Goal: Task Accomplishment & Management: Complete application form

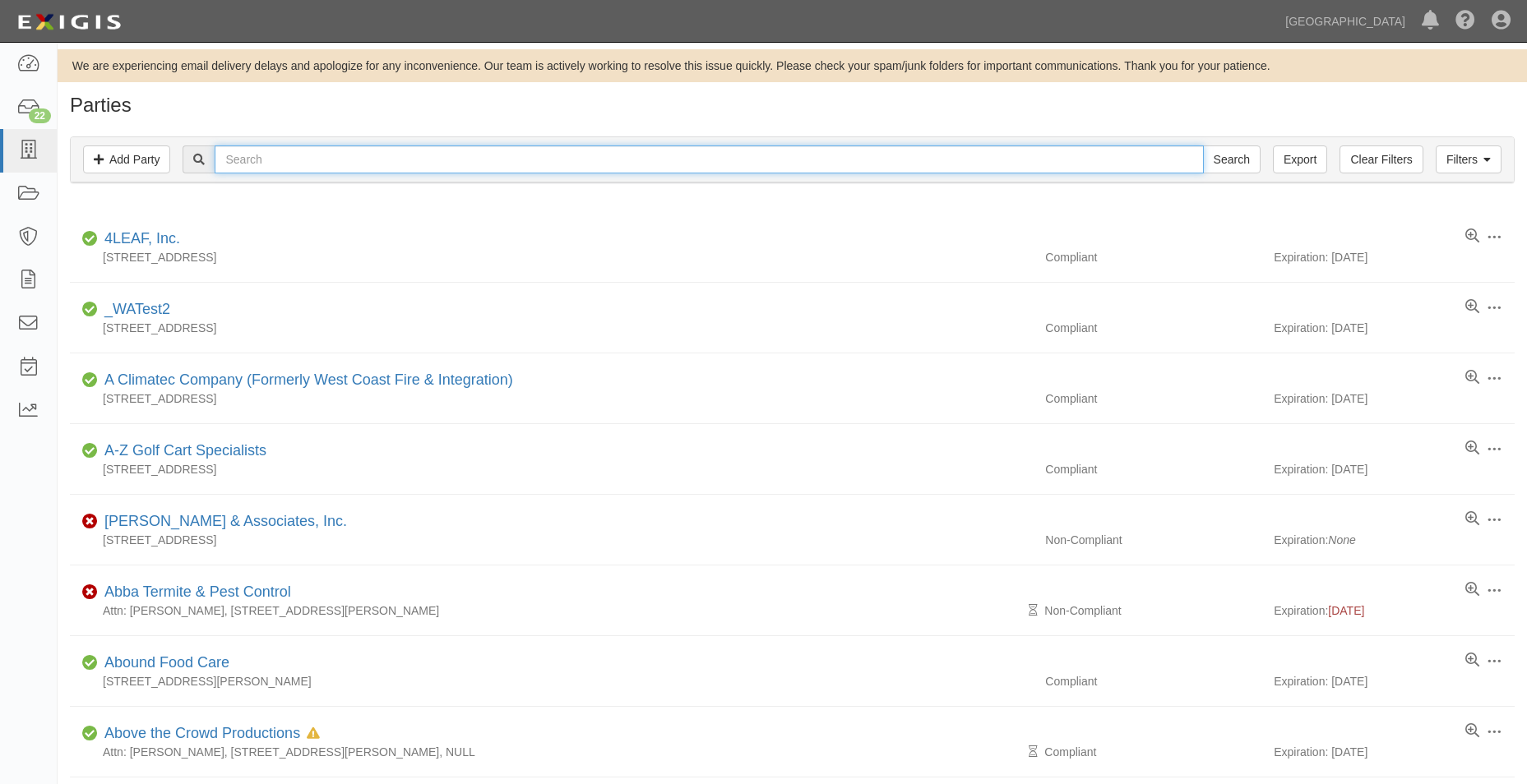
click at [312, 150] on input "text" at bounding box center [708, 159] width 988 height 28
type input "the prizm"
click at [1203, 146] on input "Search" at bounding box center [1232, 159] width 58 height 28
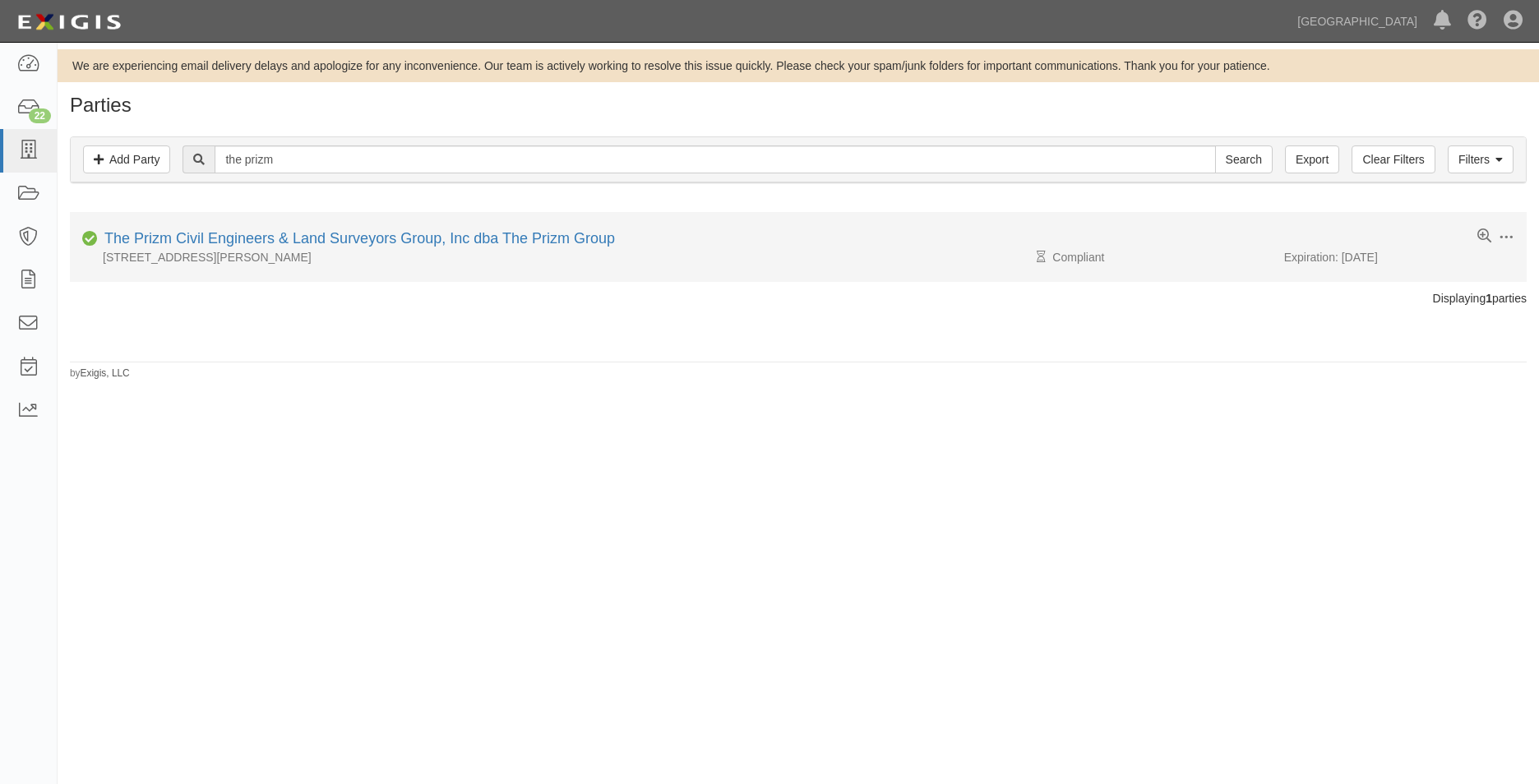
click at [573, 247] on div "The Prizm Civil Engineers & Land Surveyors Group, Inc dba The Prizm Group" at bounding box center [356, 239] width 517 height 21
click at [582, 237] on link "The Prizm Civil Engineers & Land Surveyors Group, Inc dba The Prizm Group" at bounding box center [360, 237] width 510 height 16
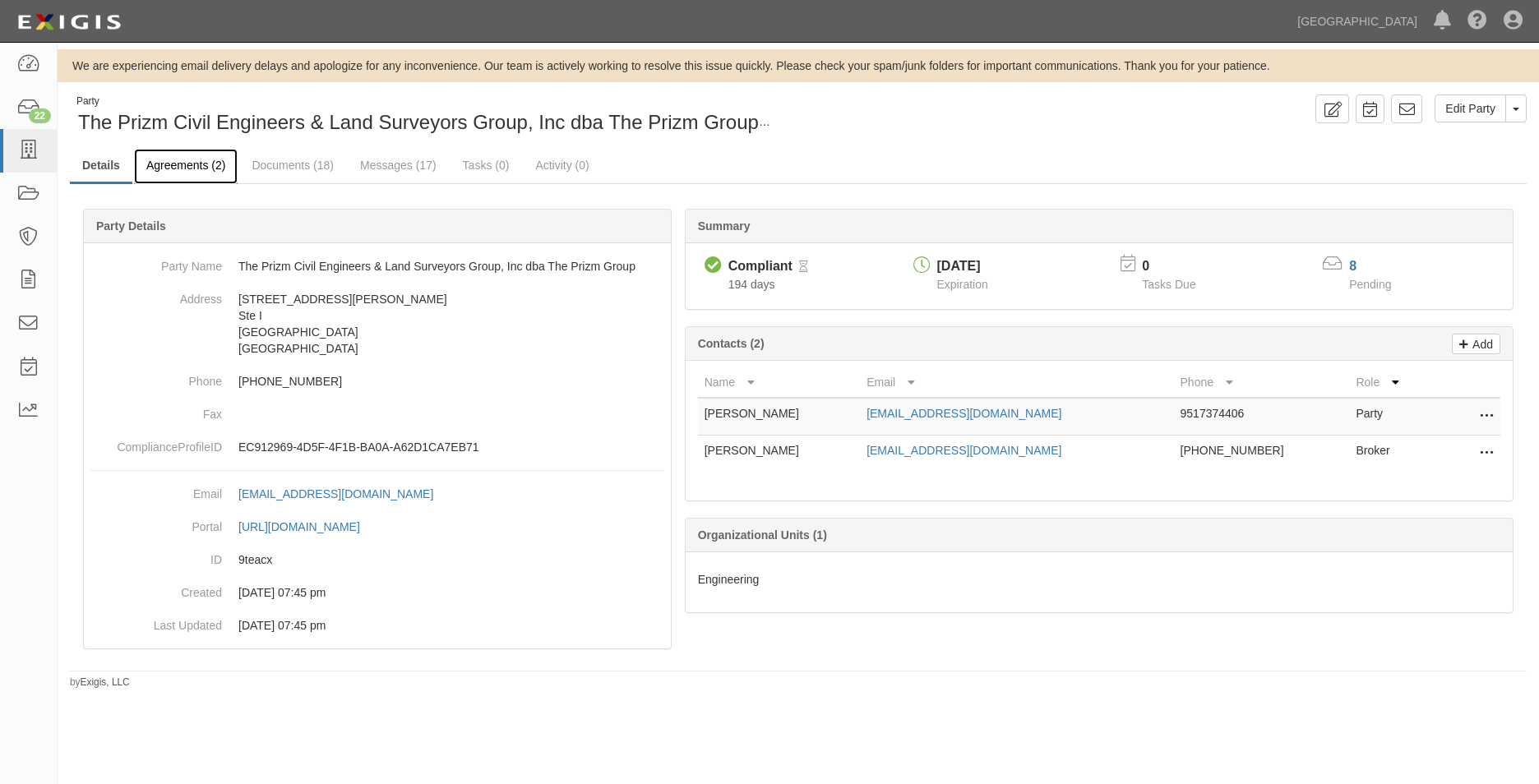
click at [204, 160] on link "Agreements (2)" at bounding box center [186, 166] width 103 height 36
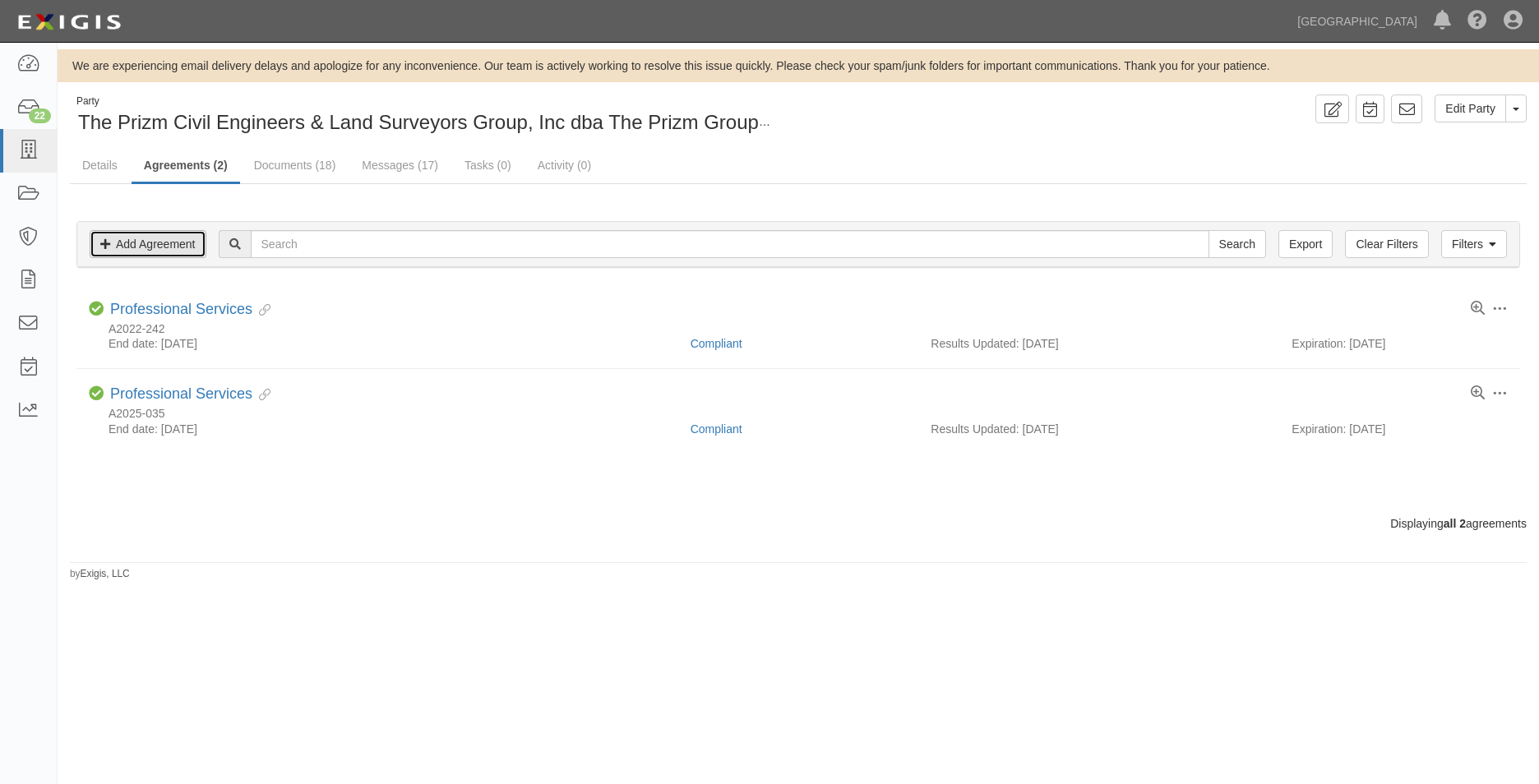
click at [181, 251] on link "Add Agreement" at bounding box center [148, 243] width 117 height 28
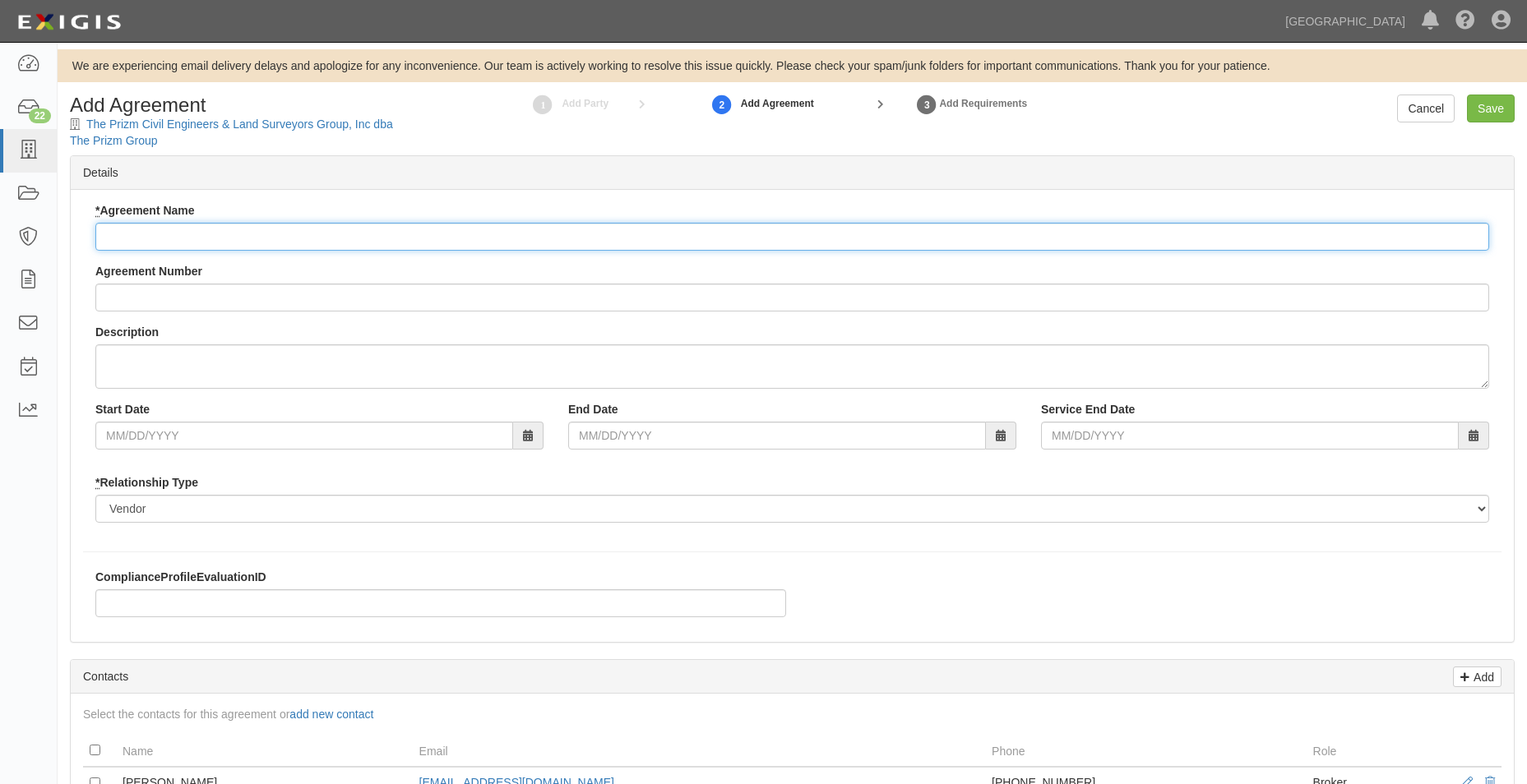
click at [249, 247] on input "* Agreement Name" at bounding box center [791, 236] width 1393 height 28
type input "Professional Services Agreement"
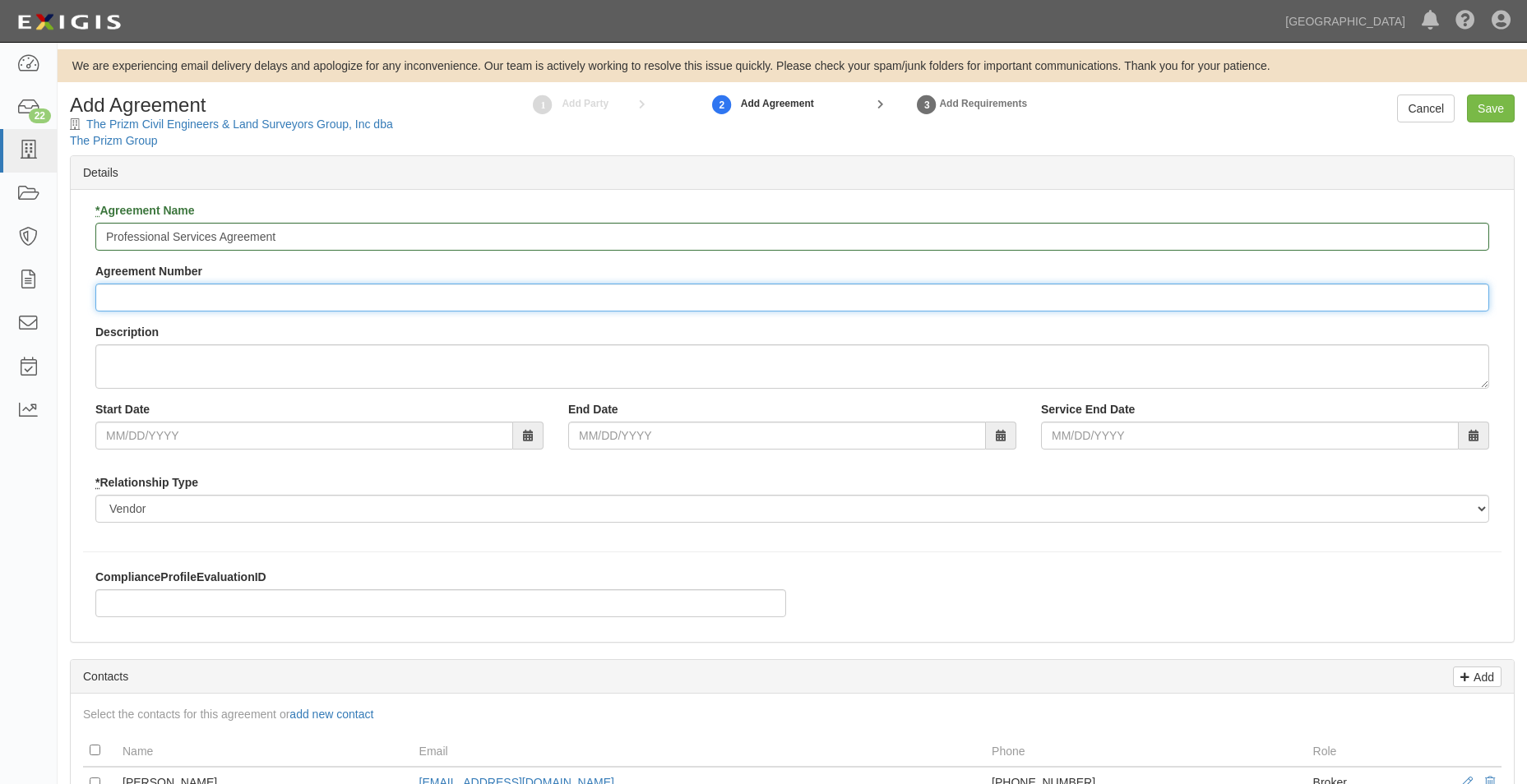
click at [267, 295] on input "Agreement Number" at bounding box center [791, 297] width 1393 height 28
type input "A2025-148"
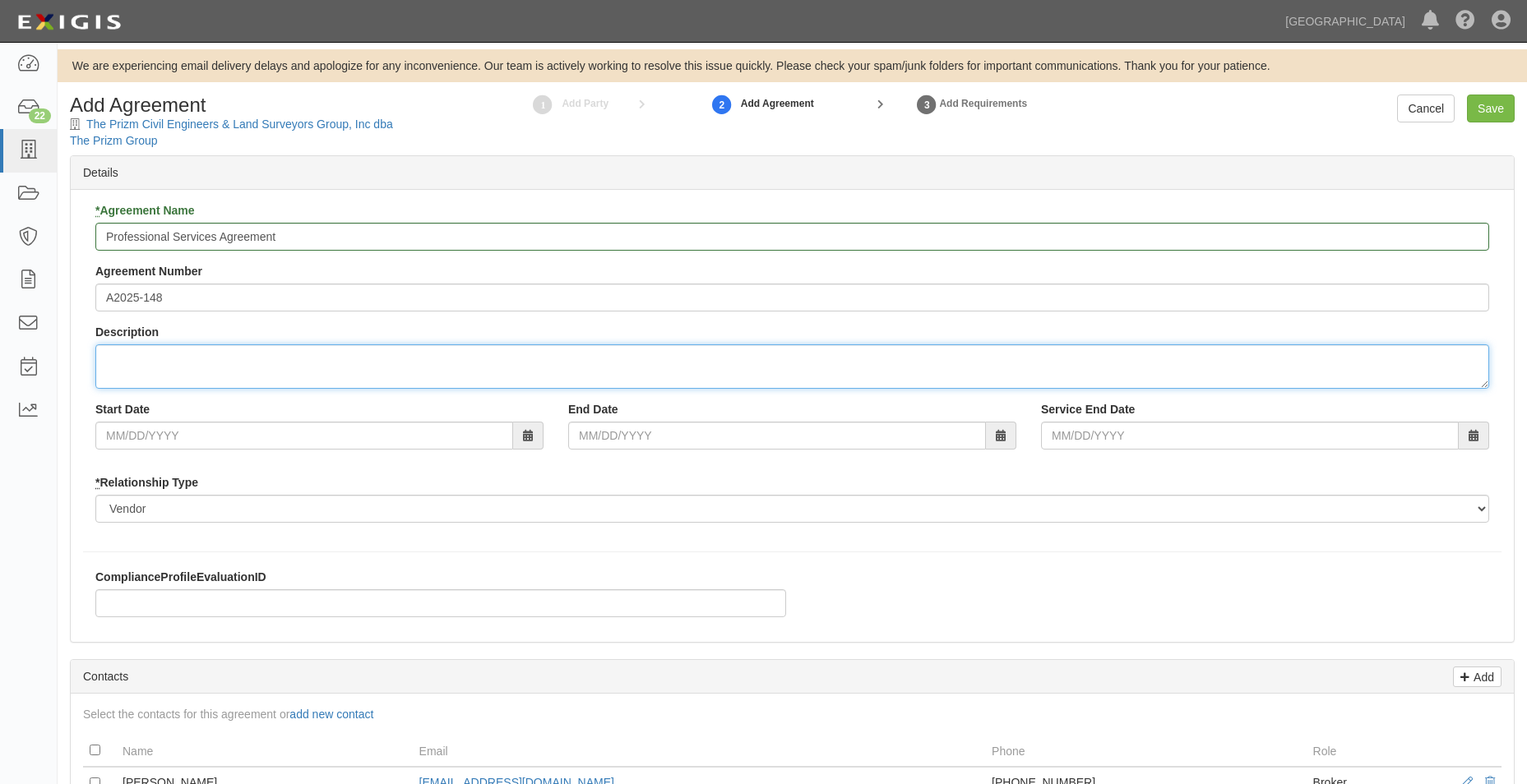
click at [263, 353] on textarea "Description" at bounding box center [791, 366] width 1393 height 44
type textarea "Provide on-call land surveying services for various design and Public Works con…"
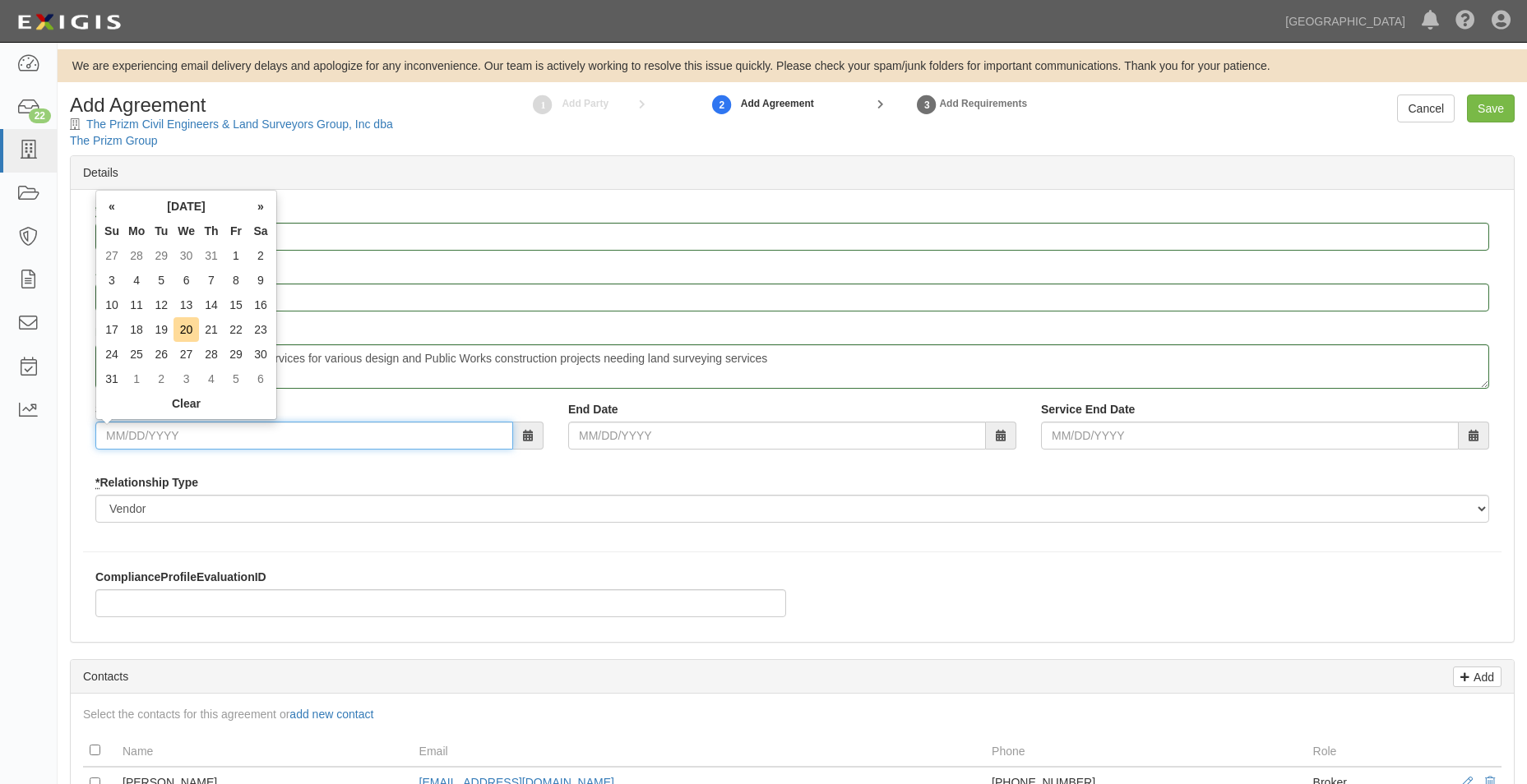
click at [291, 439] on input "Start Date" at bounding box center [304, 435] width 418 height 28
type input "10/01/2025"
click at [756, 427] on input "End Date" at bounding box center [777, 435] width 418 height 28
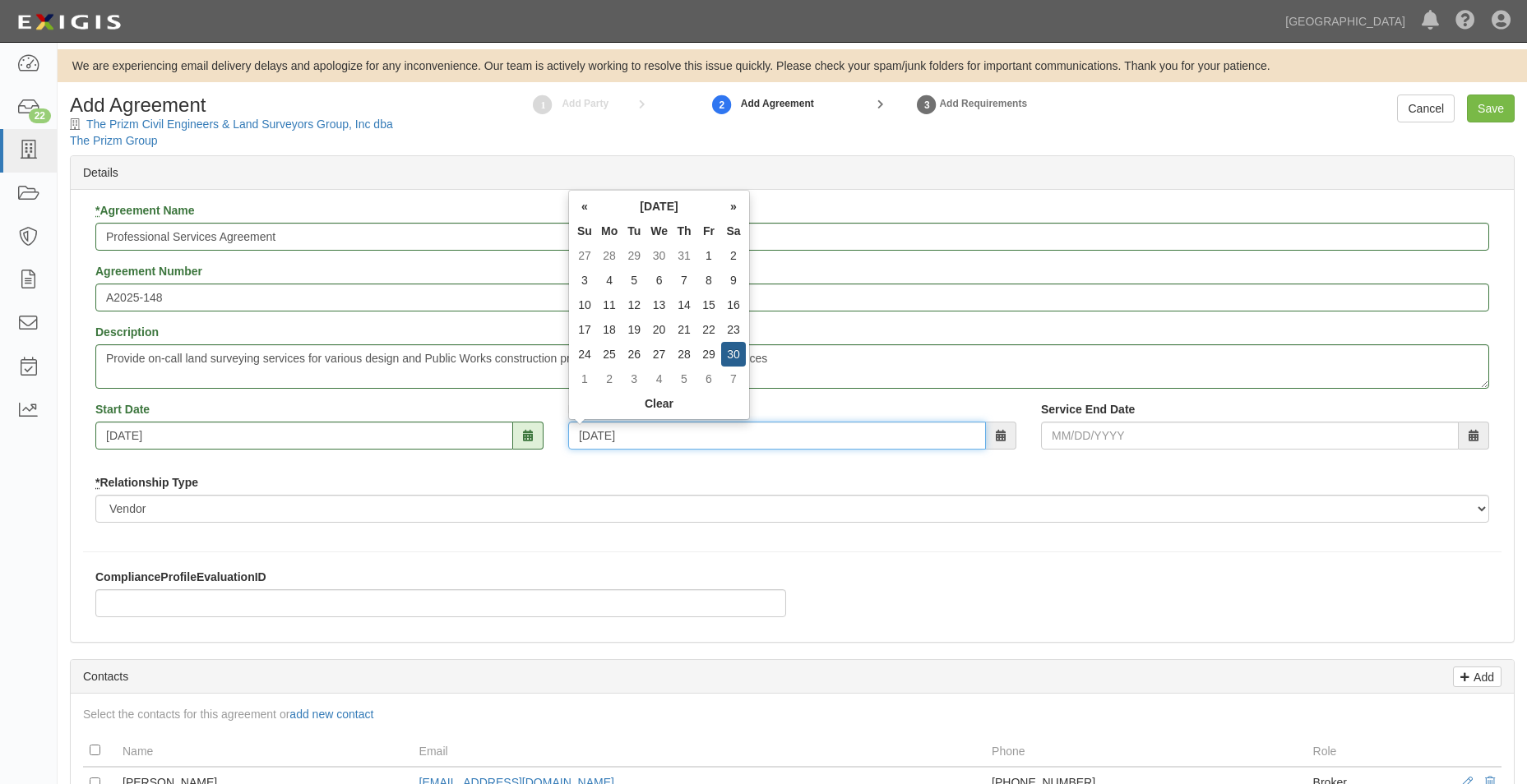
type input "09/30/2028"
click at [805, 485] on div "* Relationship Type Borrower Contractor Franchisee Other Subcontractor Supplier…" at bounding box center [791, 498] width 1393 height 48
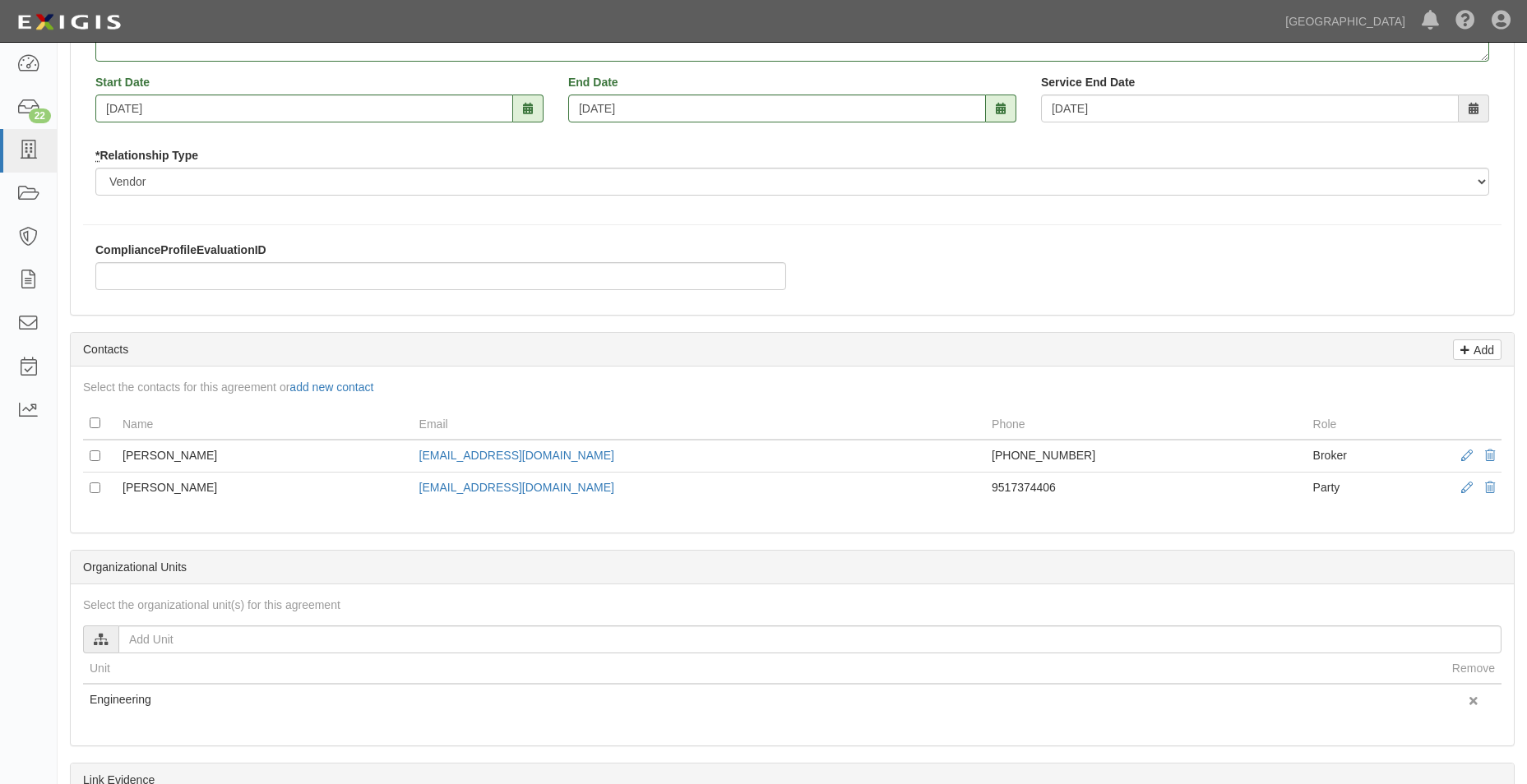
scroll to position [329, 0]
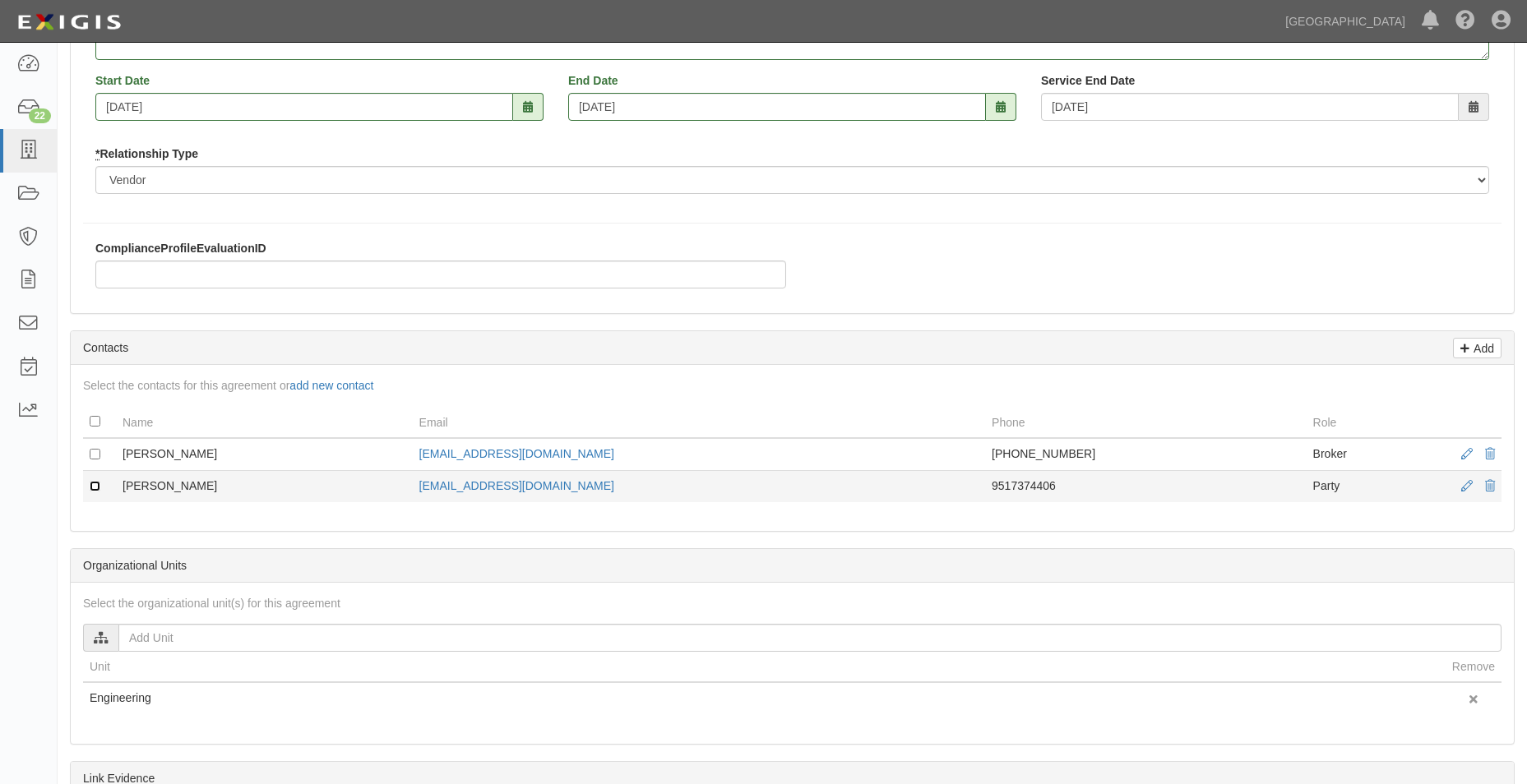
click at [90, 481] on input "checkbox" at bounding box center [95, 486] width 11 height 11
checkbox input "true"
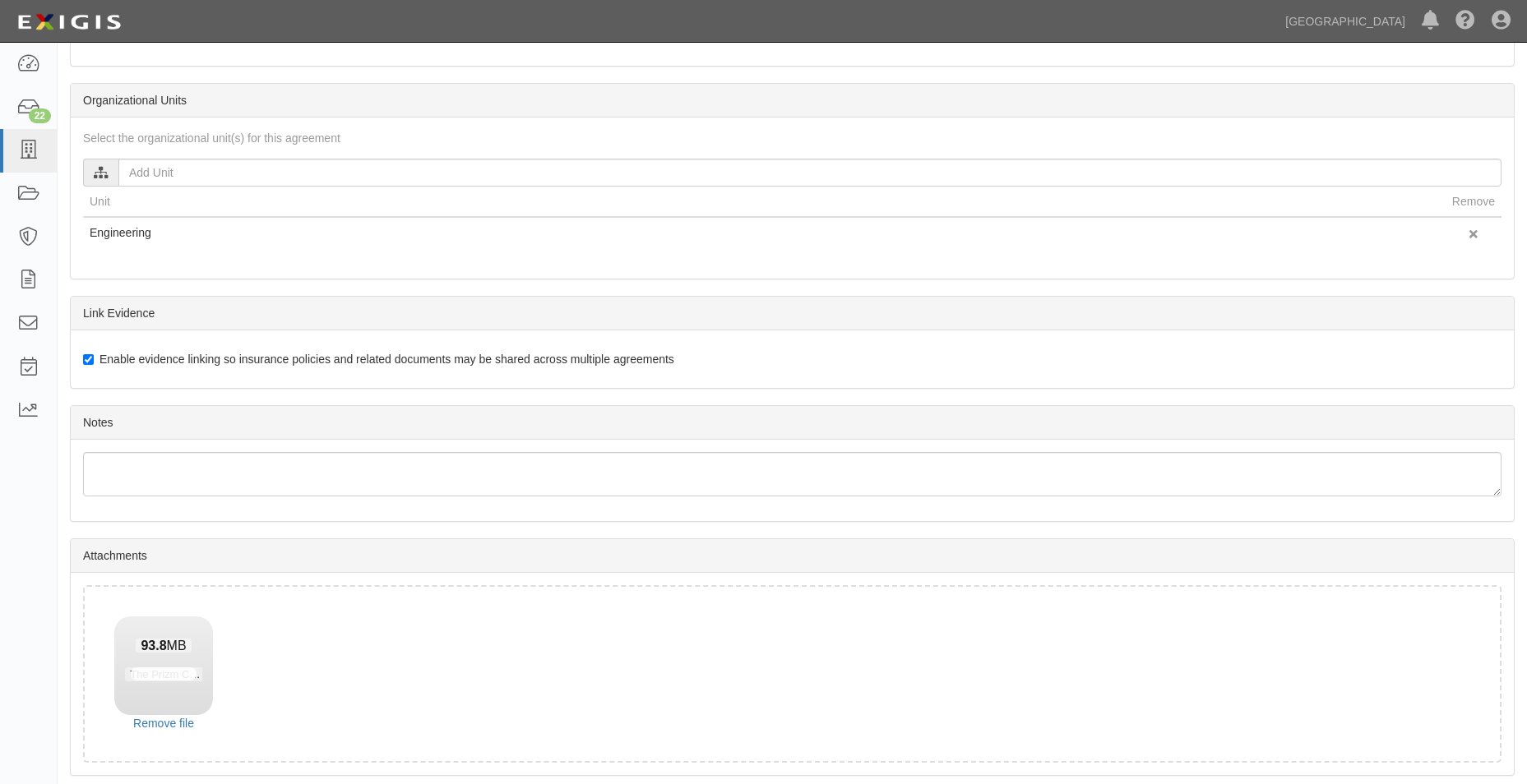
scroll to position [854, 0]
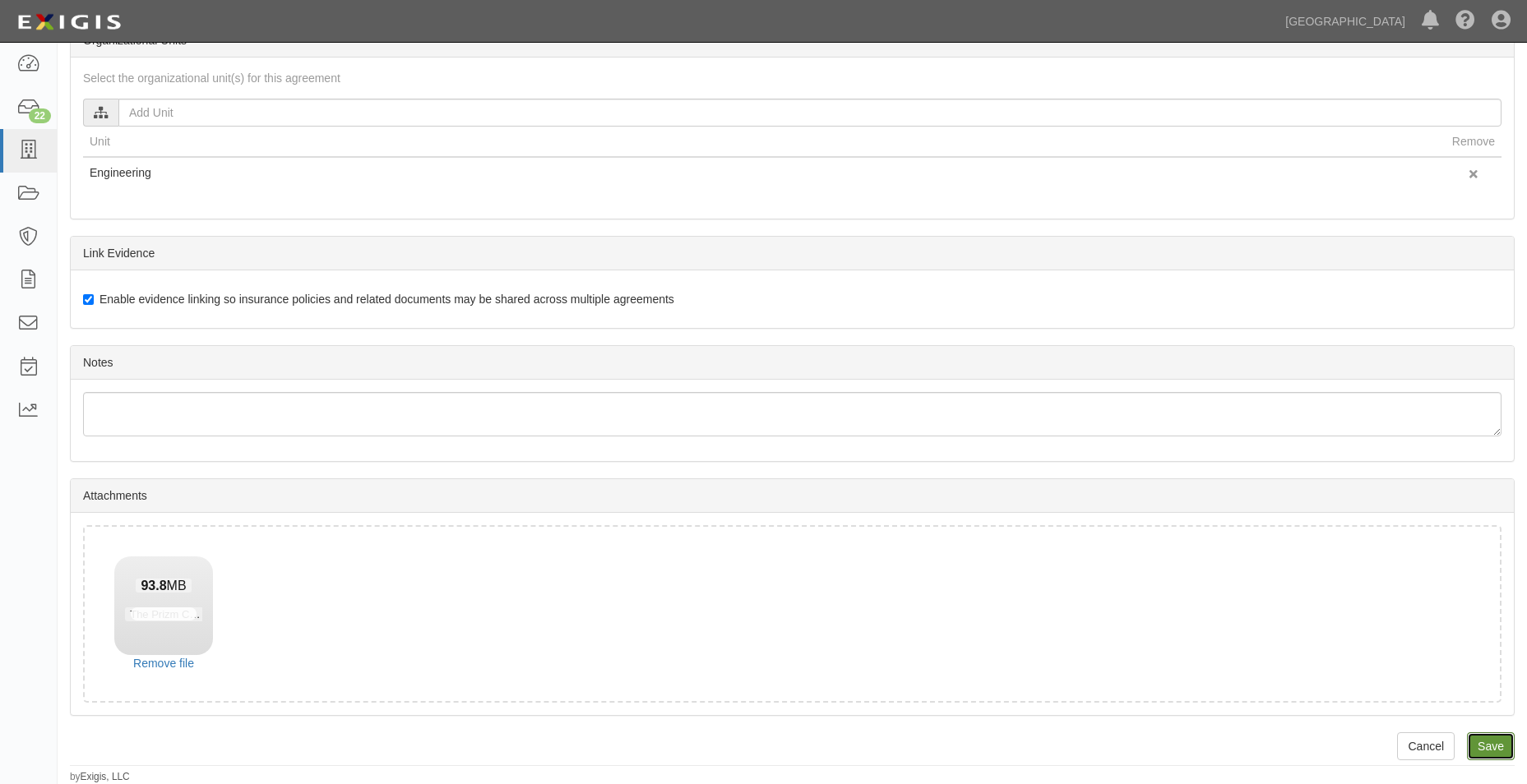
click at [1488, 745] on input "Save" at bounding box center [1491, 746] width 47 height 28
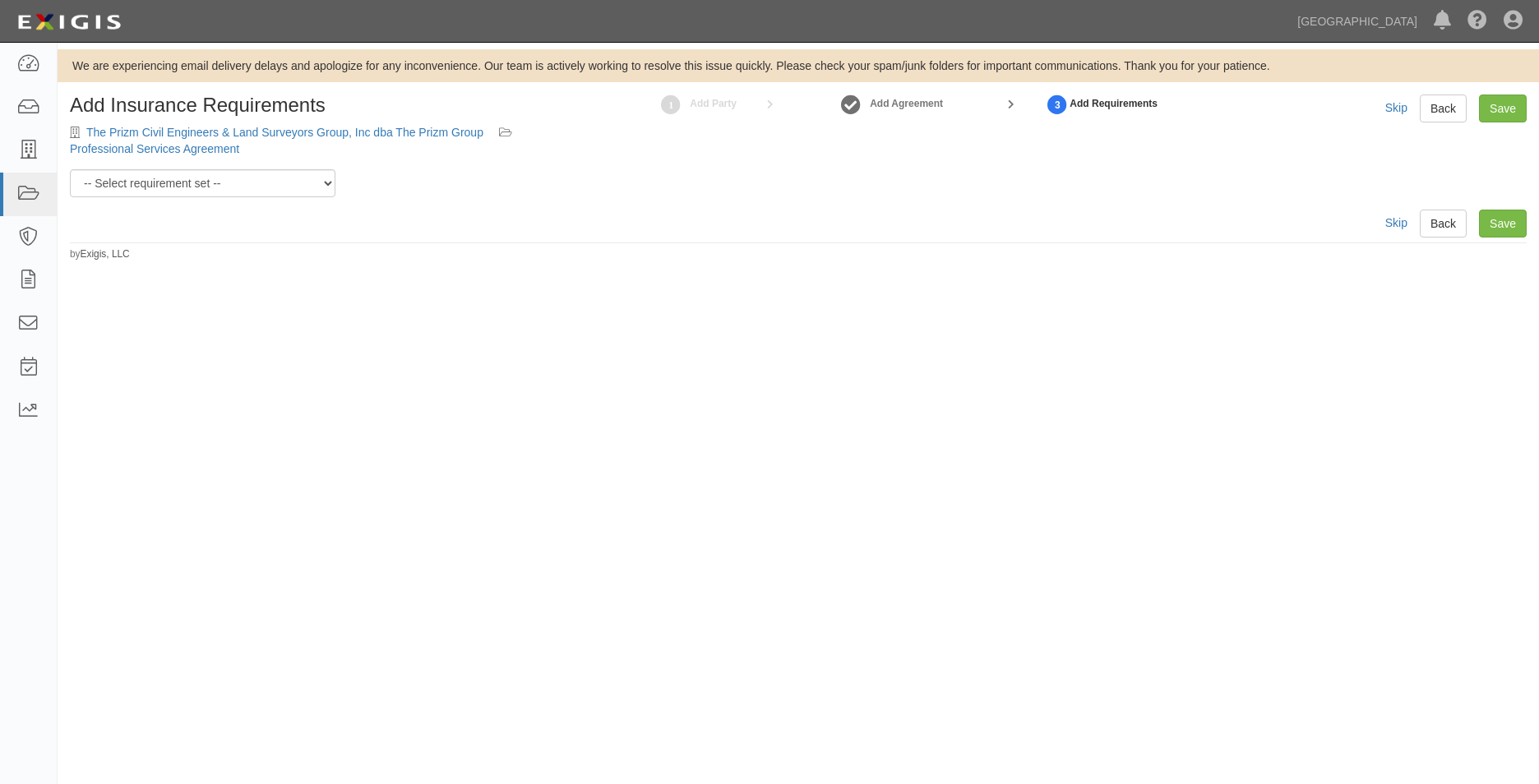
click at [259, 198] on div "Add Insurance Requirements The Prizm Civil Engineers & Land Surveyors Group, In…" at bounding box center [798, 178] width 1481 height 167
click at [279, 174] on select "-- Select requirement set -- 0-0-0-.03 Prof. Liability 0-0-0-1 CYB 0-1-0-0-1 E&…" at bounding box center [202, 183] width 265 height 28
select select "54300"
click at [70, 170] on select "-- Select requirement set -- 0-0-0-.03 Prof. Liability 0-0-0-1 CYB 0-1-0-0-1 E&…" at bounding box center [202, 183] width 265 height 28
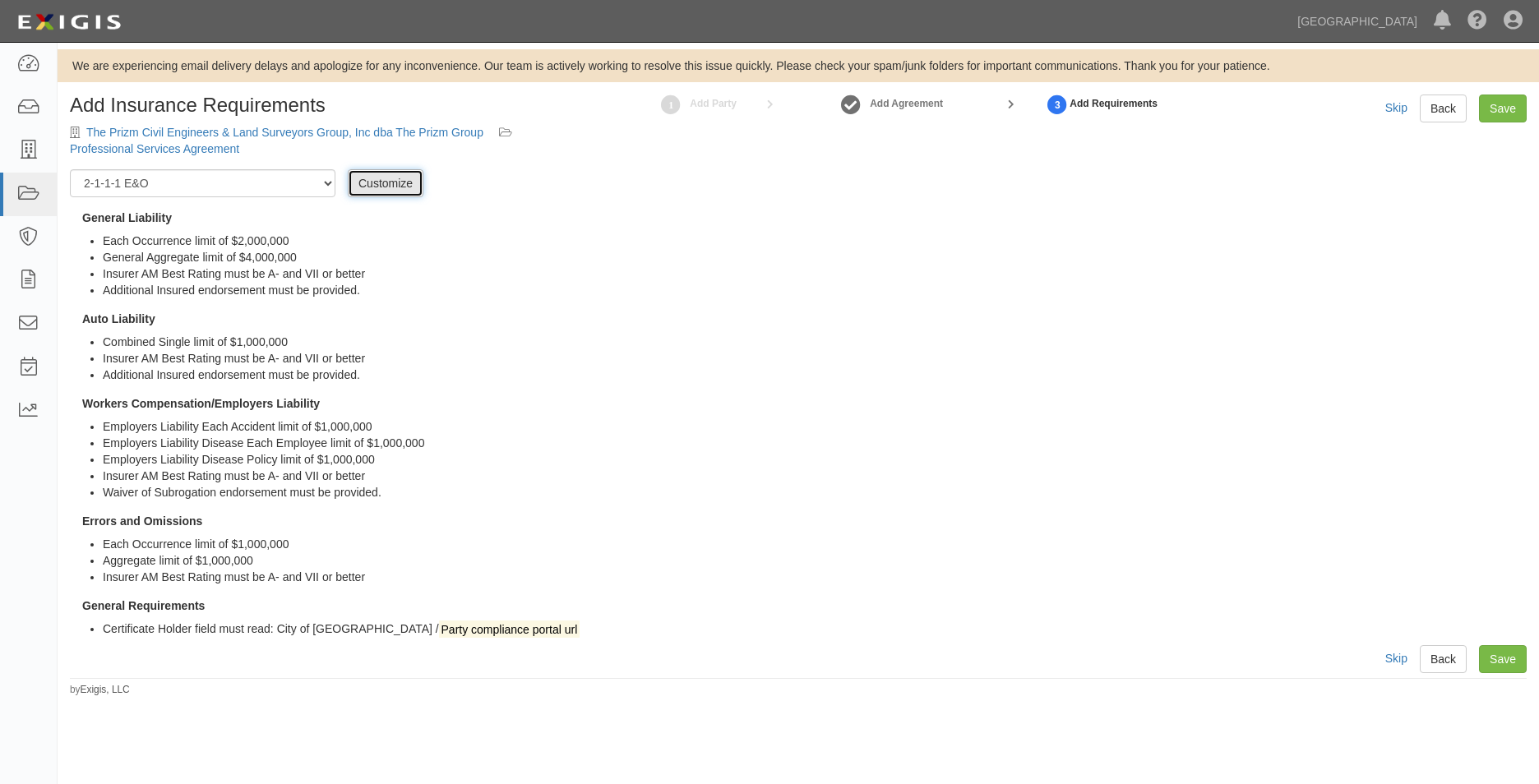
click at [404, 181] on link "Customize" at bounding box center [385, 183] width 75 height 28
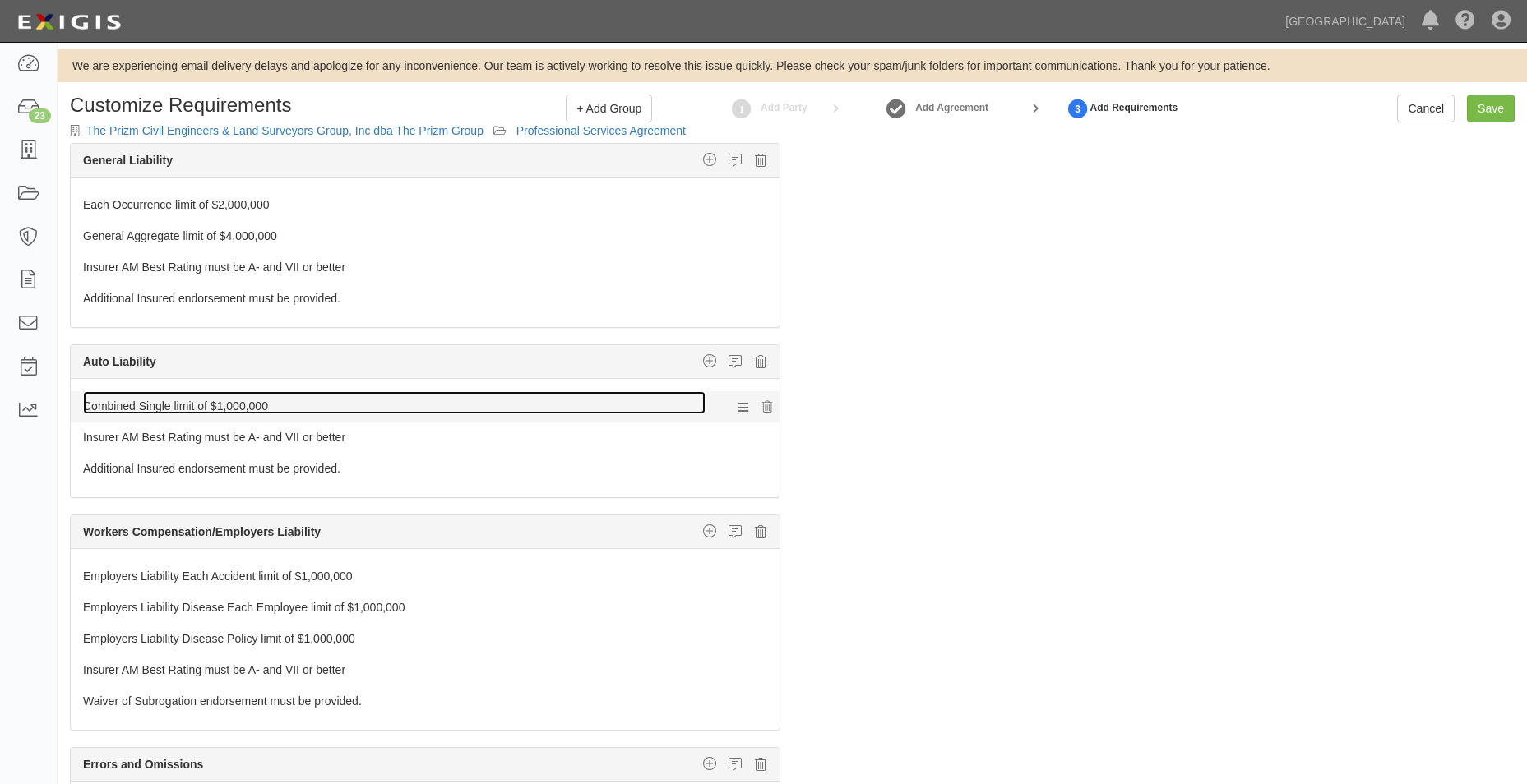
click at [267, 398] on link "Combined Single limit of $1,000,000" at bounding box center [394, 403] width 622 height 23
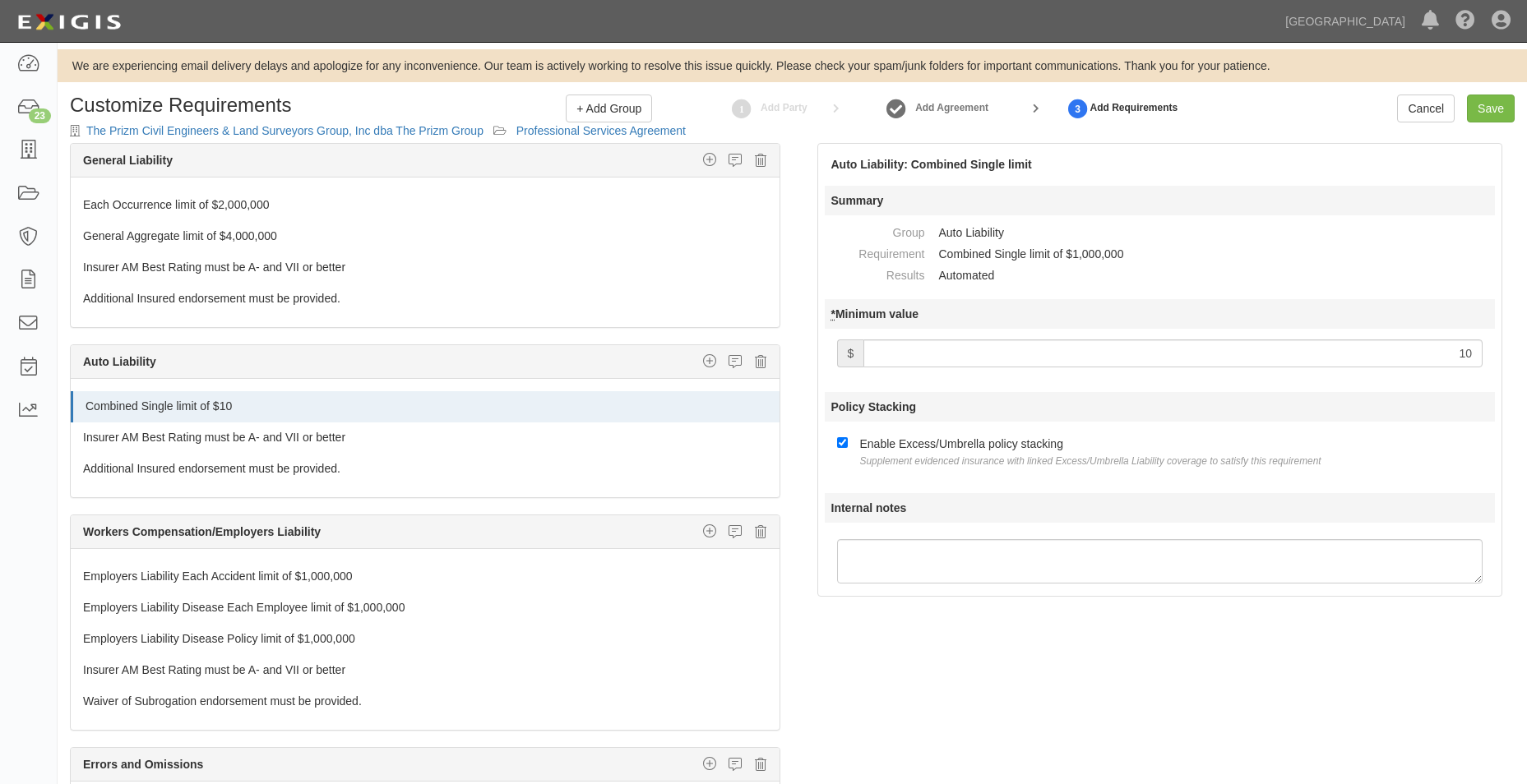
type input "1"
click at [1482, 98] on link "Save" at bounding box center [1491, 108] width 47 height 28
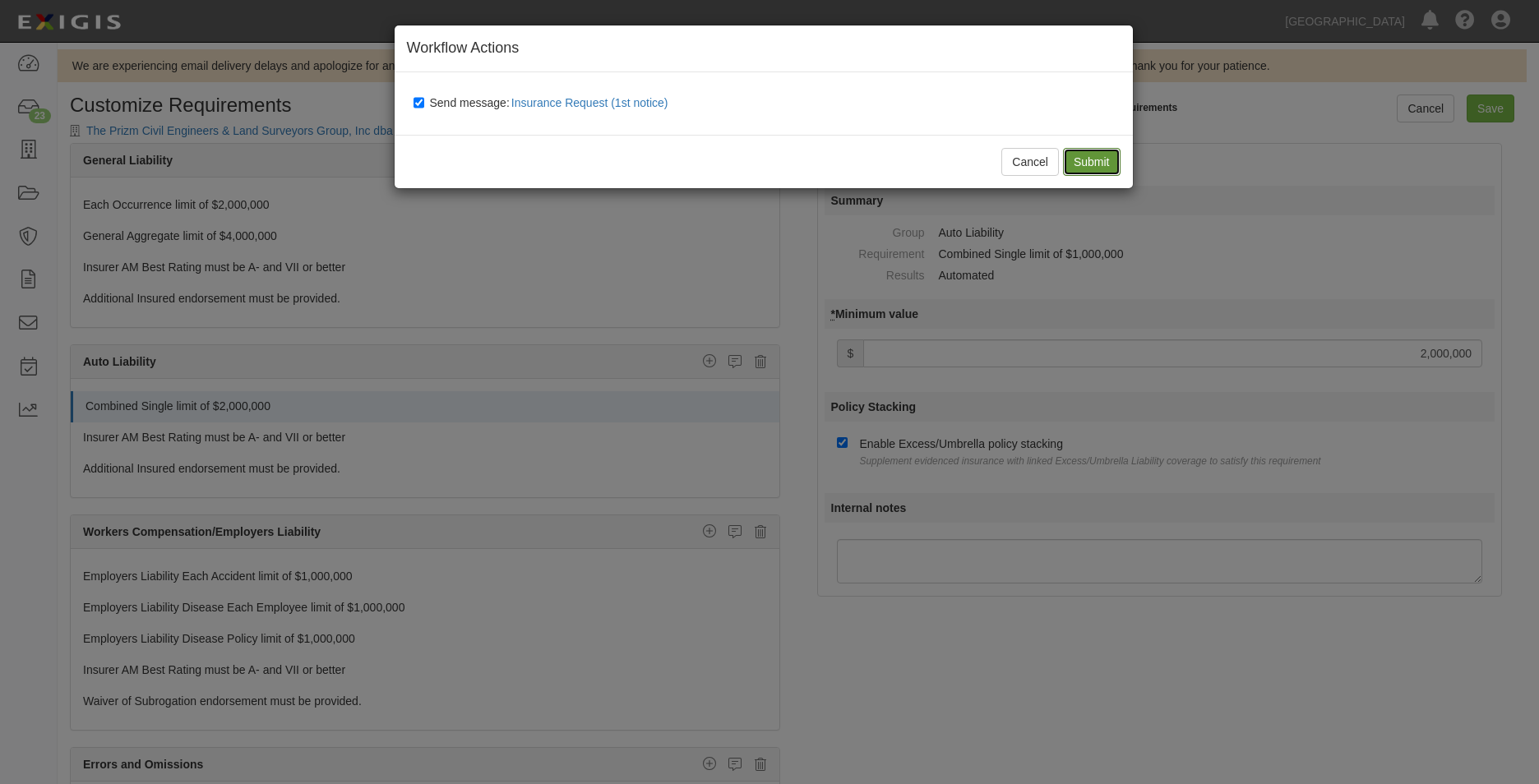
click at [1087, 171] on input "Submit" at bounding box center [1092, 162] width 58 height 28
type input "2000000"
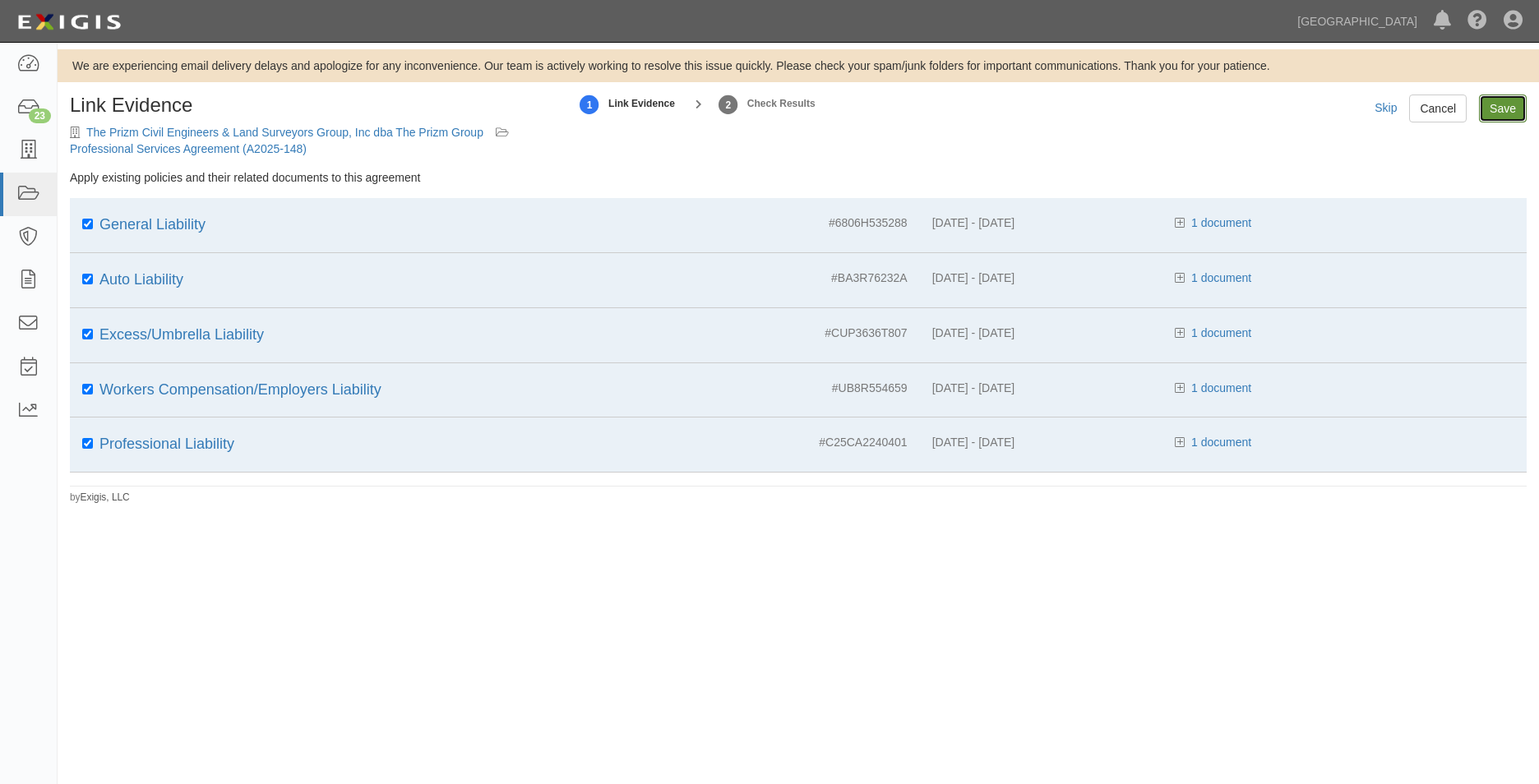
click at [1497, 104] on input "Save" at bounding box center [1503, 108] width 47 height 28
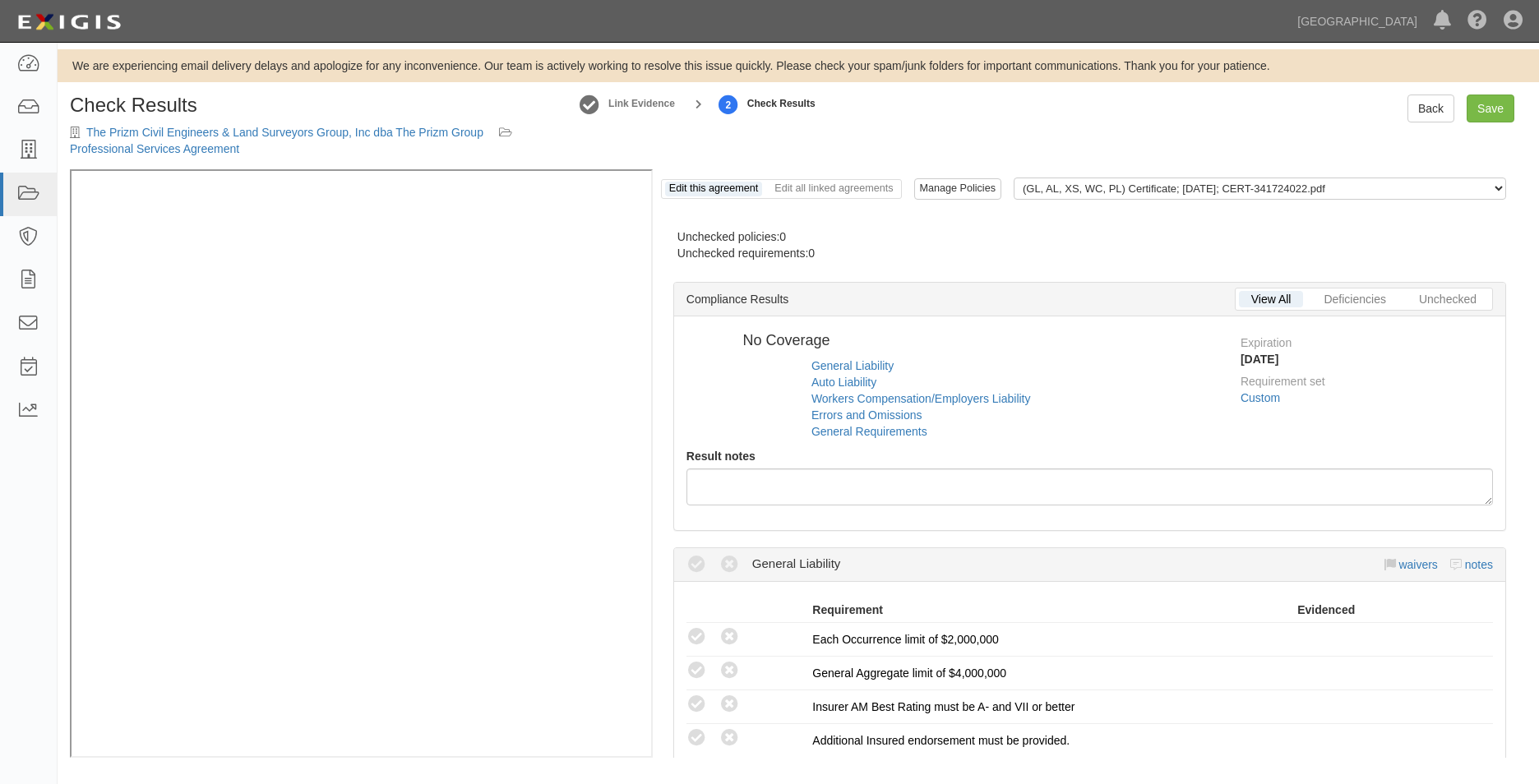
radio input "true"
radio input "false"
radio input "true"
radio input "false"
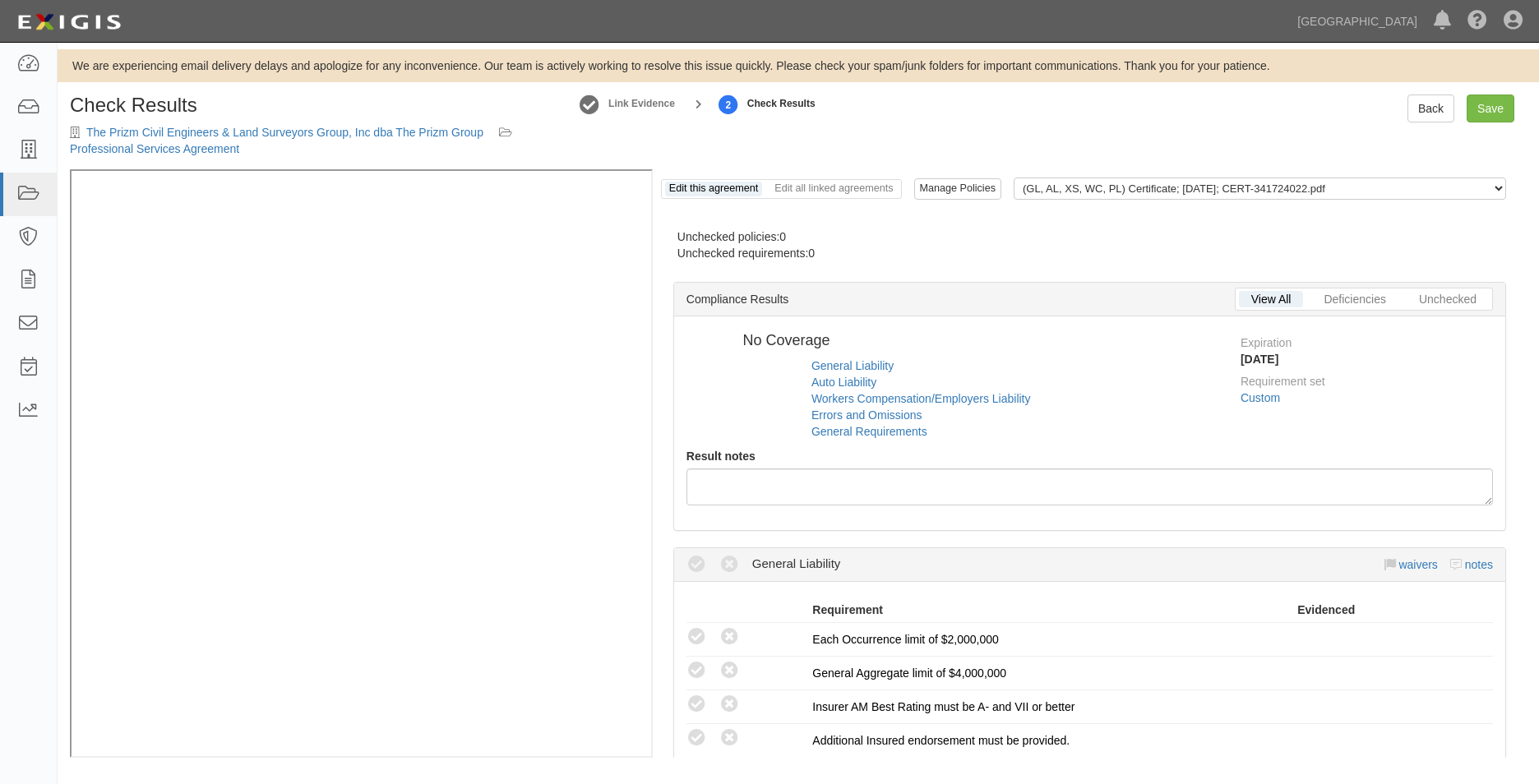
radio input "true"
radio input "false"
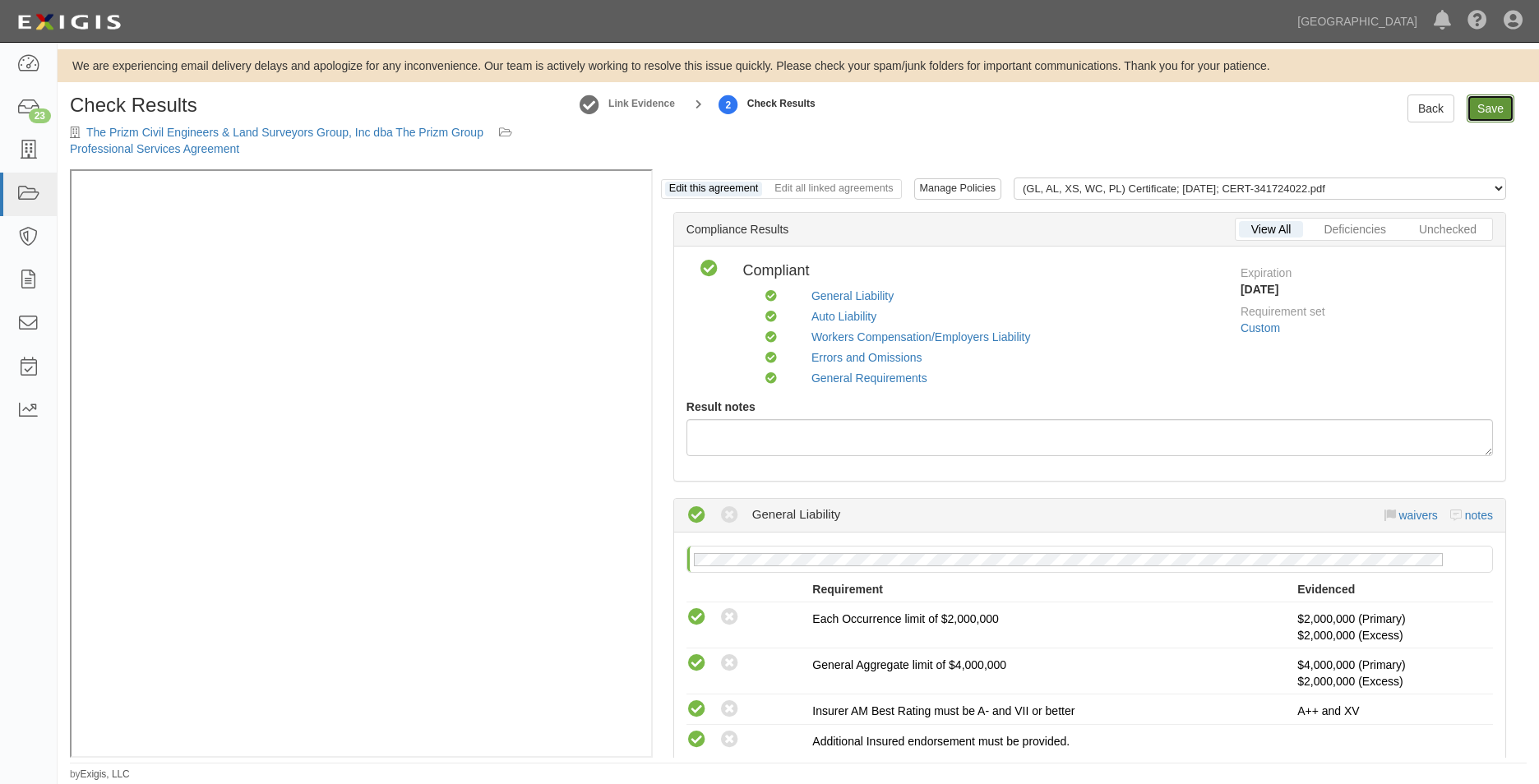
click at [1494, 113] on link "Save" at bounding box center [1491, 108] width 47 height 28
radio input "true"
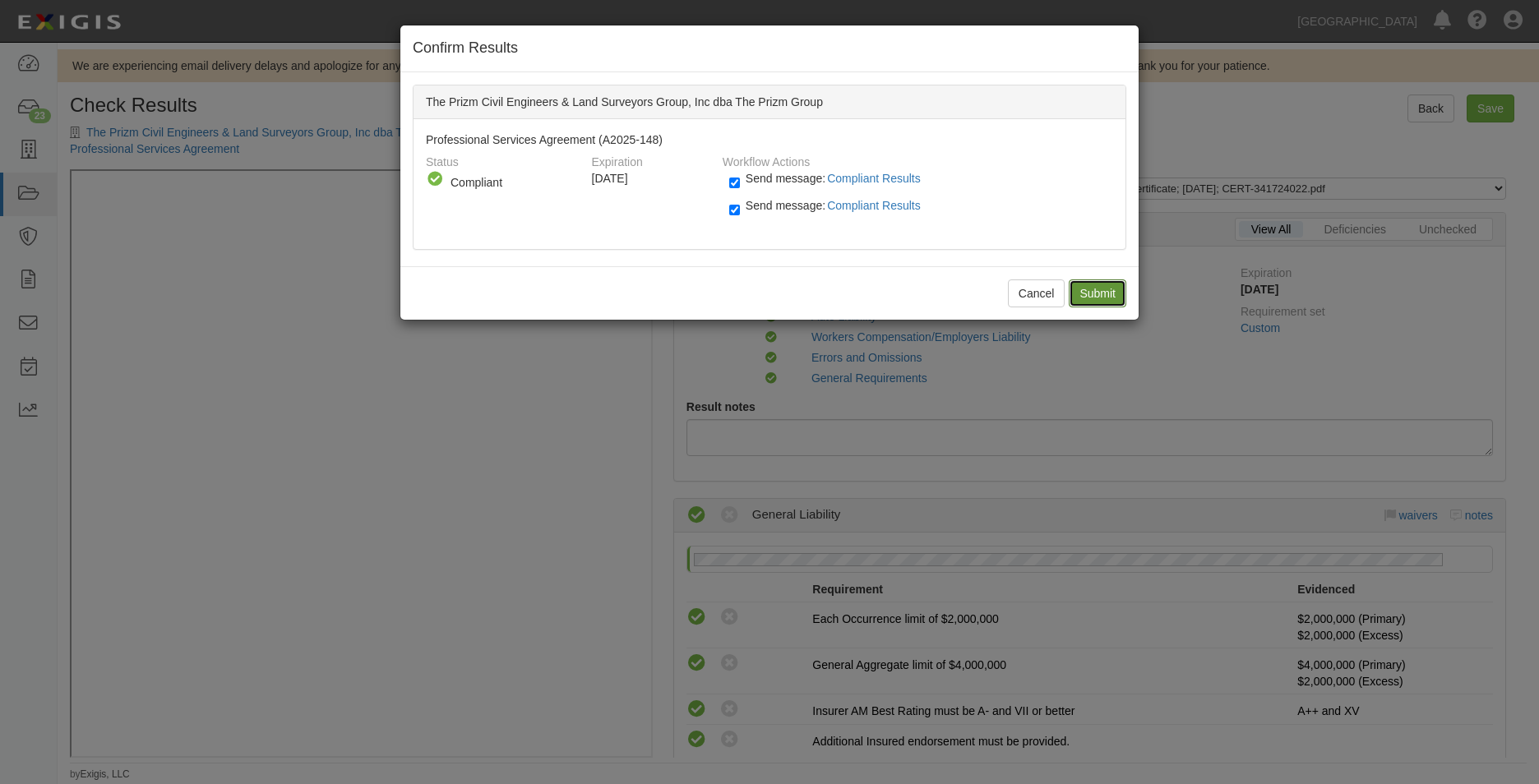
click at [1119, 297] on input "Submit" at bounding box center [1097, 293] width 58 height 28
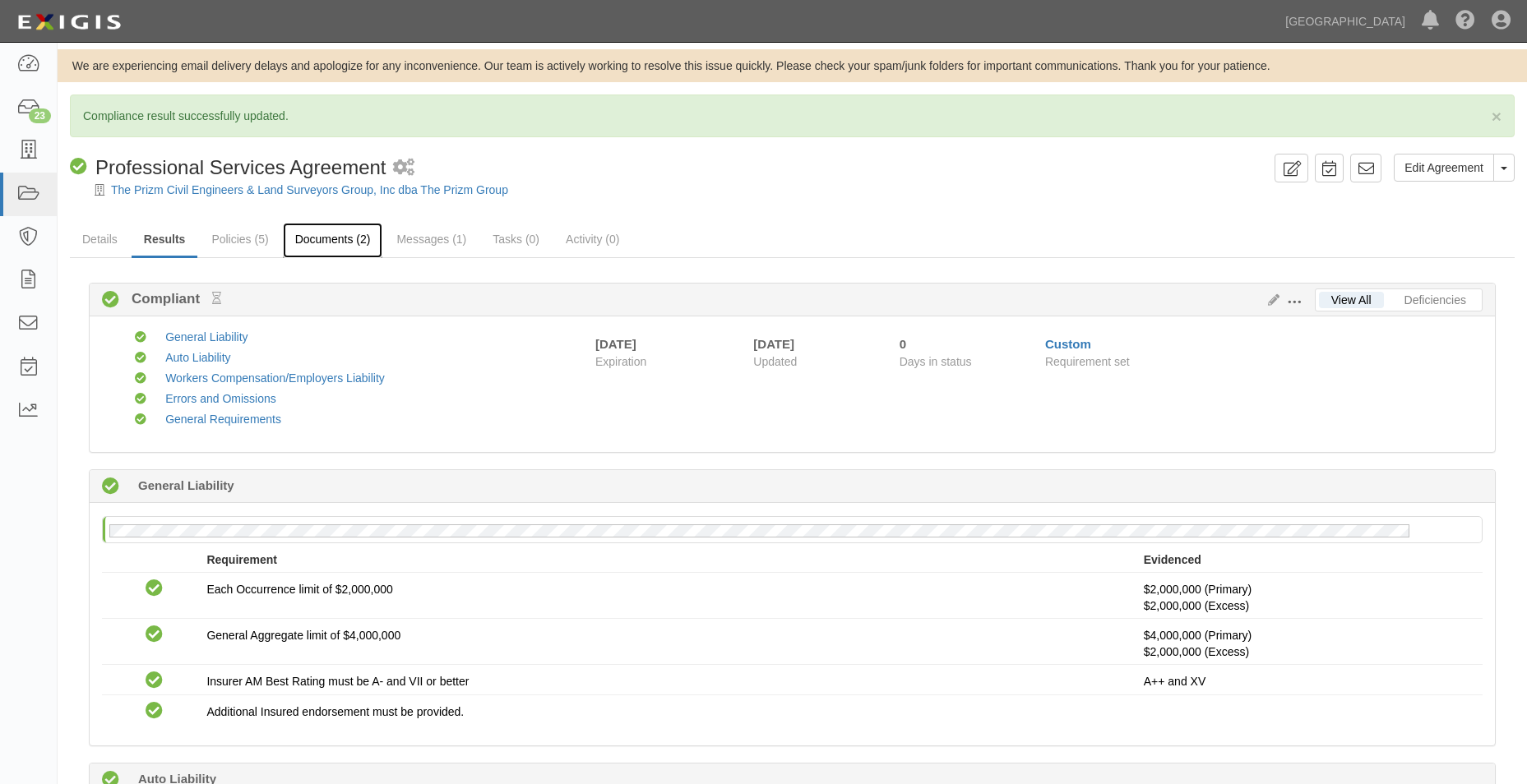
click at [293, 232] on link "Documents (2)" at bounding box center [333, 241] width 100 height 36
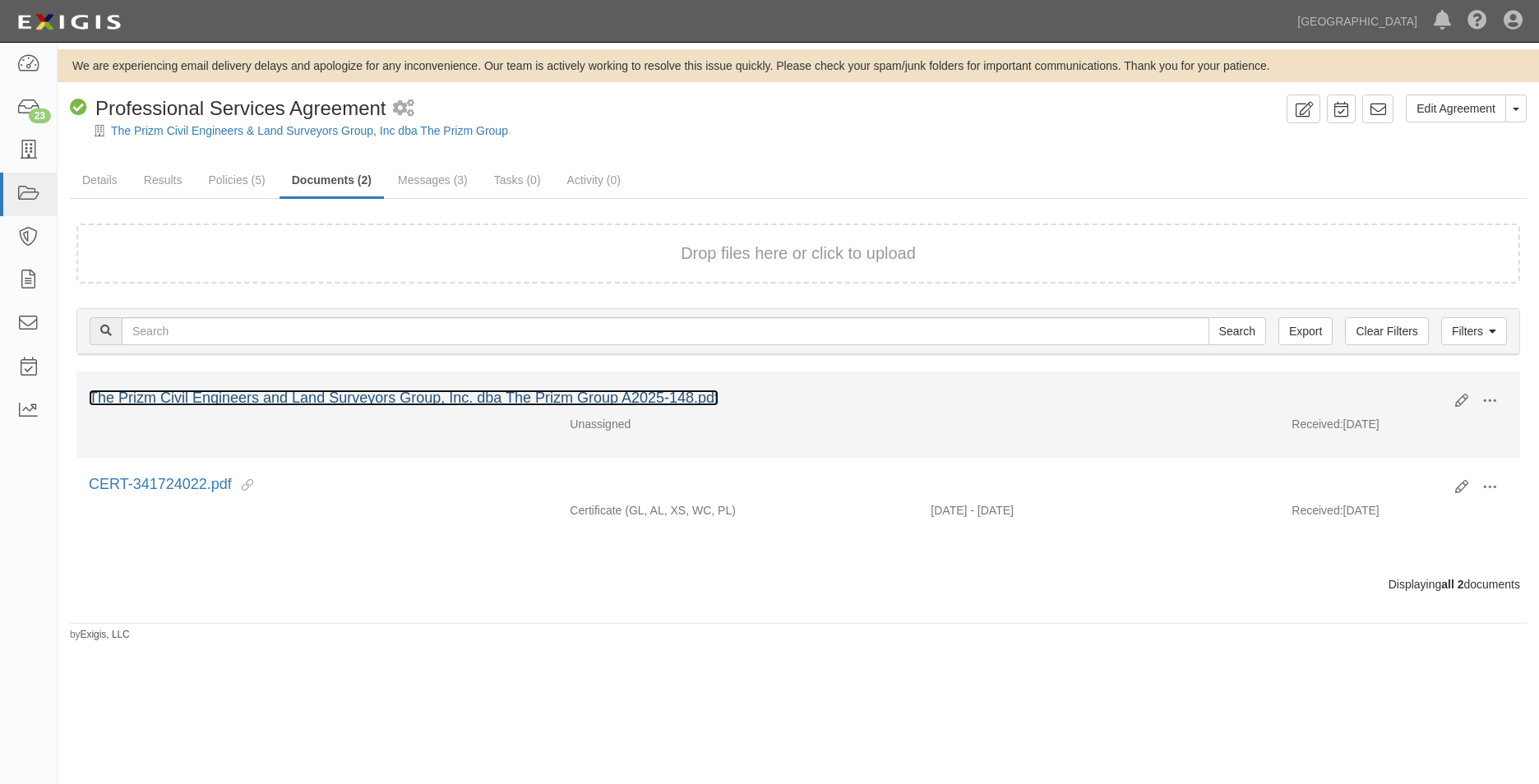
click at [276, 398] on link "The Prizm Civil Engineers and Land Surveyors Group, Inc. dba The Prizm Group A2…" at bounding box center [404, 398] width 630 height 16
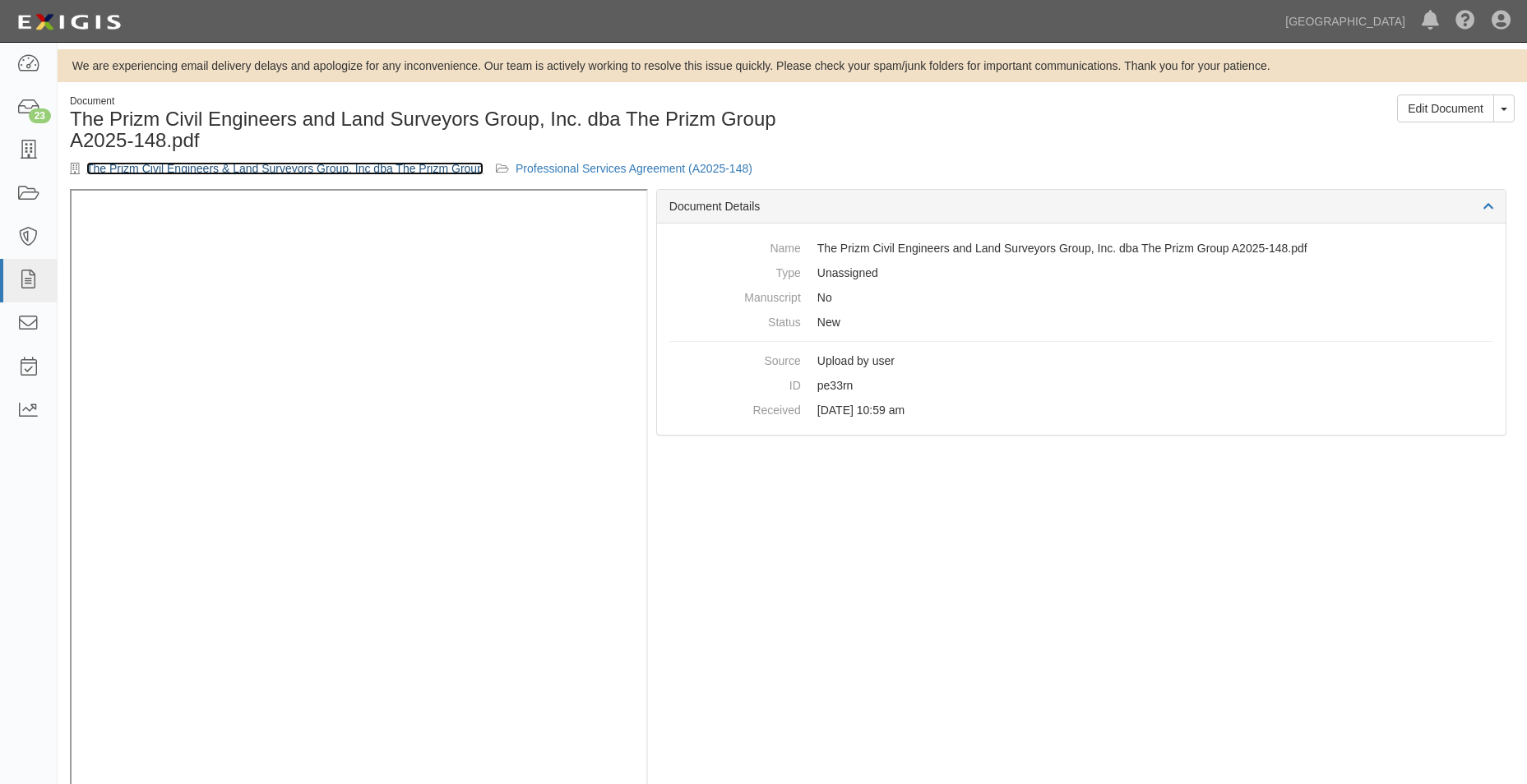
click at [339, 172] on link "The Prizm Civil Engineers & Land Surveyors Group, Inc dba The Prizm Group" at bounding box center [285, 169] width 397 height 14
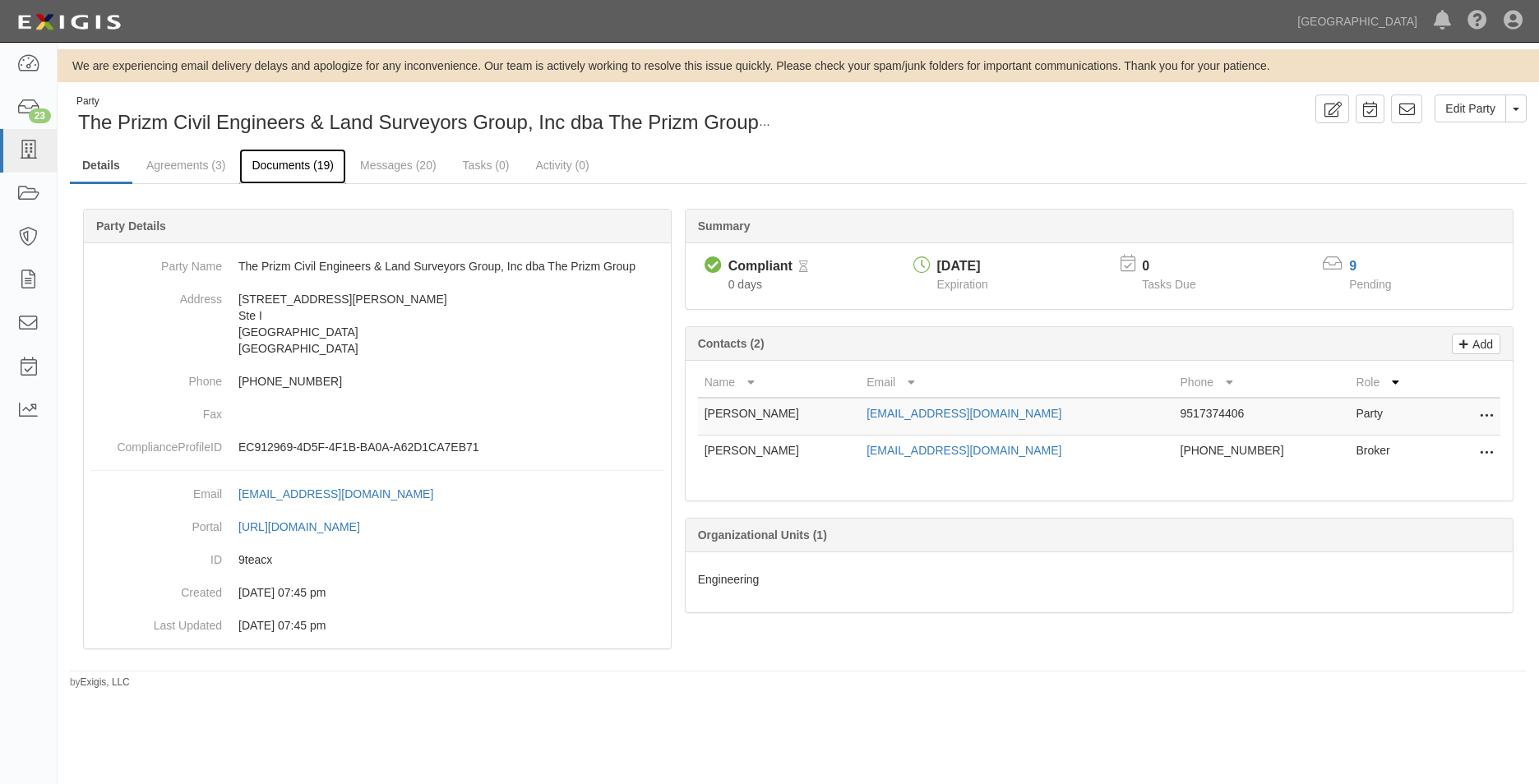
click at [267, 157] on link "Documents (19)" at bounding box center [293, 166] width 107 height 36
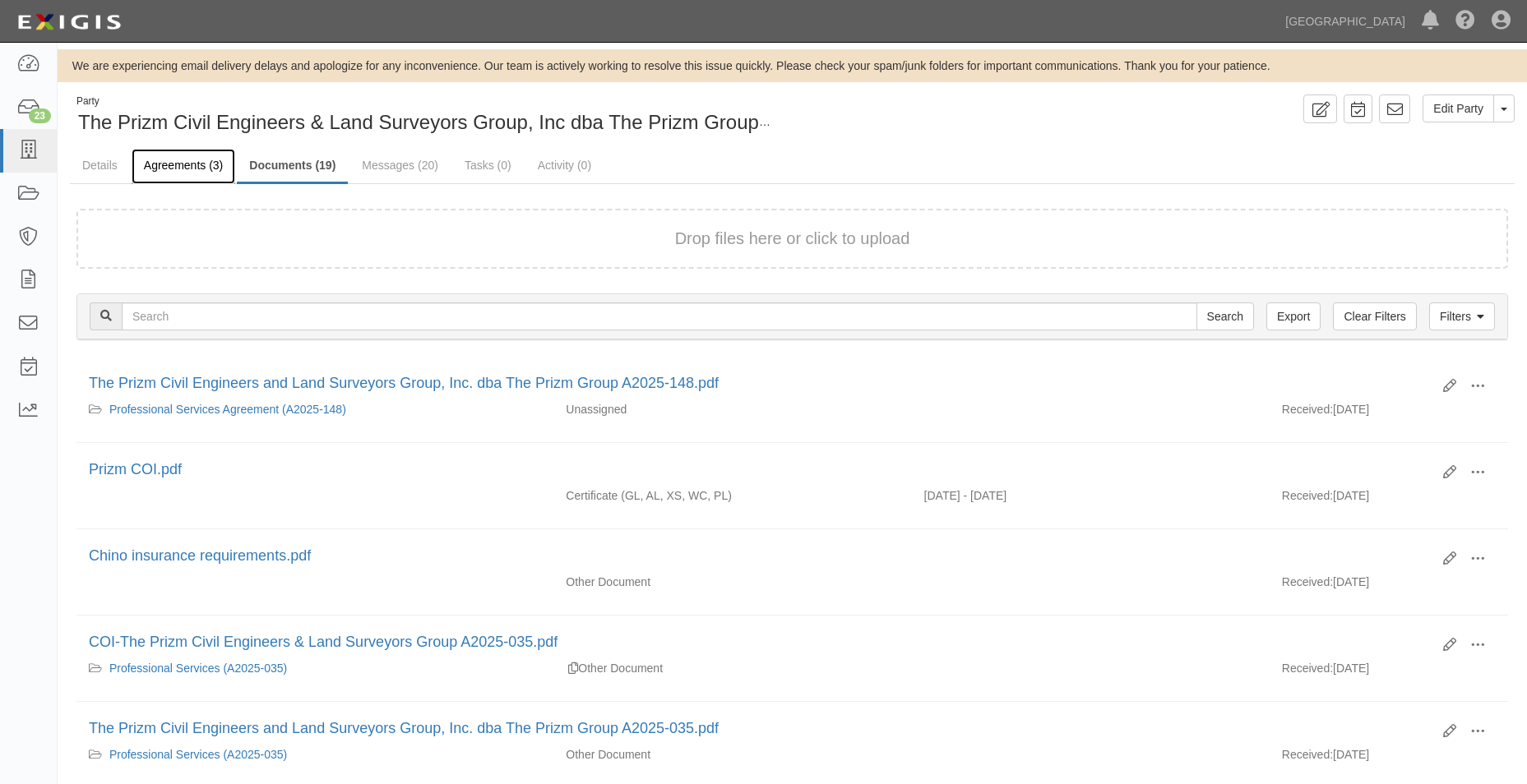
click at [201, 148] on link "Agreements (3)" at bounding box center [183, 166] width 103 height 36
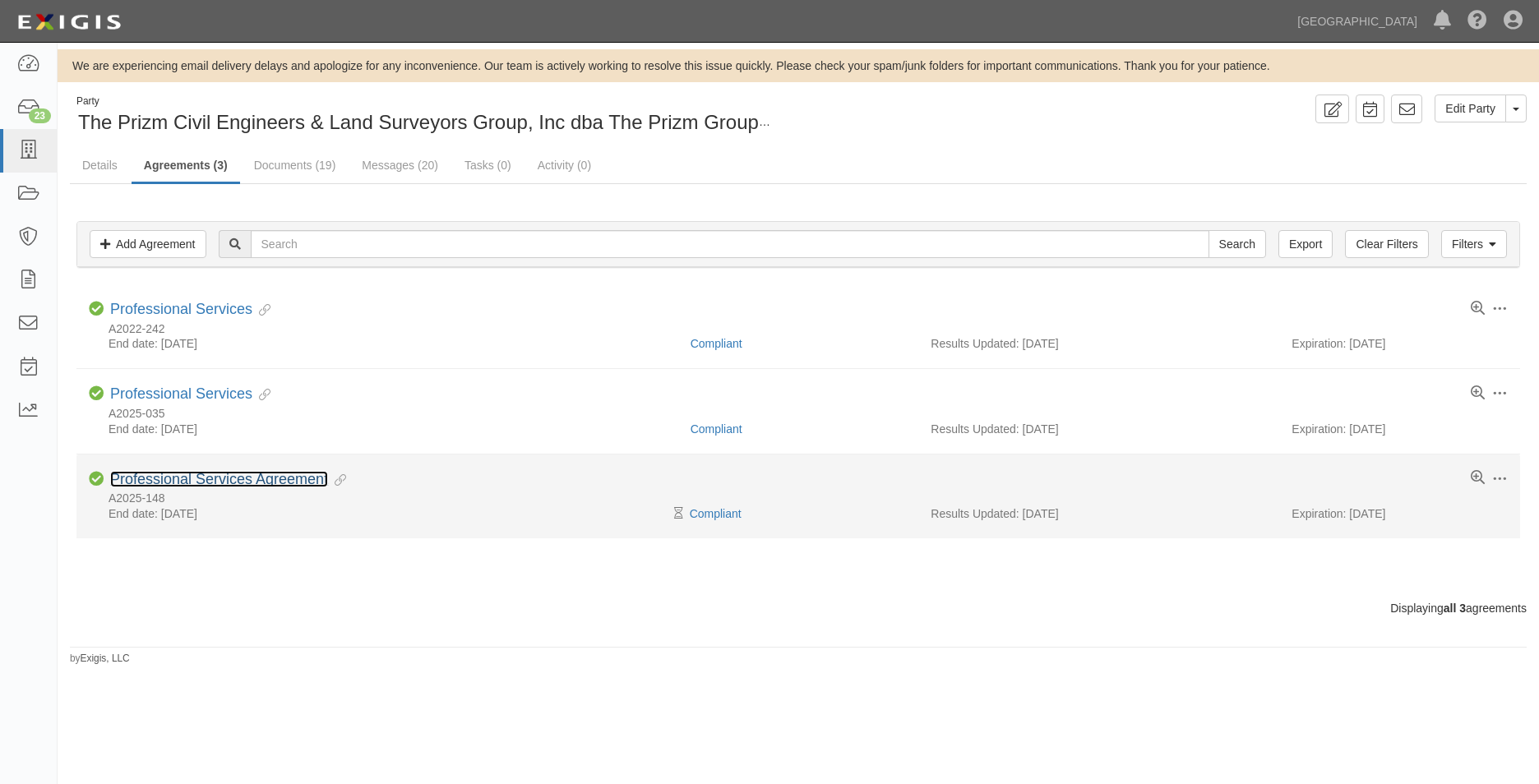
click at [227, 472] on link "Professional Services Agreement" at bounding box center [219, 479] width 218 height 16
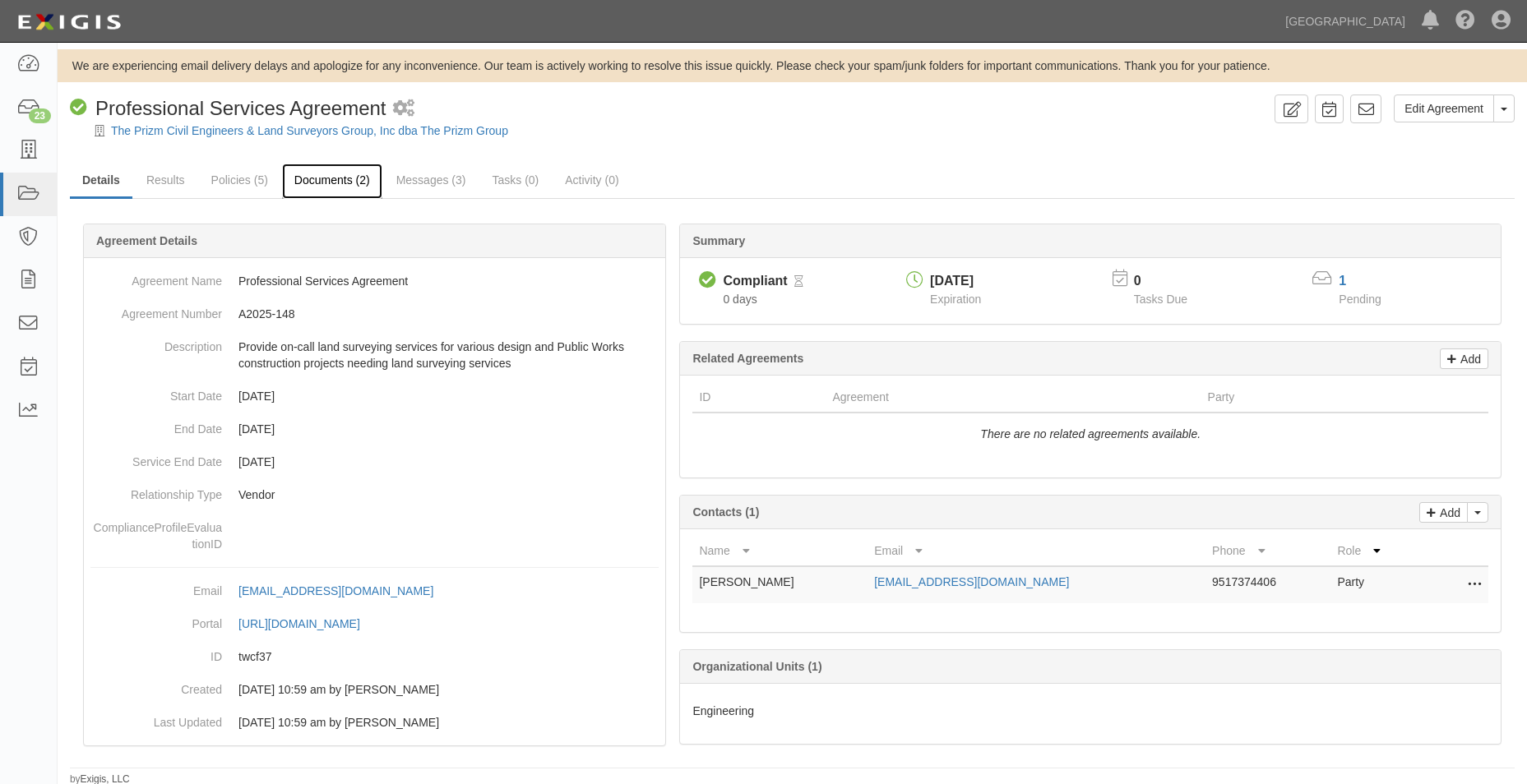
click at [340, 192] on link "Documents (2)" at bounding box center [332, 181] width 100 height 36
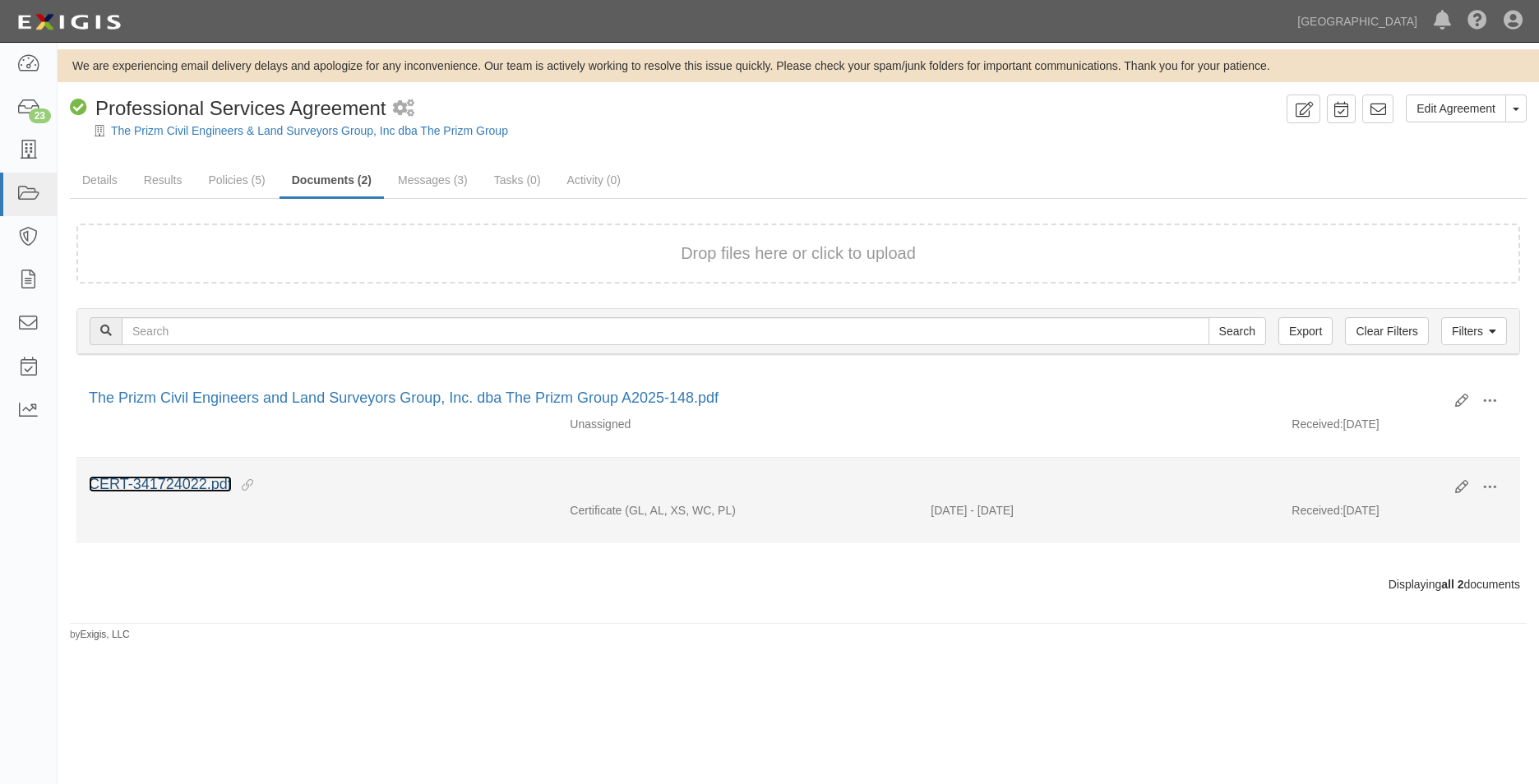
click at [231, 482] on link "CERT-341724022.pdf" at bounding box center [160, 483] width 143 height 16
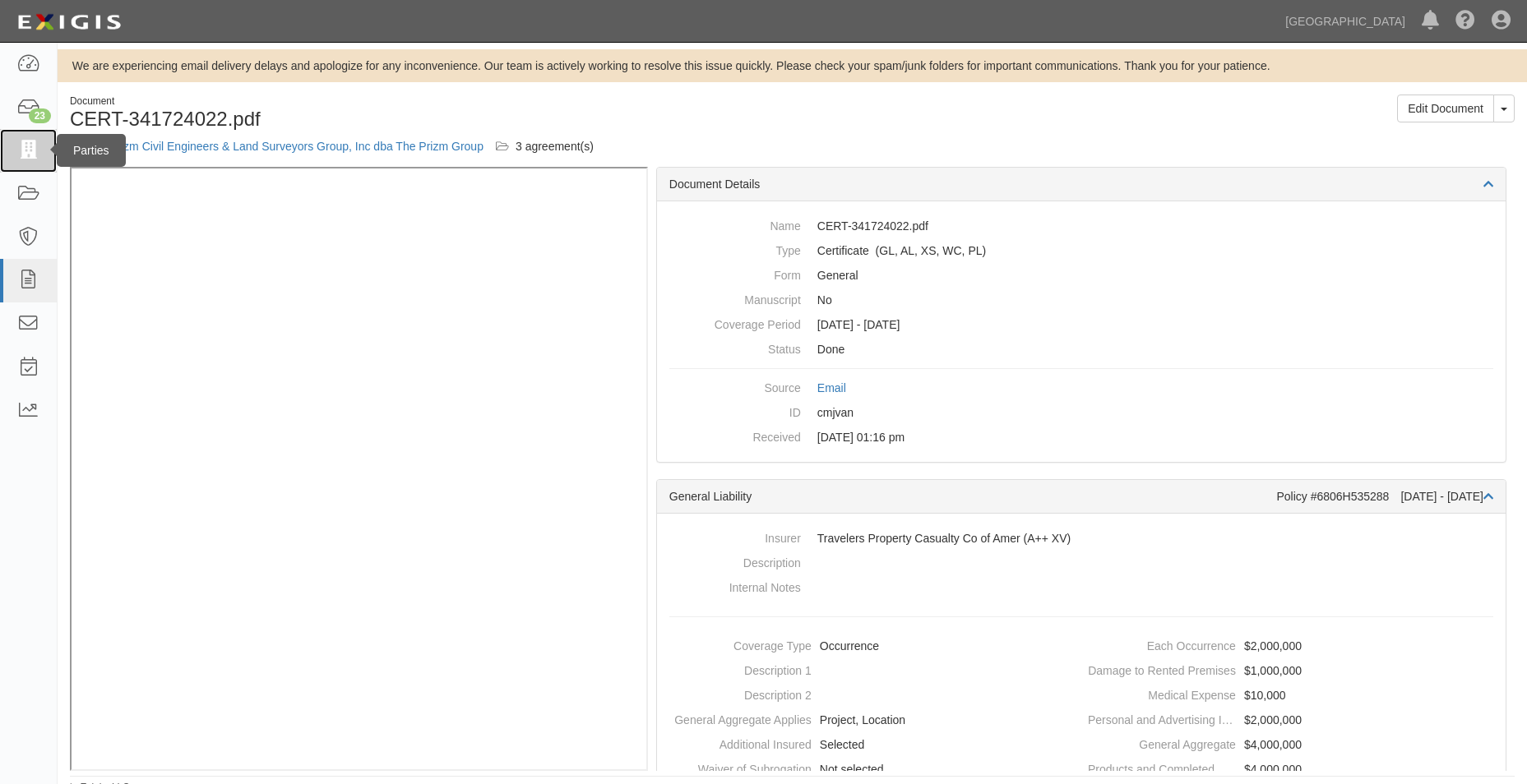
click at [31, 168] on link at bounding box center [28, 150] width 57 height 43
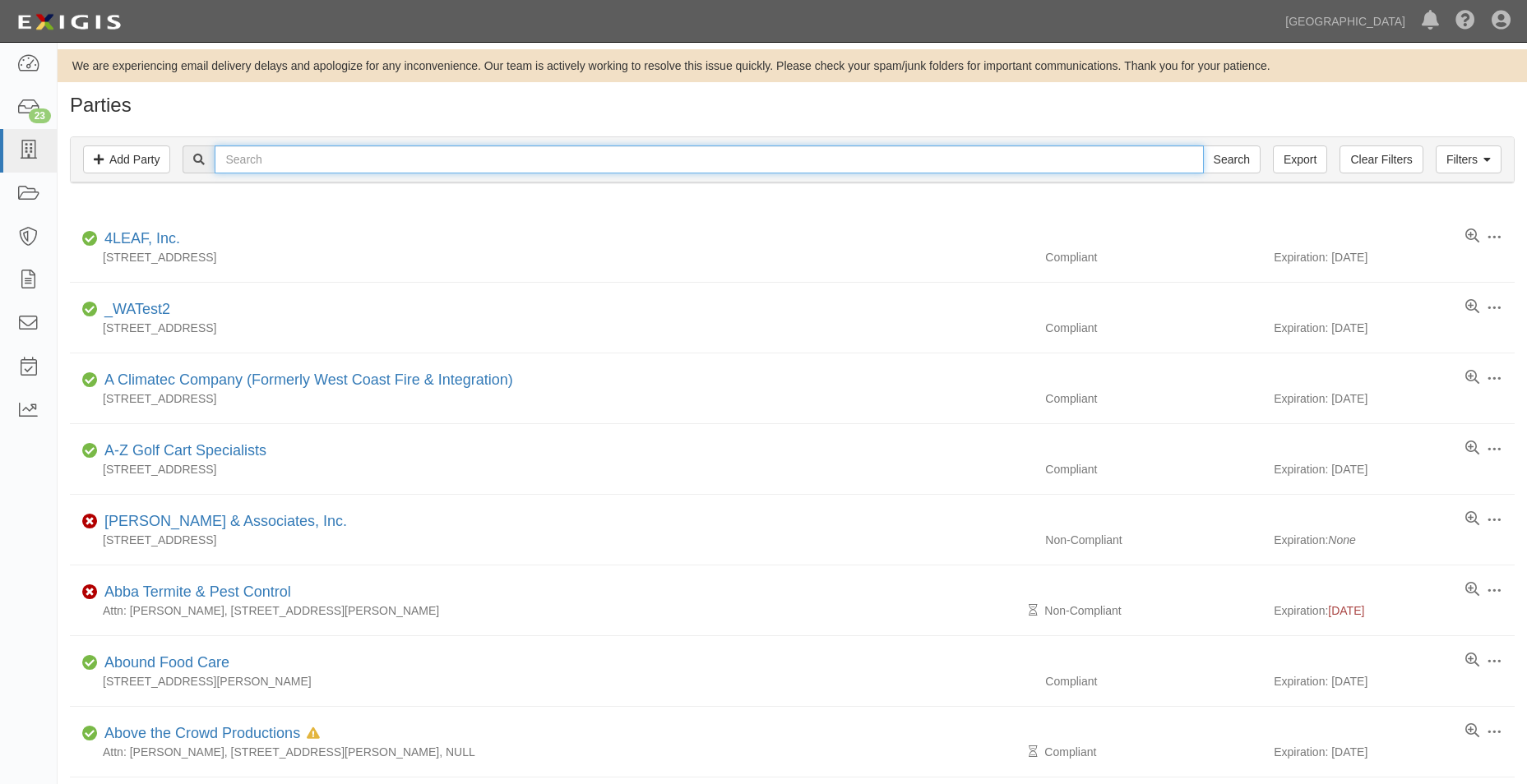
click at [332, 148] on input "text" at bounding box center [708, 159] width 988 height 28
type input "the prizm"
click at [1203, 146] on input "Search" at bounding box center [1232, 159] width 58 height 28
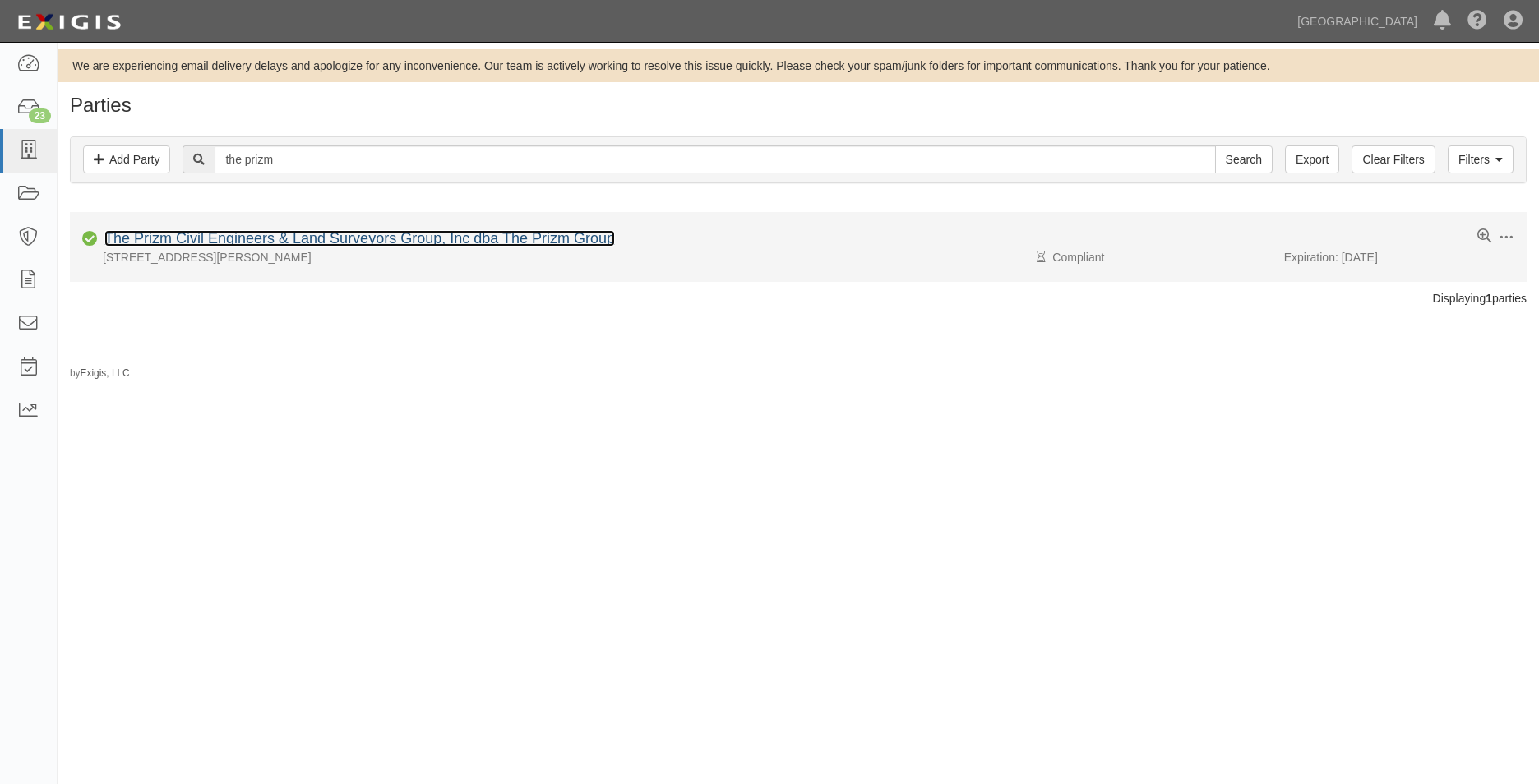
click at [315, 235] on link "The Prizm Civil Engineers & Land Surveyors Group, Inc dba The Prizm Group" at bounding box center [360, 237] width 510 height 16
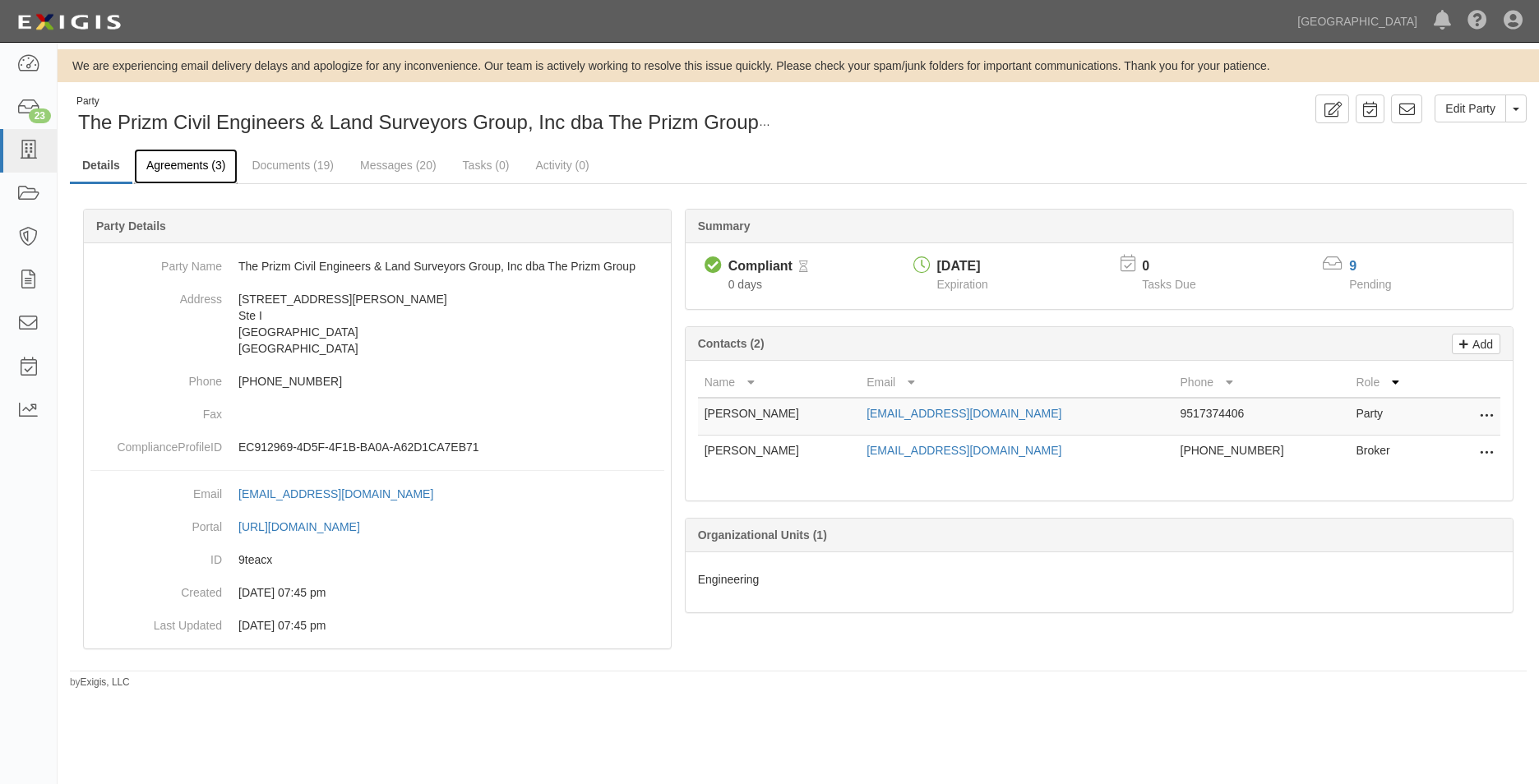
click at [216, 175] on link "Agreements (3)" at bounding box center [186, 166] width 103 height 36
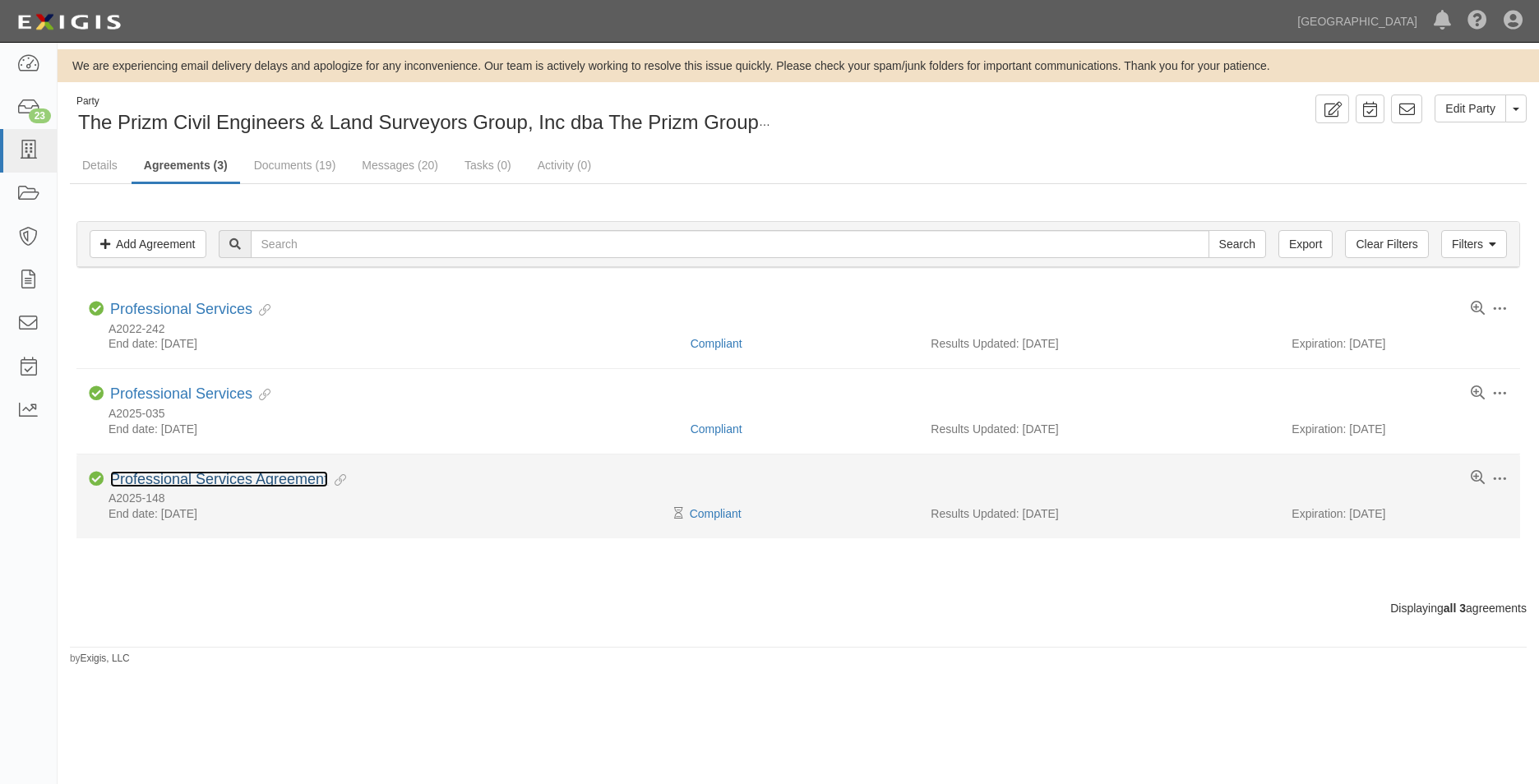
click at [247, 472] on link "Professional Services Agreement" at bounding box center [219, 479] width 218 height 16
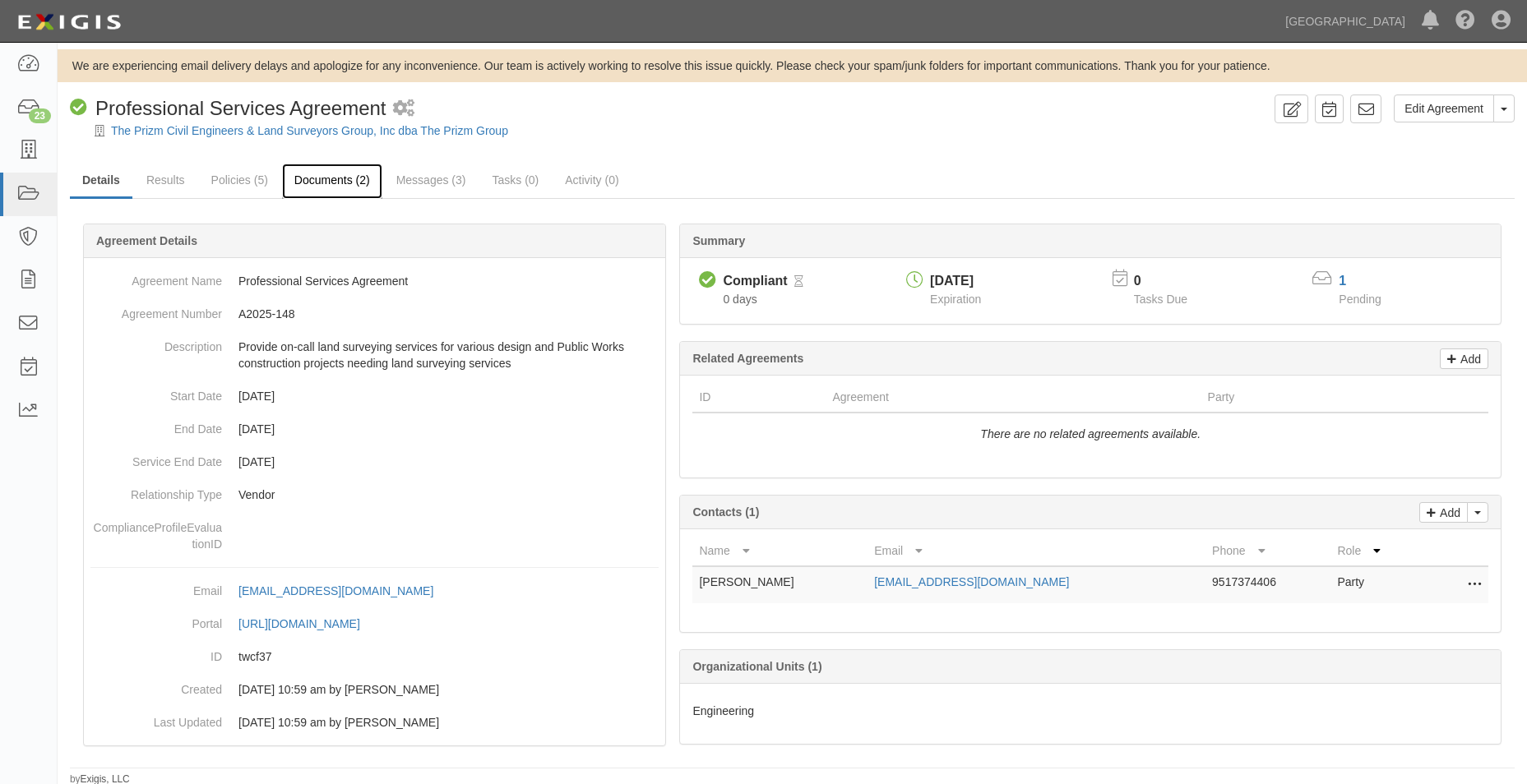
click at [298, 179] on link "Documents (2)" at bounding box center [332, 181] width 100 height 36
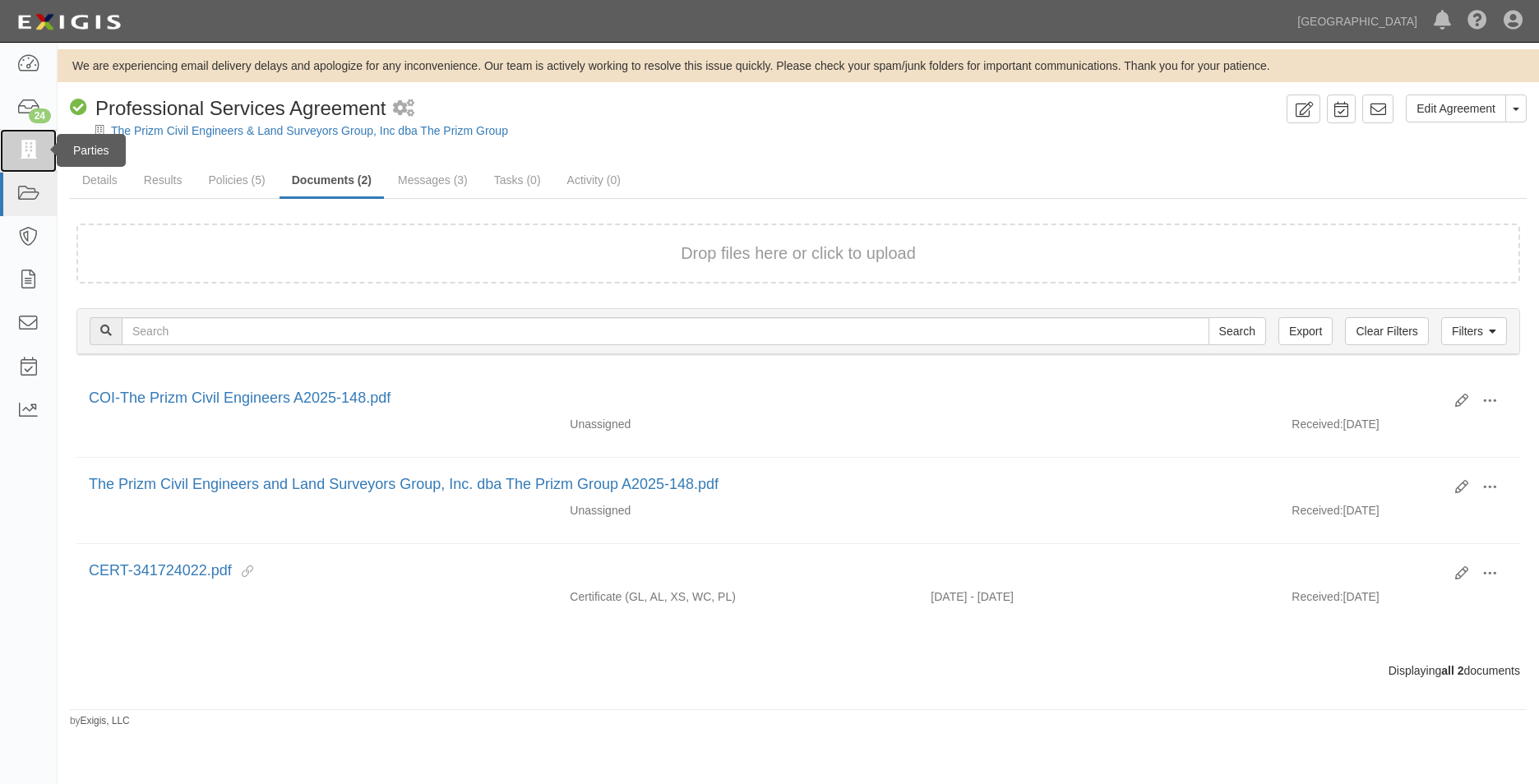
click at [38, 152] on icon at bounding box center [27, 151] width 23 height 19
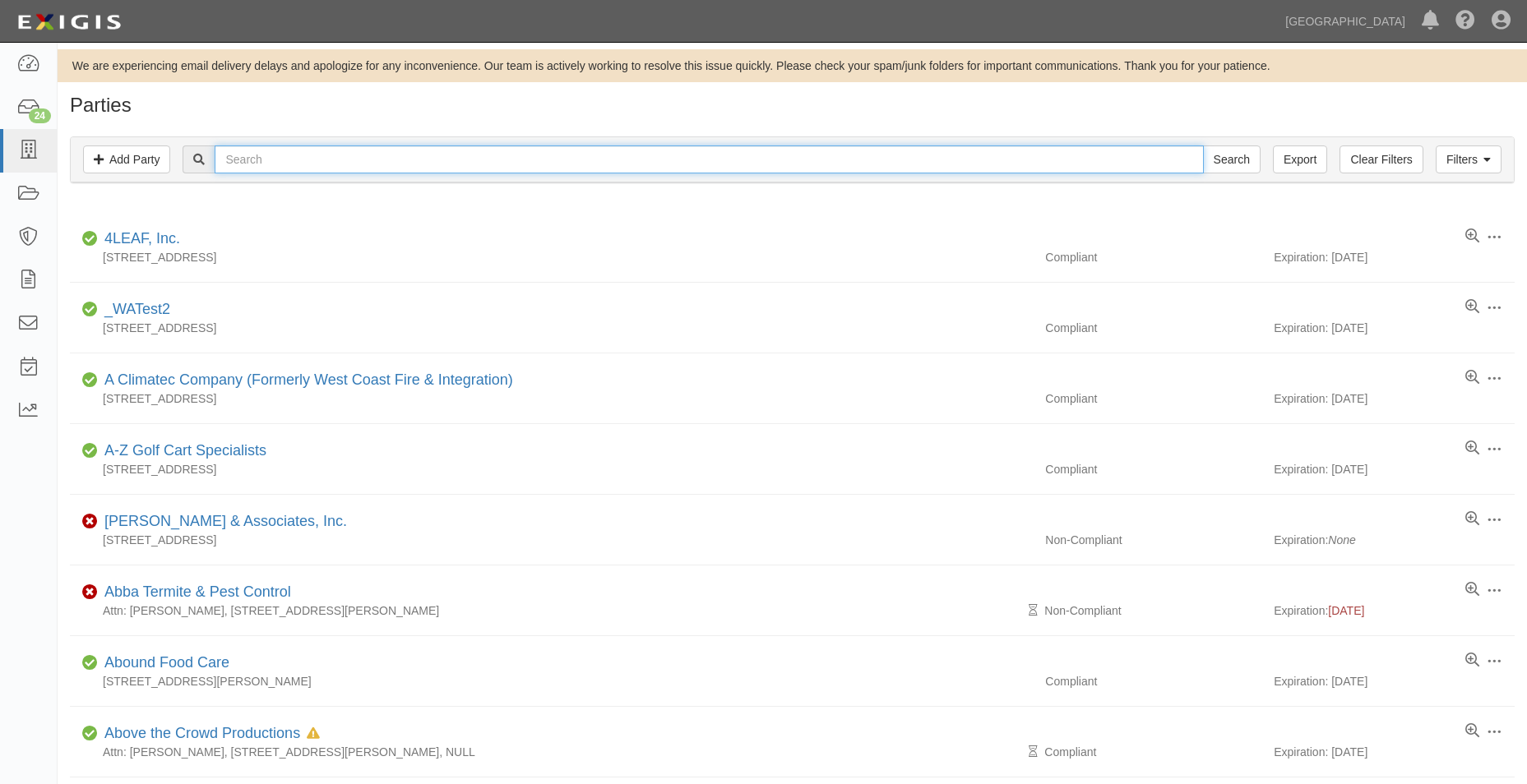
click at [272, 164] on input "text" at bounding box center [708, 159] width 988 height 28
type input "psomas"
click at [1203, 146] on input "Search" at bounding box center [1232, 159] width 58 height 28
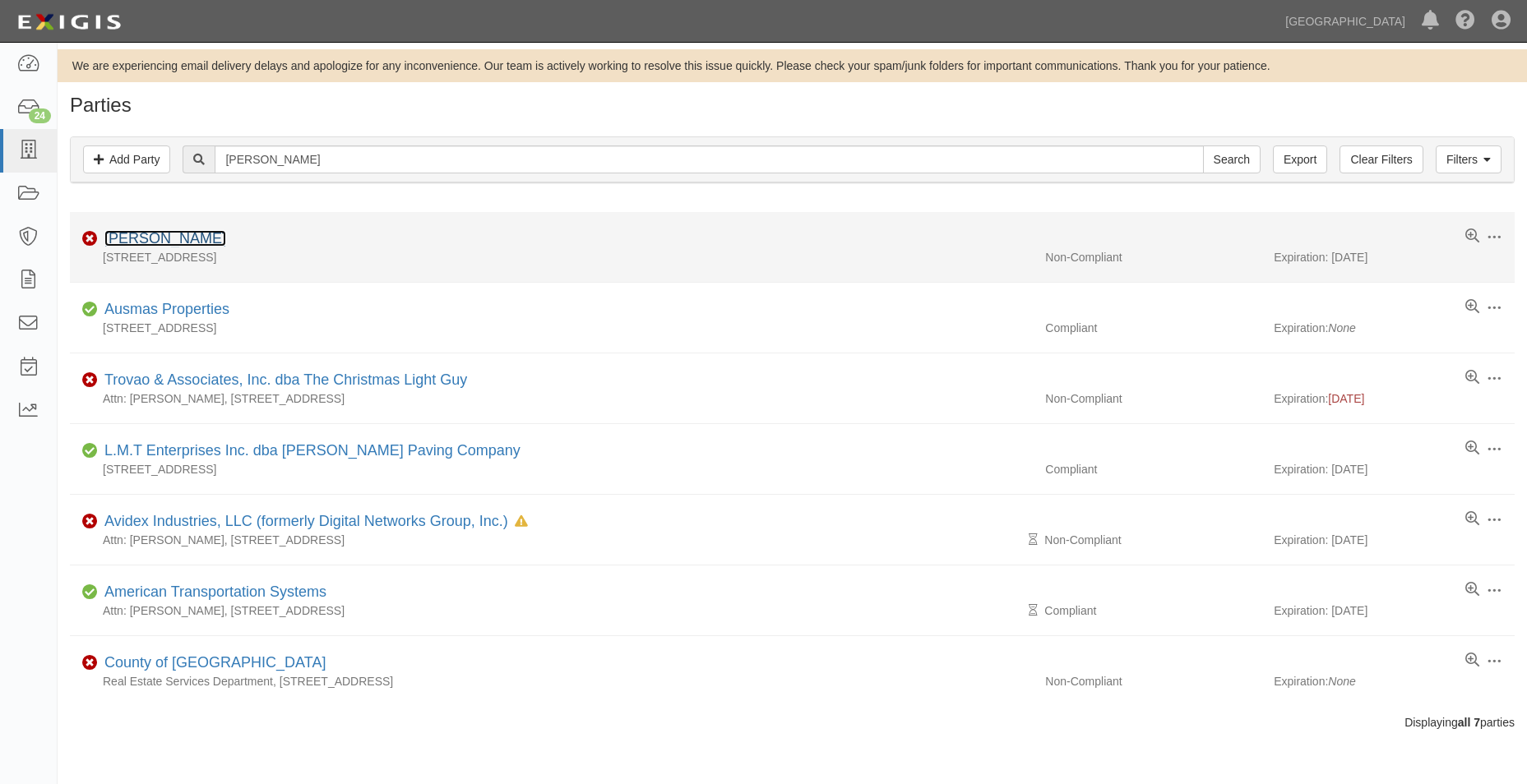
click at [137, 233] on link "Psomas" at bounding box center [164, 237] width 121 height 16
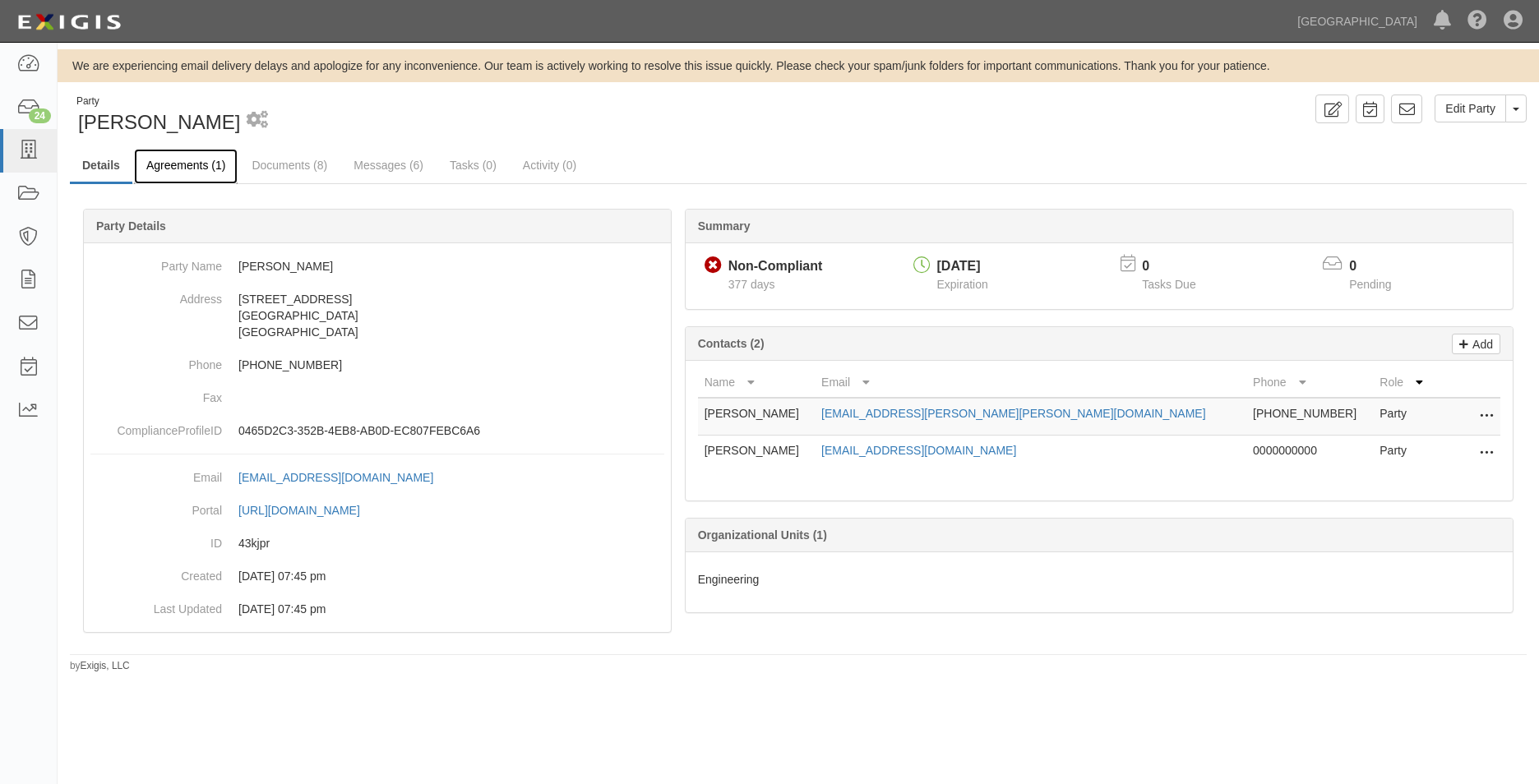
click at [215, 175] on link "Agreements (1)" at bounding box center [186, 166] width 103 height 36
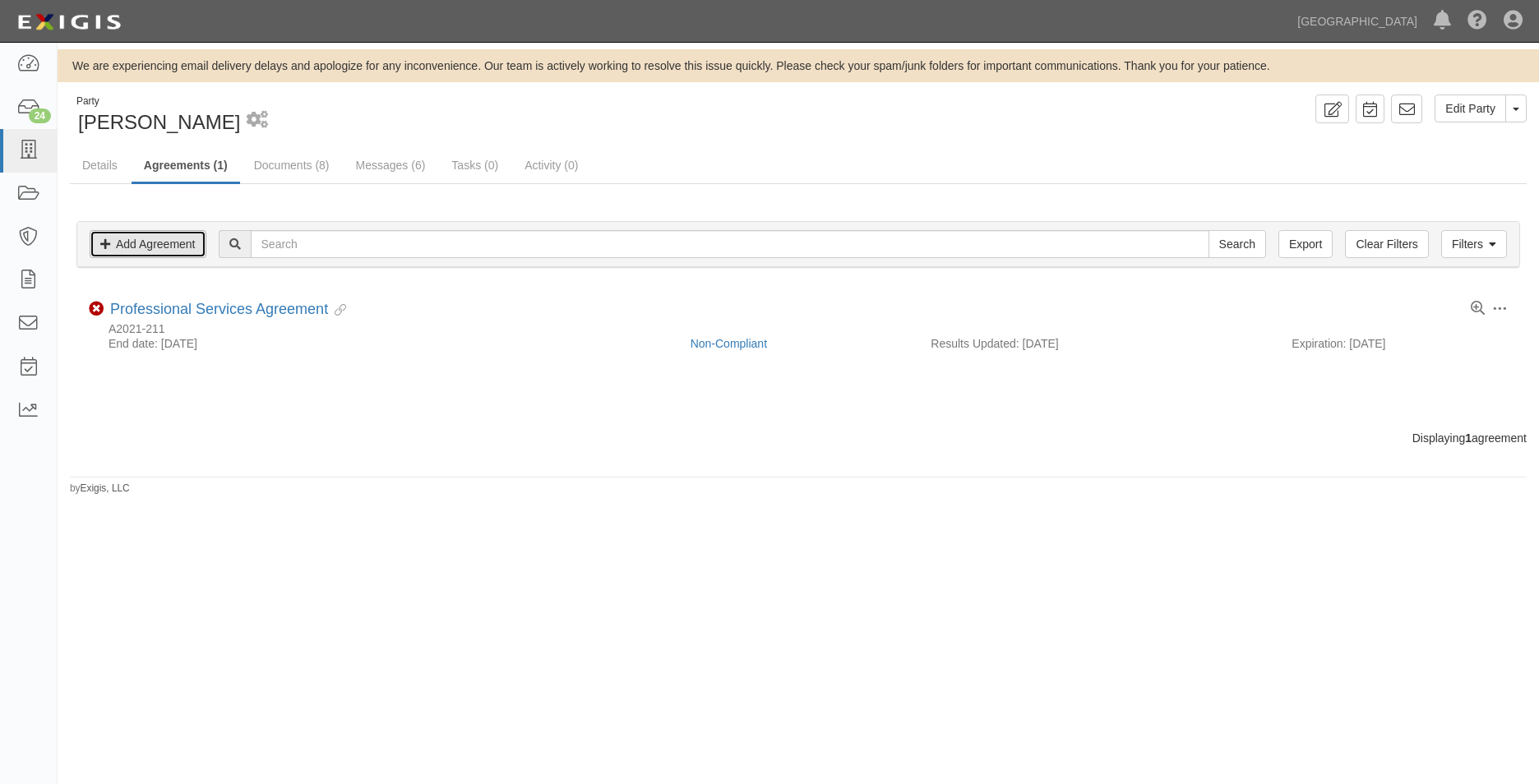
click at [139, 247] on link "Add Agreement" at bounding box center [148, 243] width 117 height 28
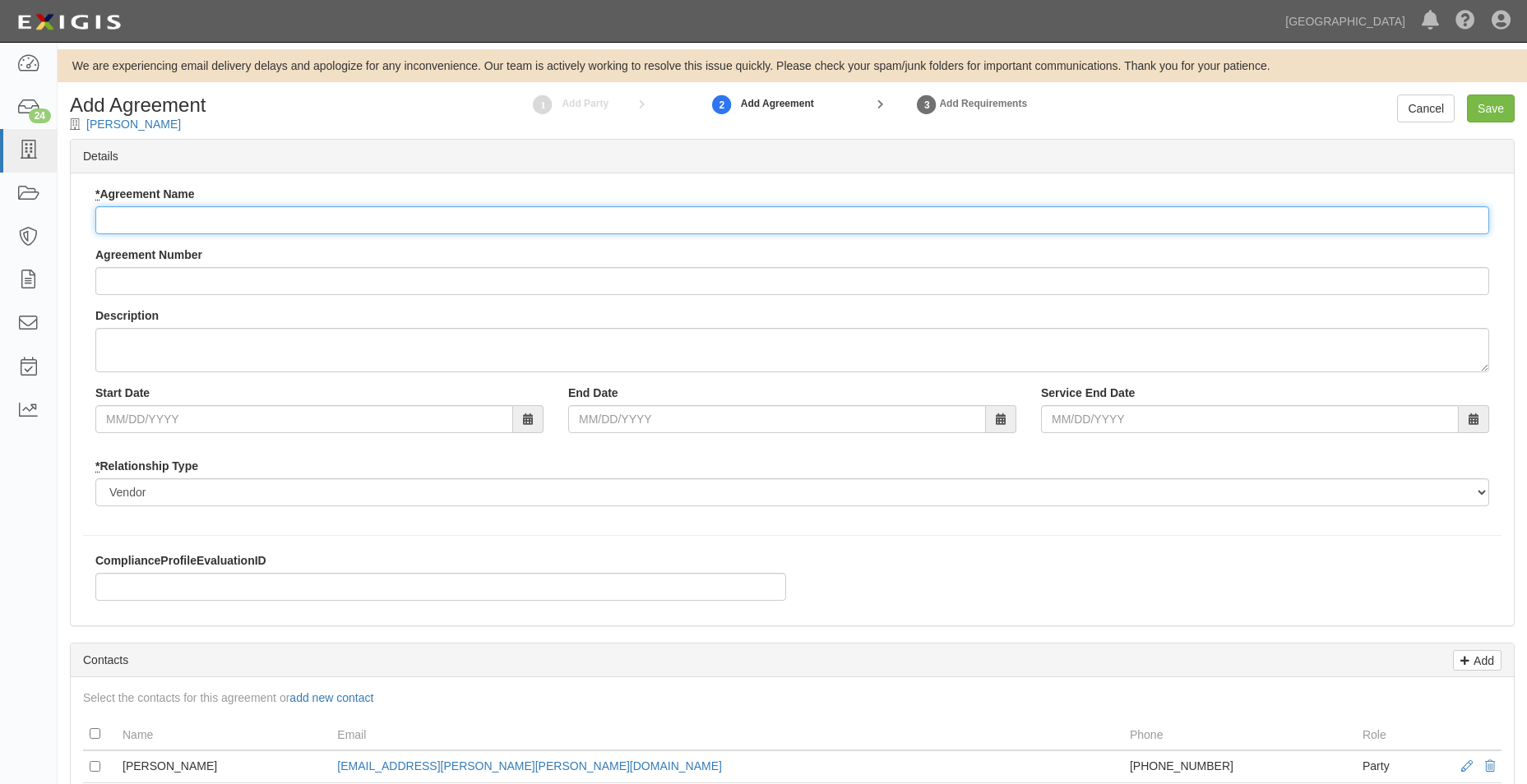
click at [144, 214] on input "* Agreement Name" at bounding box center [791, 220] width 1393 height 28
type input "Professional Services Agreement"
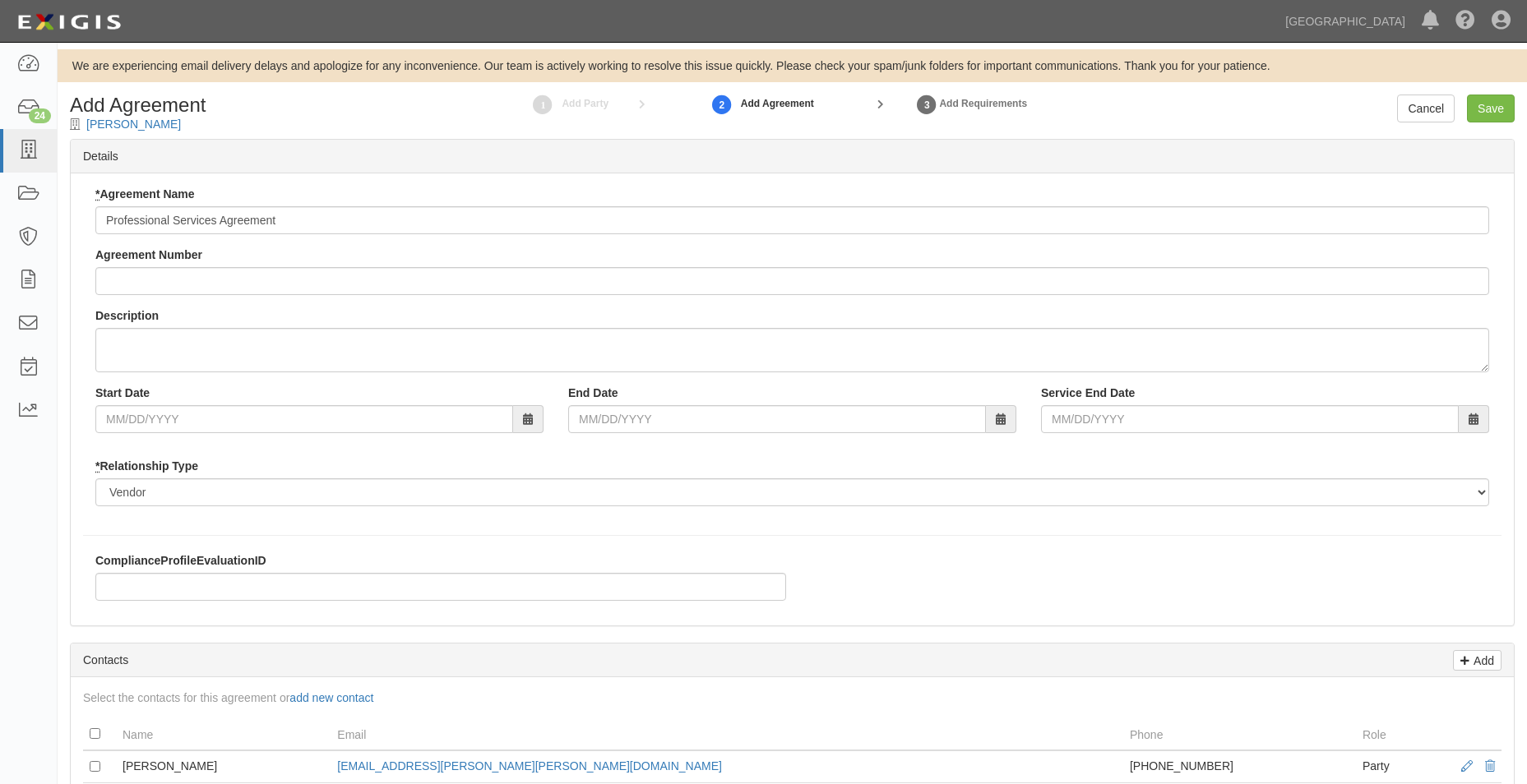
type input "A2025-148"
type input "10/01/2025"
type input "09/30/2028"
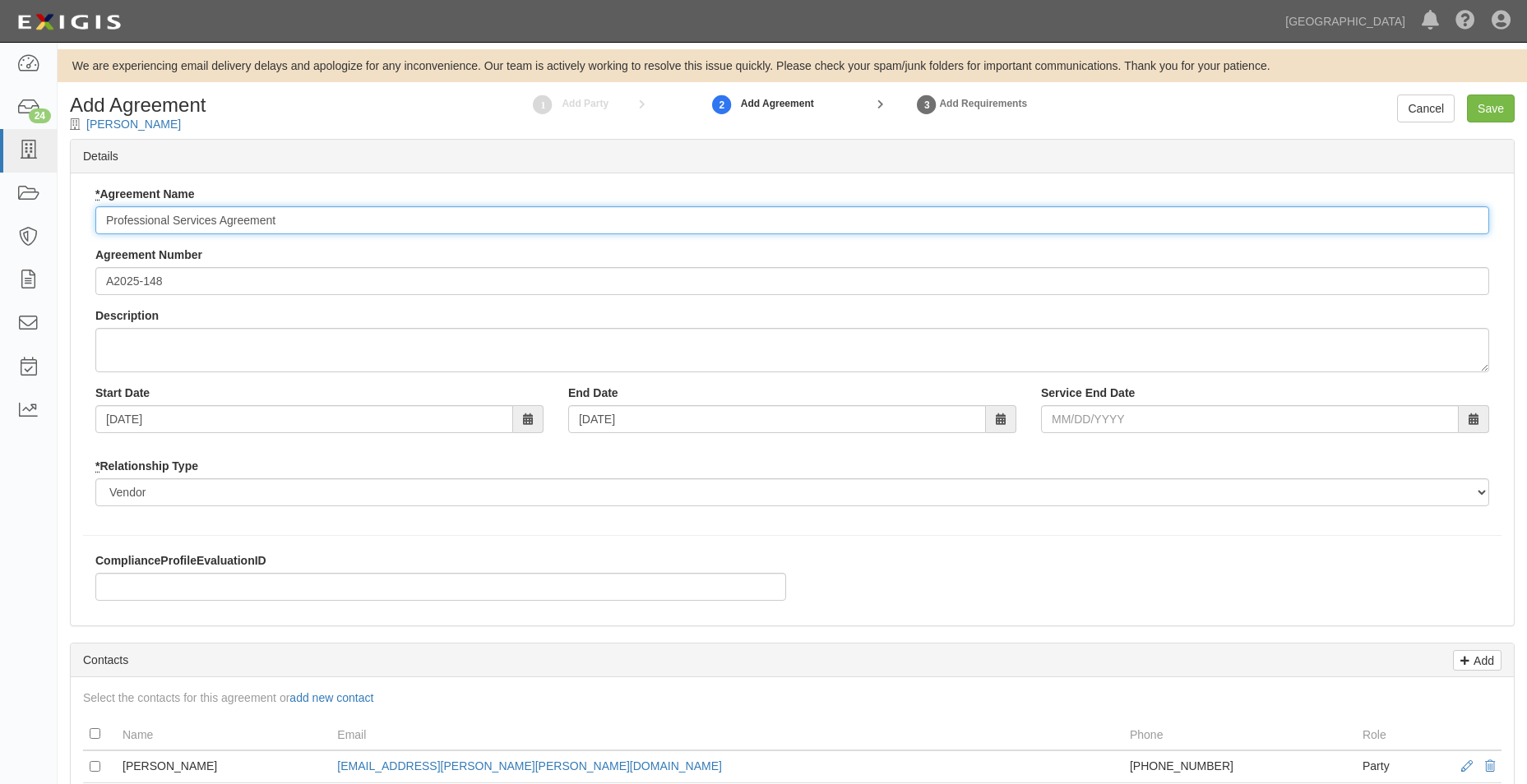
type input "09/30/2028"
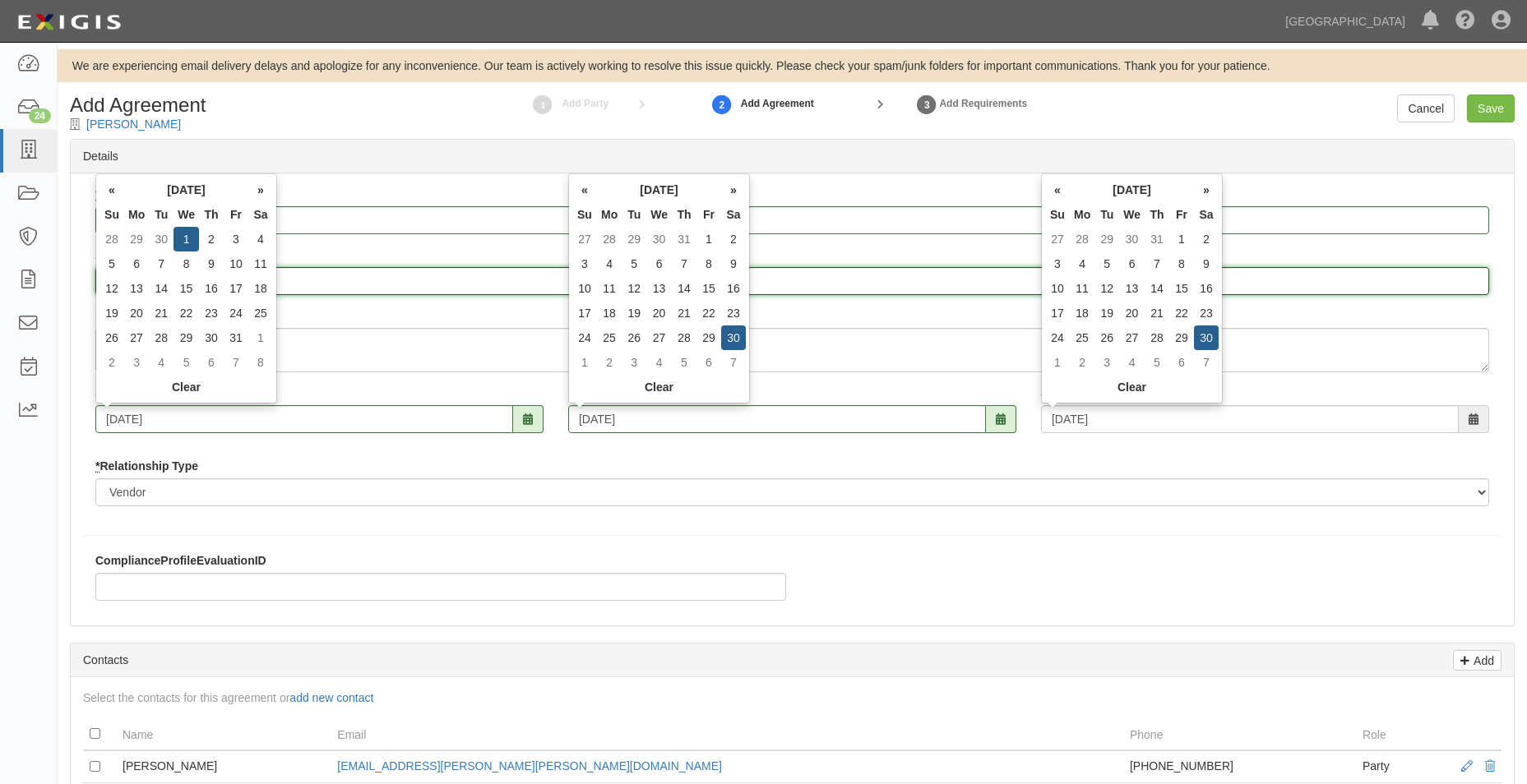
click at [278, 270] on input "A2025-148" at bounding box center [791, 281] width 1393 height 28
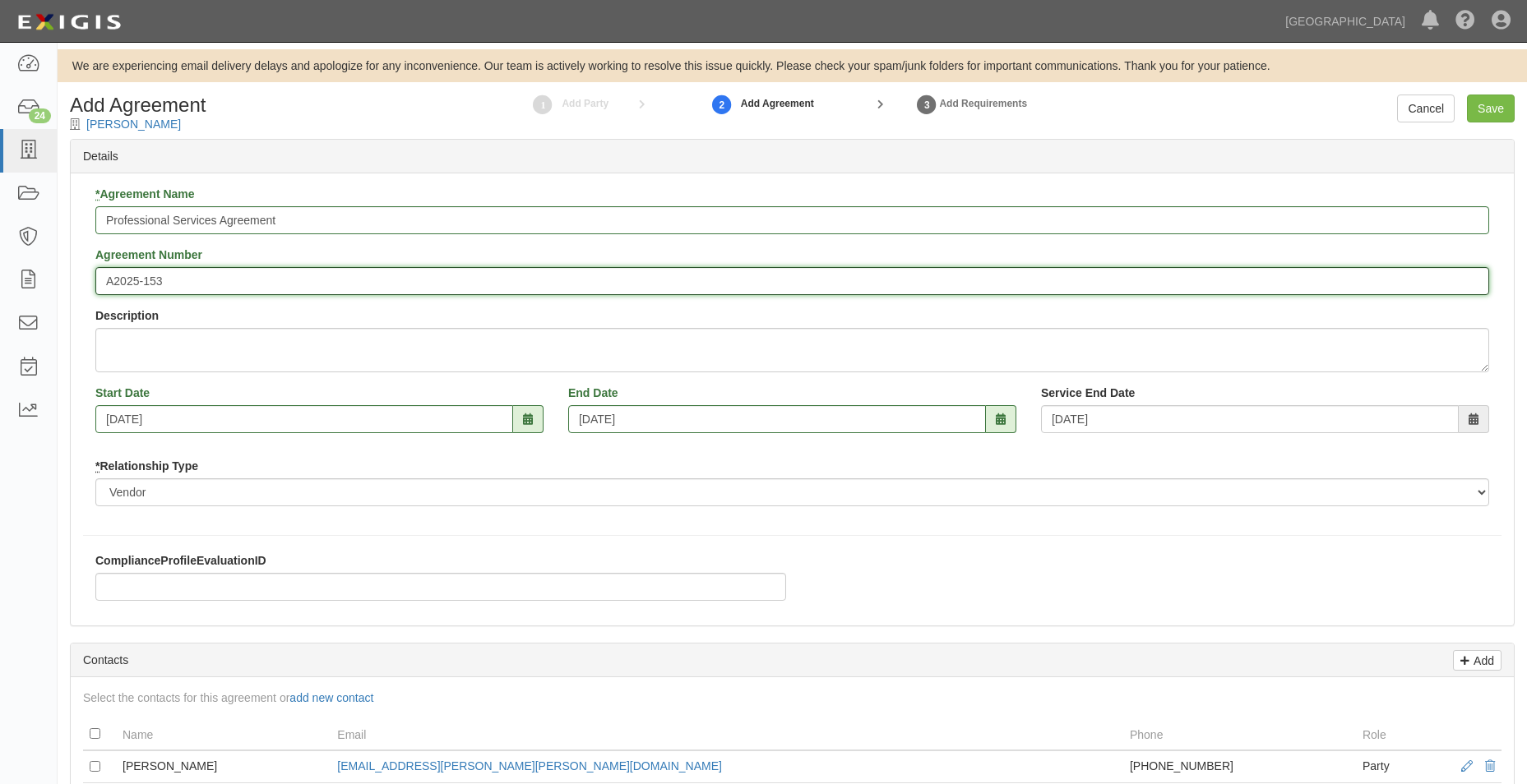
type input "A2025-153"
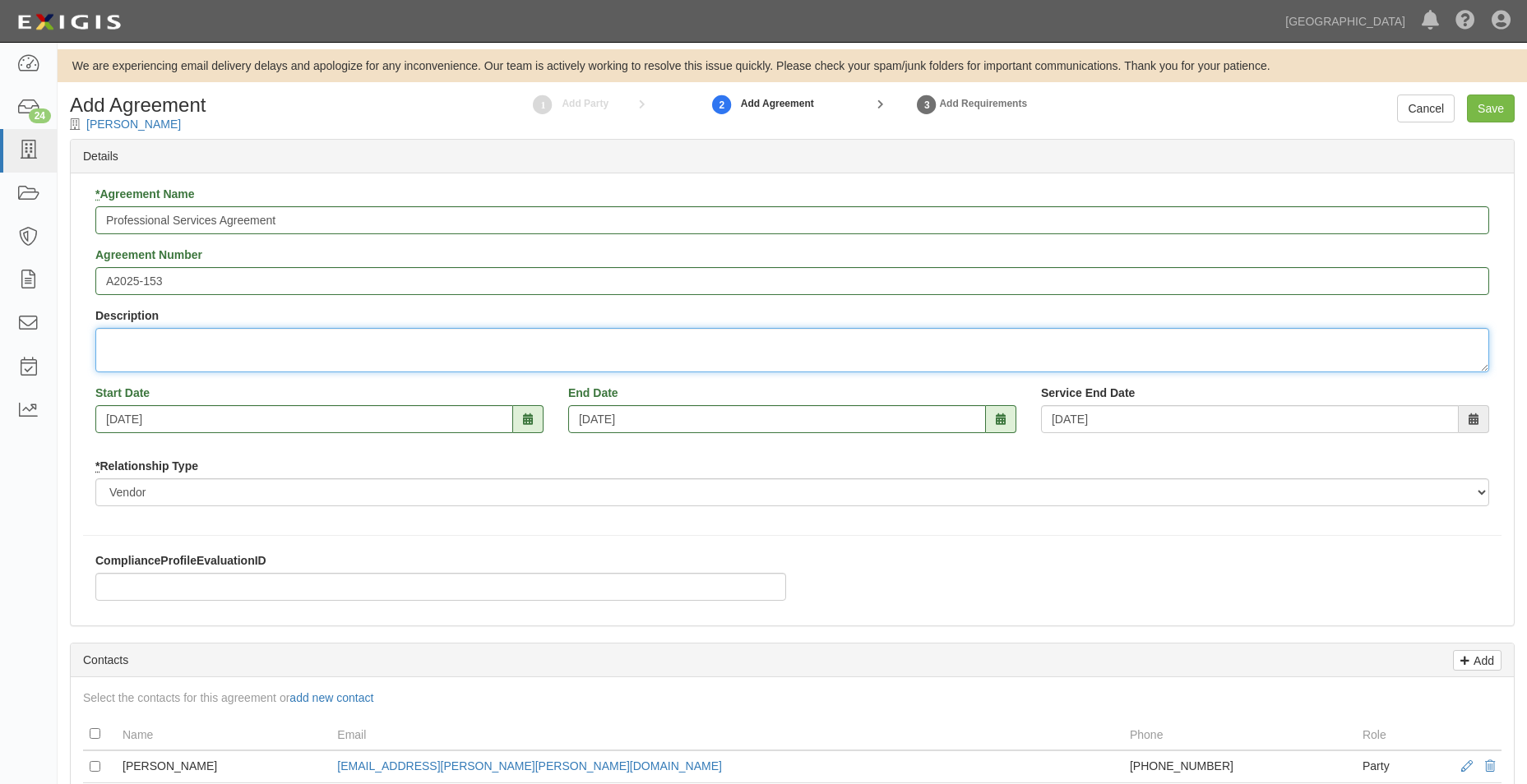
click at [318, 353] on textarea "Description" at bounding box center [791, 350] width 1393 height 44
type textarea "Provide on-call land surveying serices for various design and public works cons…"
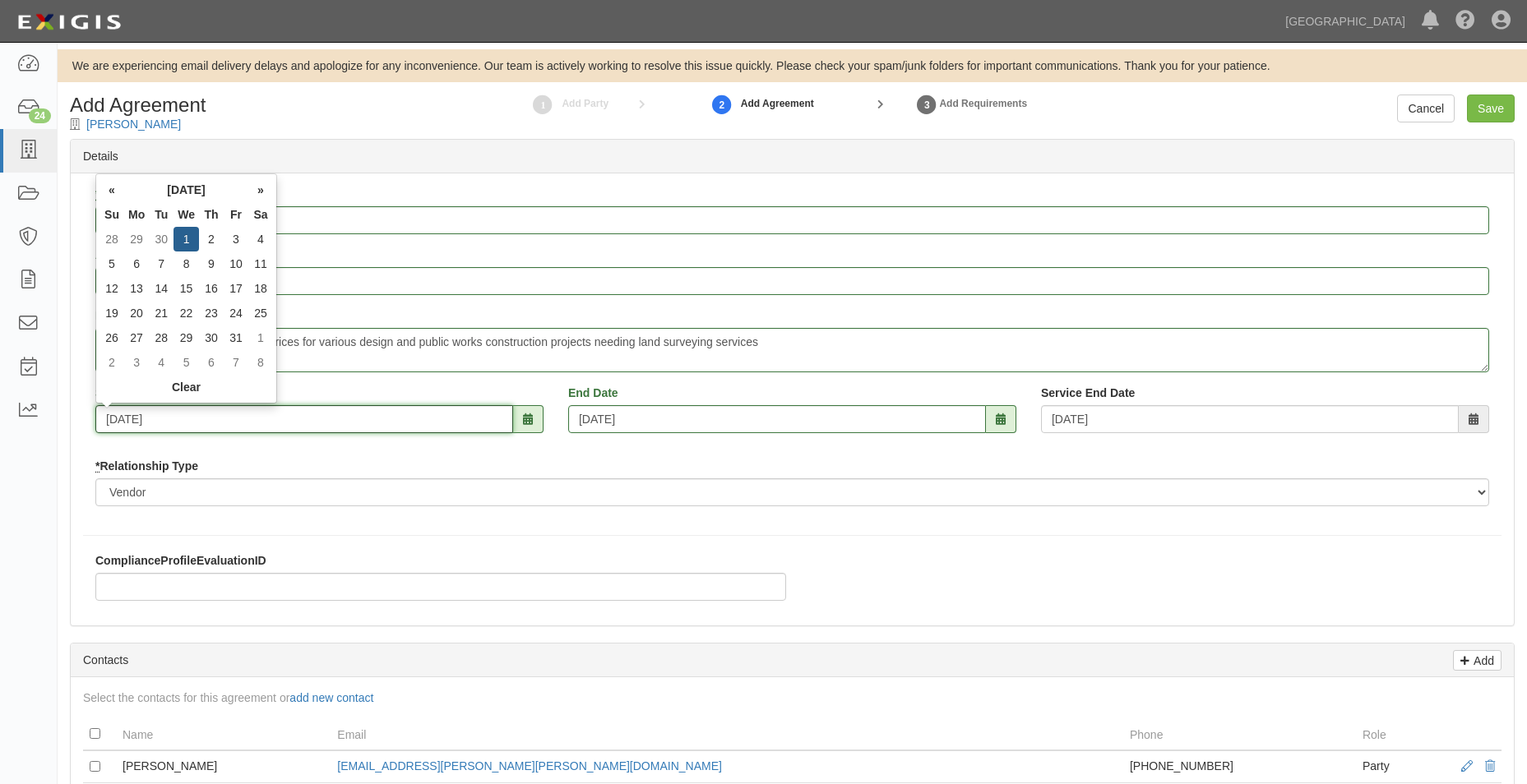
click at [304, 414] on input "10/01/2025" at bounding box center [304, 419] width 418 height 28
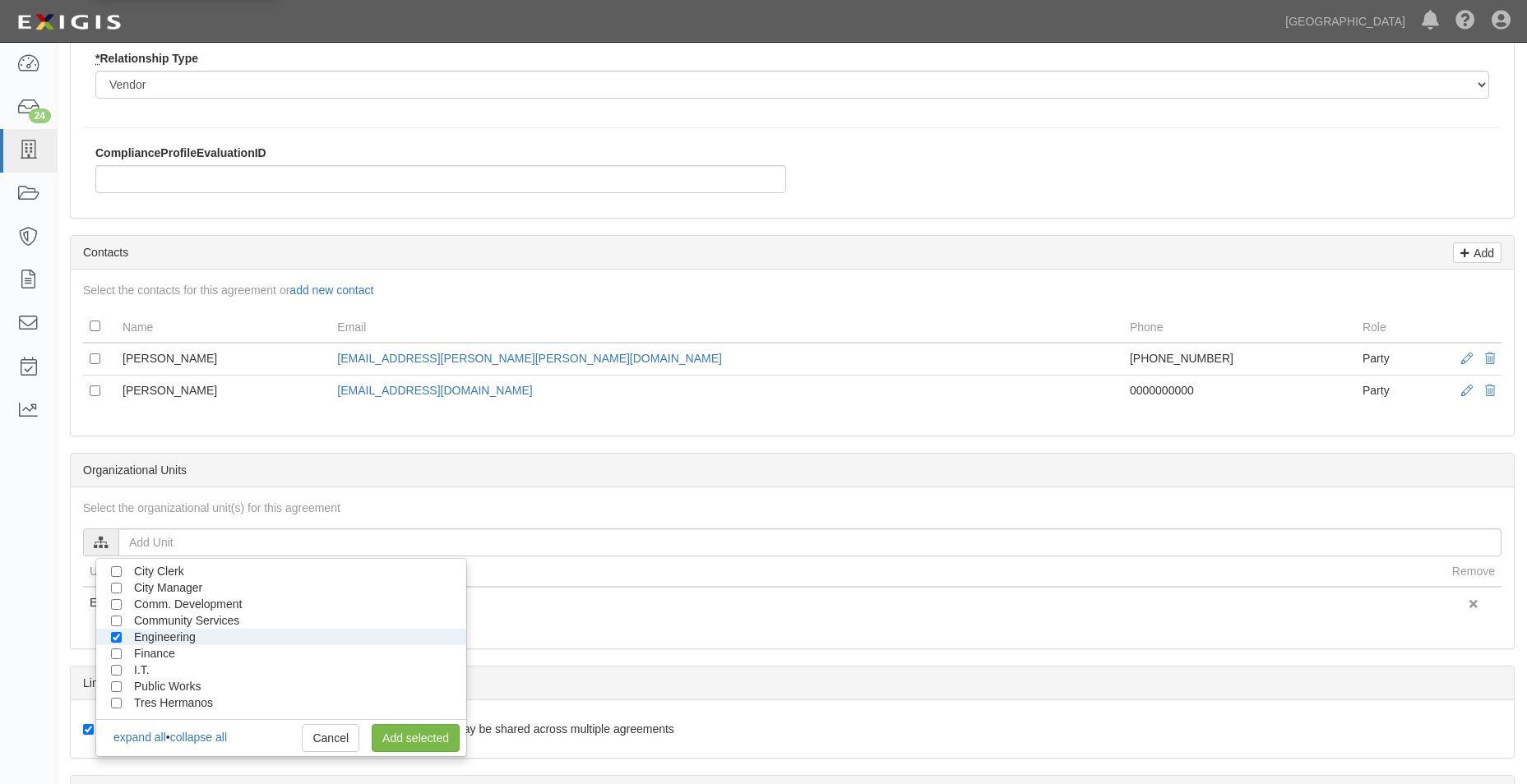
scroll to position [411, 0]
click at [1478, 245] on p "Add" at bounding box center [1481, 249] width 25 height 19
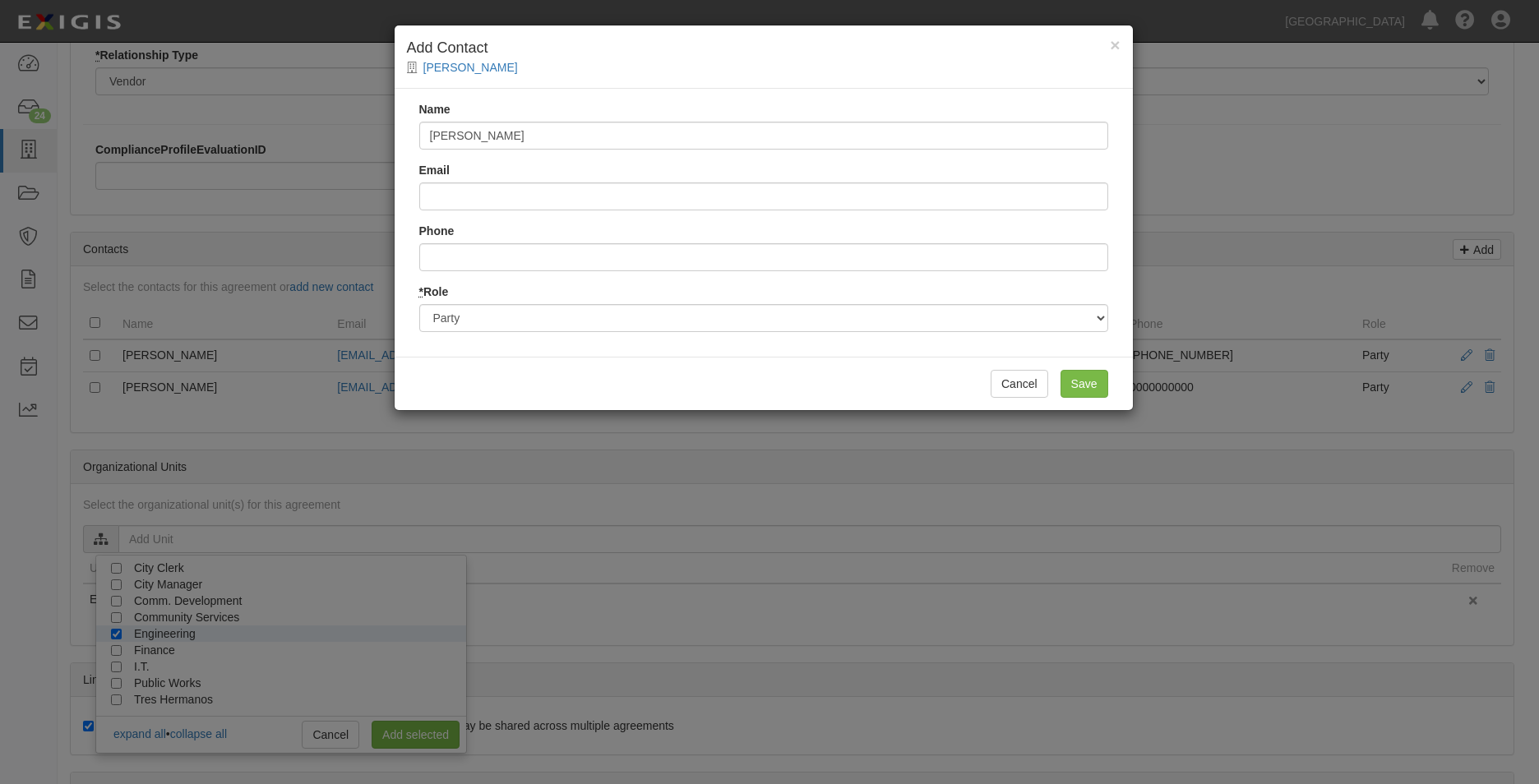
type input "William Estepa"
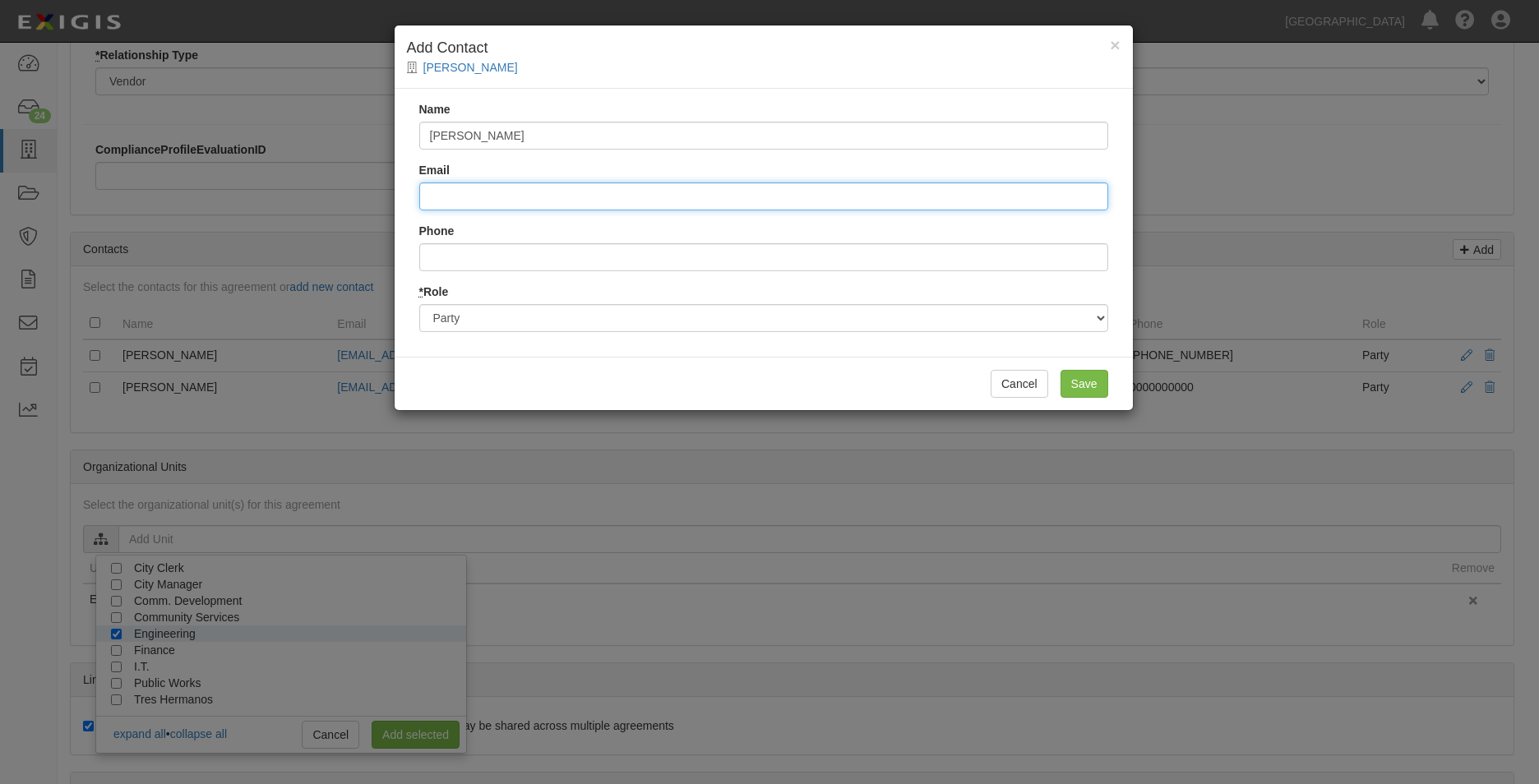
click at [1006, 186] on input "Email" at bounding box center [763, 196] width 689 height 28
type input "william.estepa@psomas.com"
click at [724, 275] on div "Name William Estepa Email william.estepa@psomas.com Phone * Role Party Broker O…" at bounding box center [763, 223] width 739 height 268
click at [723, 262] on input "Phone" at bounding box center [763, 257] width 689 height 28
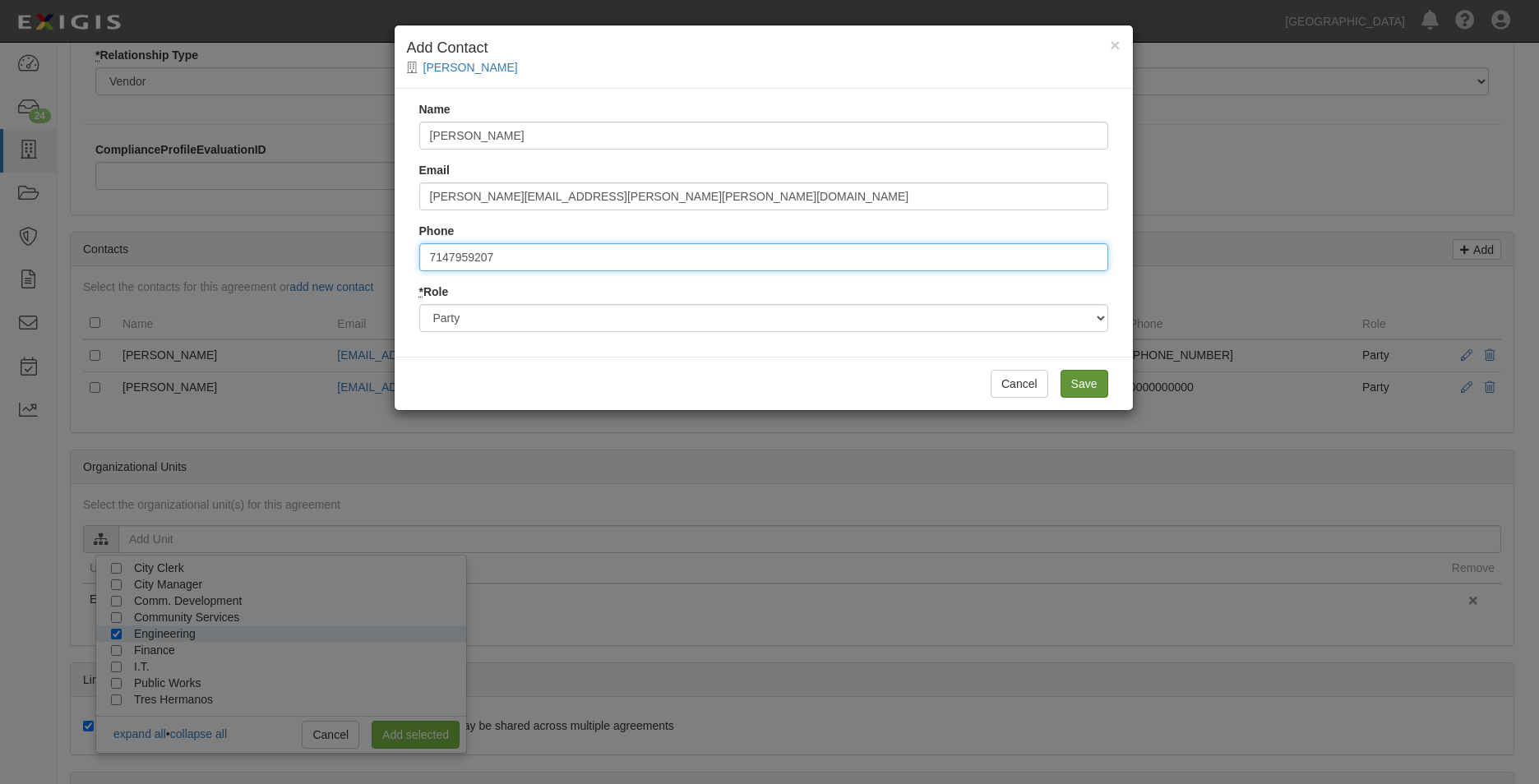
type input "7147959207"
click at [1096, 378] on input "Save" at bounding box center [1085, 383] width 47 height 28
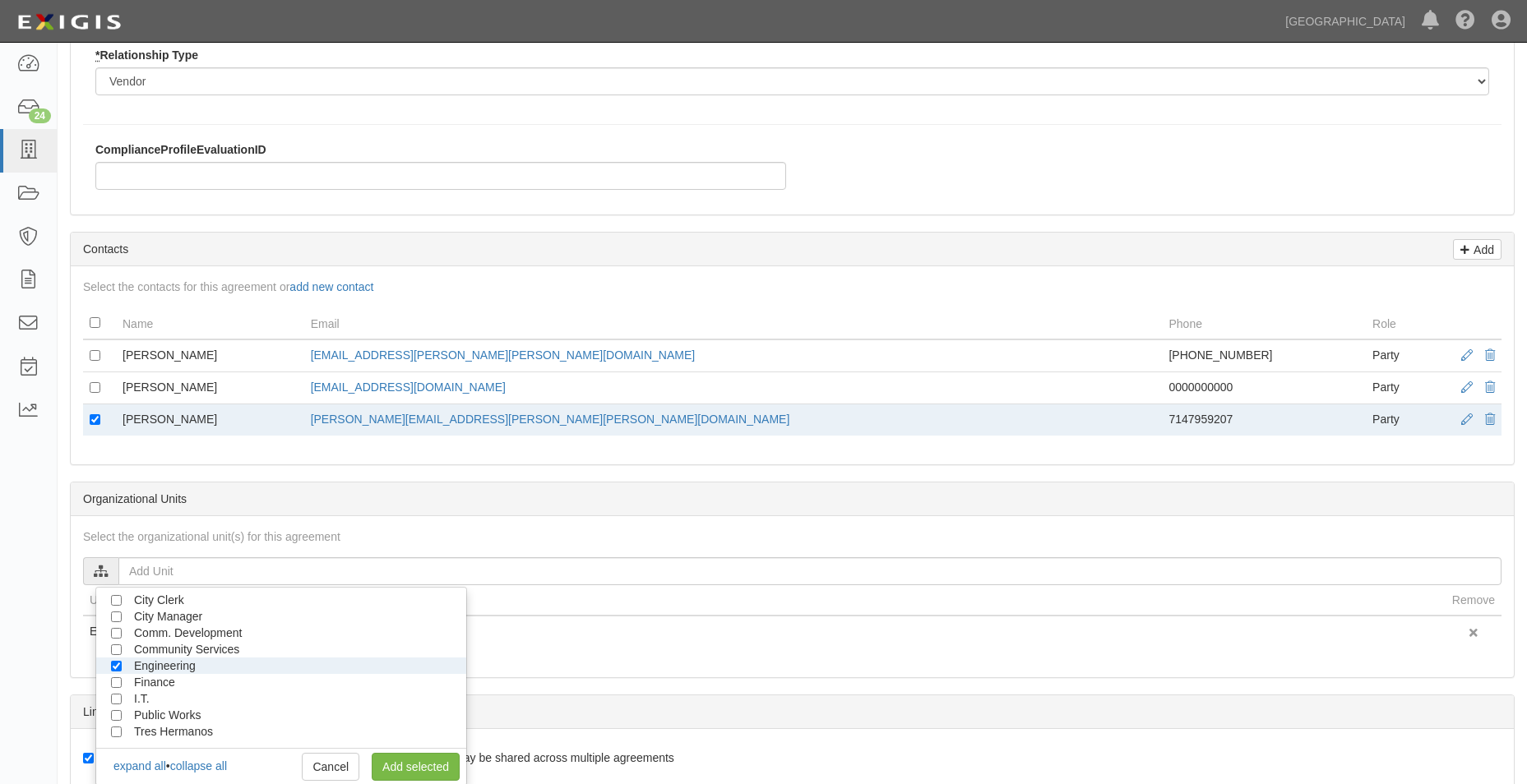
scroll to position [493, 0]
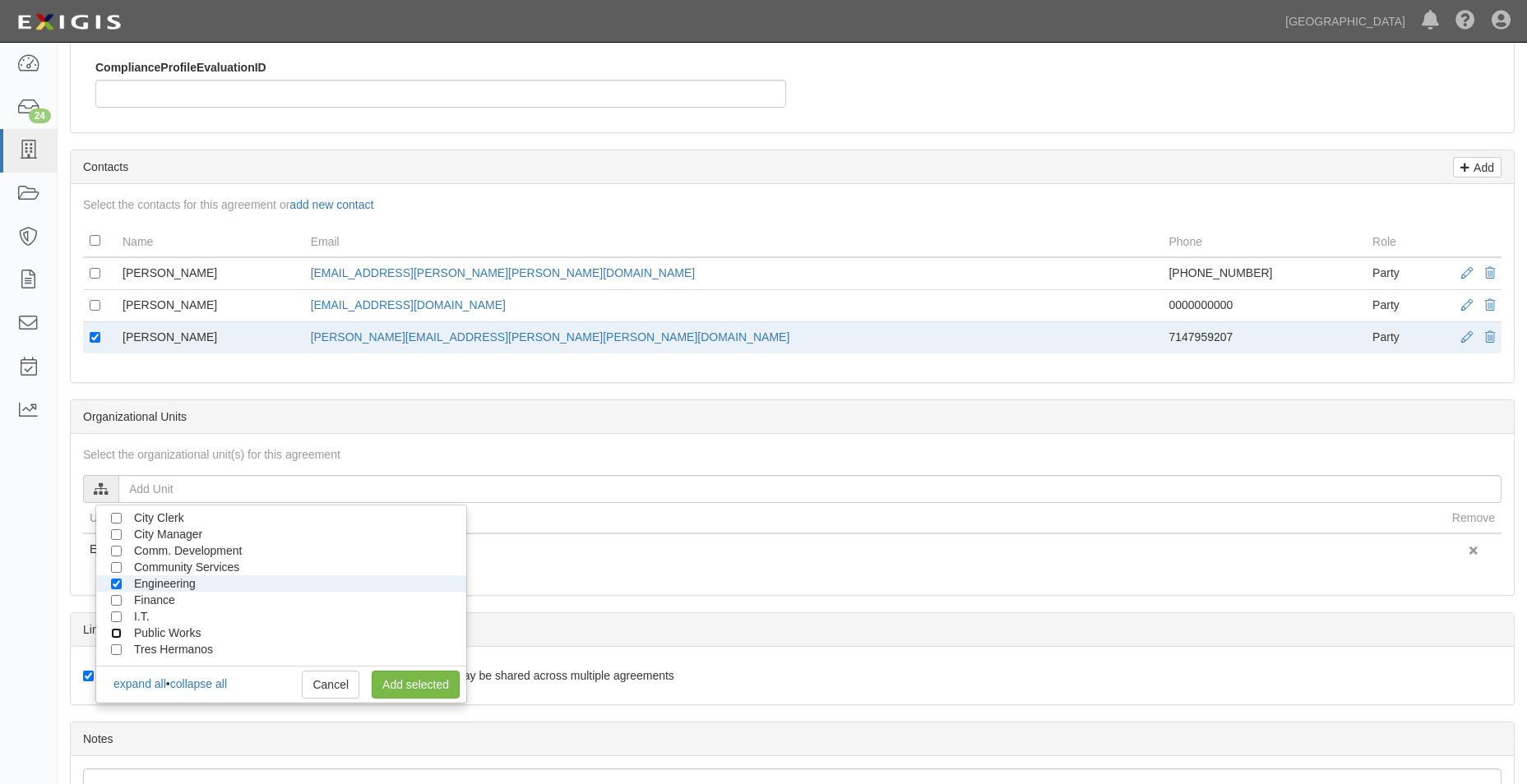
click at [116, 633] on input "Public Works" at bounding box center [116, 633] width 11 height 11
checkbox input "true"
click at [390, 685] on link "Add selected" at bounding box center [415, 684] width 88 height 28
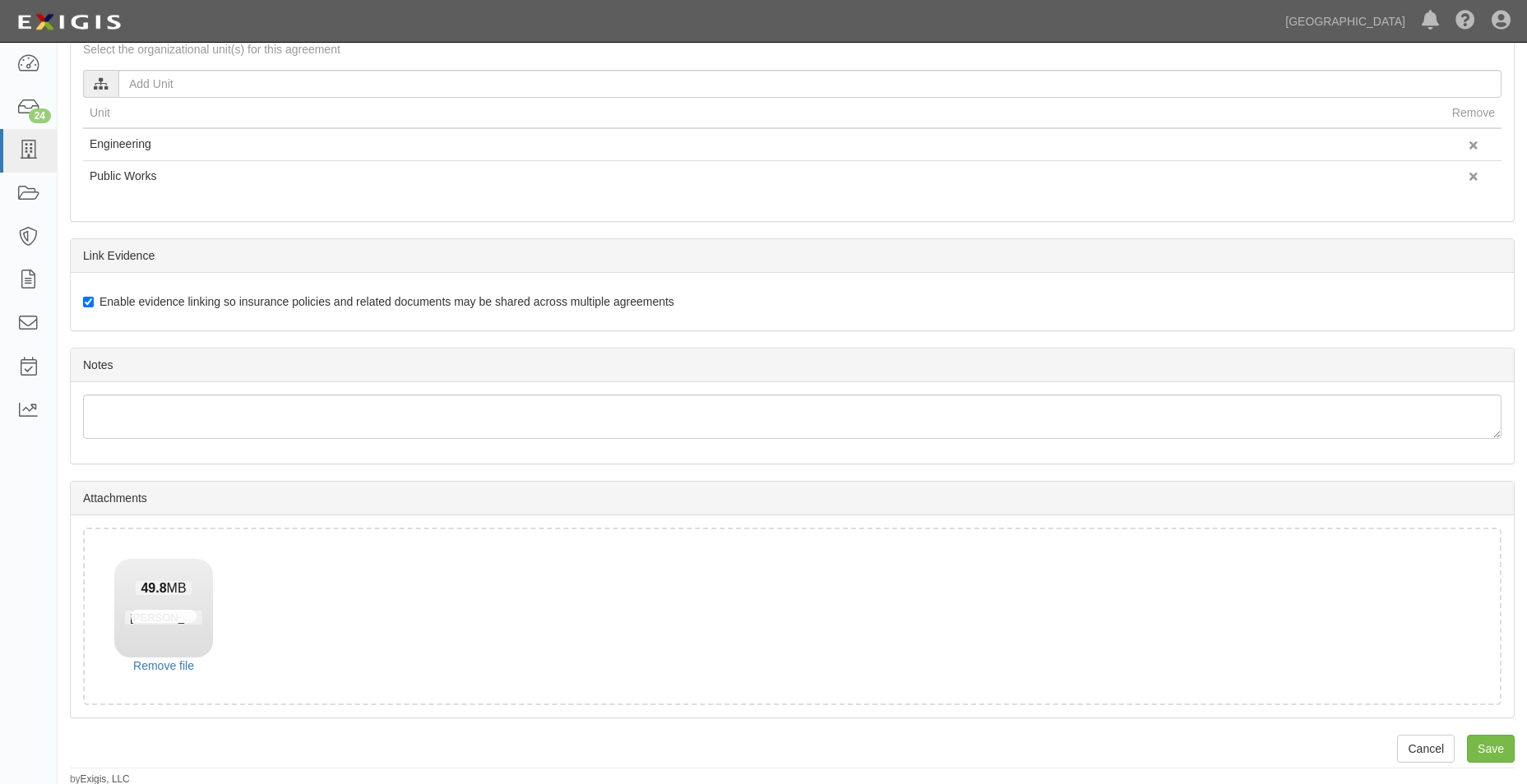
scroll to position [902, 0]
click at [1494, 742] on input "Save" at bounding box center [1491, 746] width 47 height 28
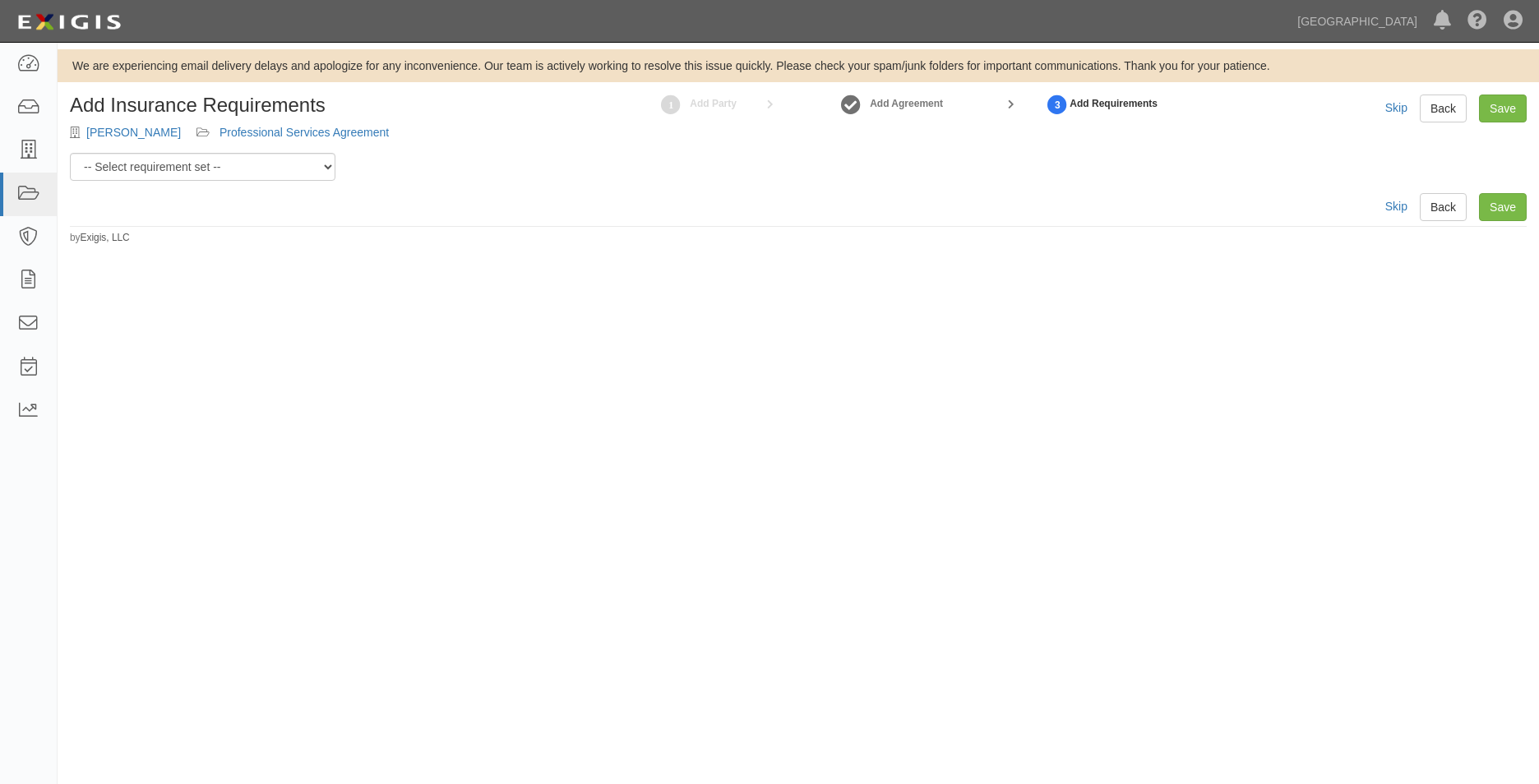
click at [317, 148] on div "Add Insurance Requirements Psomas Professional Services Agreement" at bounding box center [304, 124] width 494 height 58
click at [315, 161] on select "-- Select requirement set -- 0-0-0-.03 Prof. Liability 0-0-0-1 CYB 0-1-0-0-1 E&…" at bounding box center [202, 166] width 265 height 28
select select "54300"
click at [70, 153] on select "-- Select requirement set -- 0-0-0-.03 Prof. Liability 0-0-0-1 CYB 0-1-0-0-1 E&…" at bounding box center [202, 166] width 265 height 28
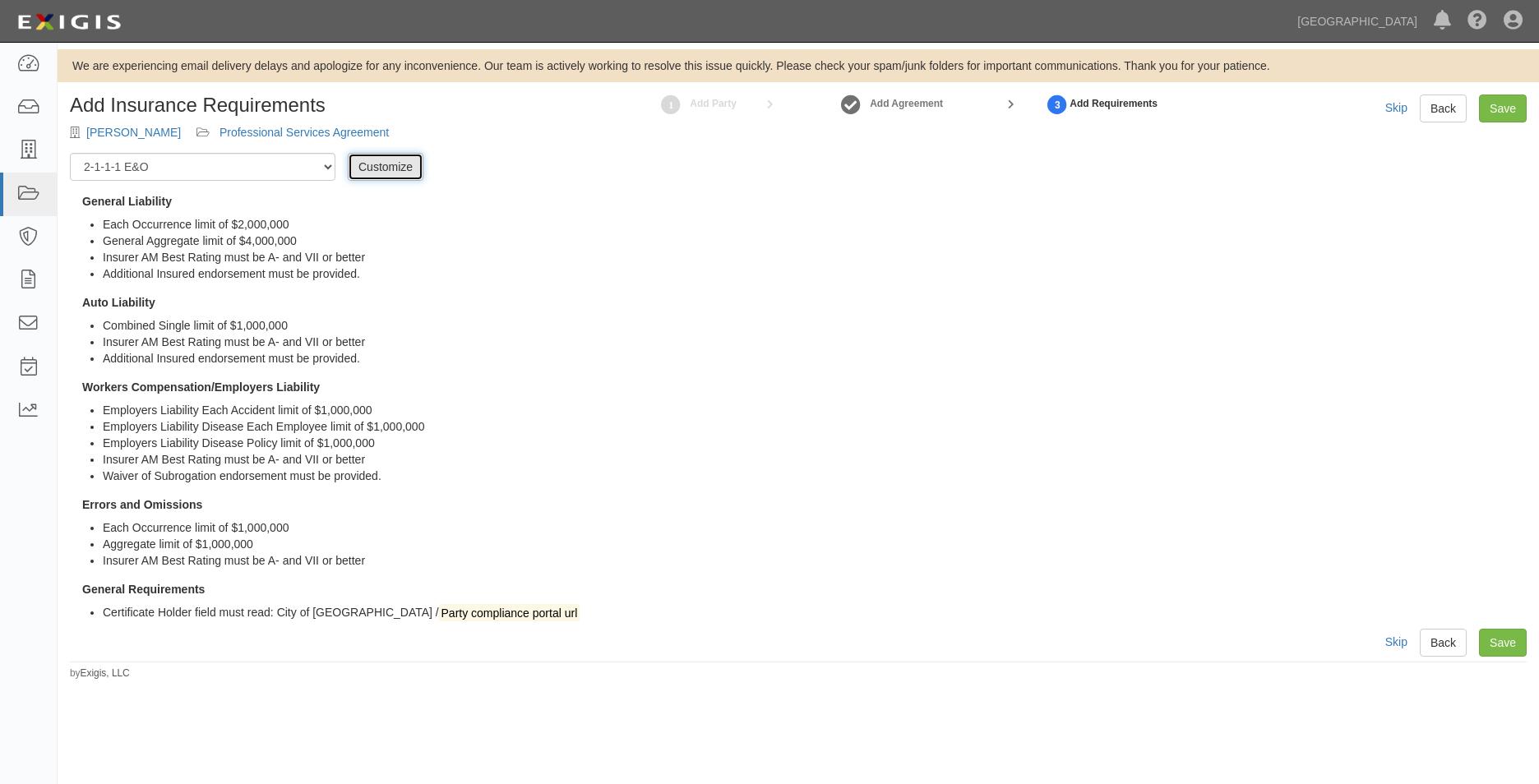
click at [371, 171] on link "Customize" at bounding box center [385, 166] width 75 height 28
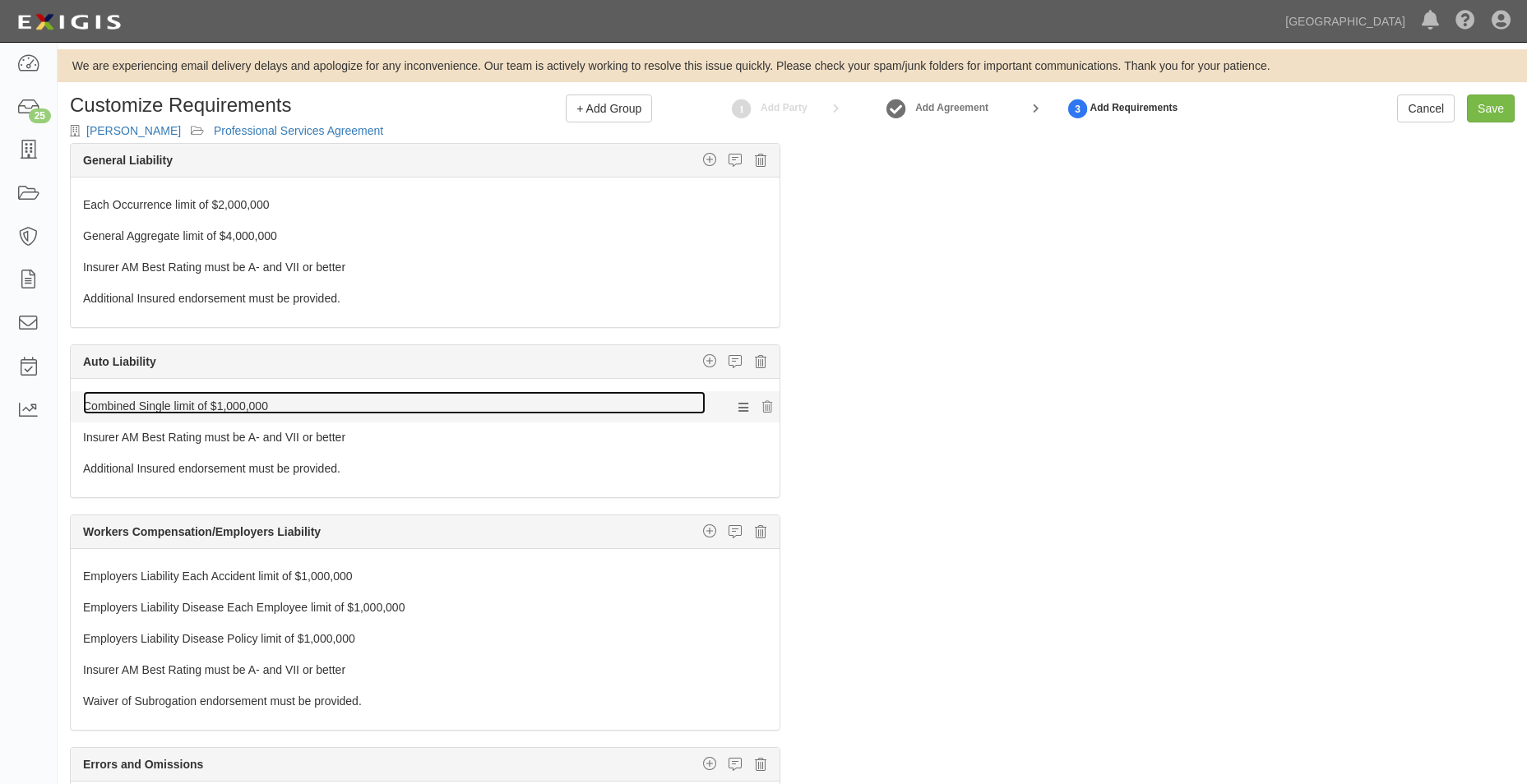
click at [271, 412] on link "Combined Single limit of $1,000,000" at bounding box center [394, 403] width 622 height 23
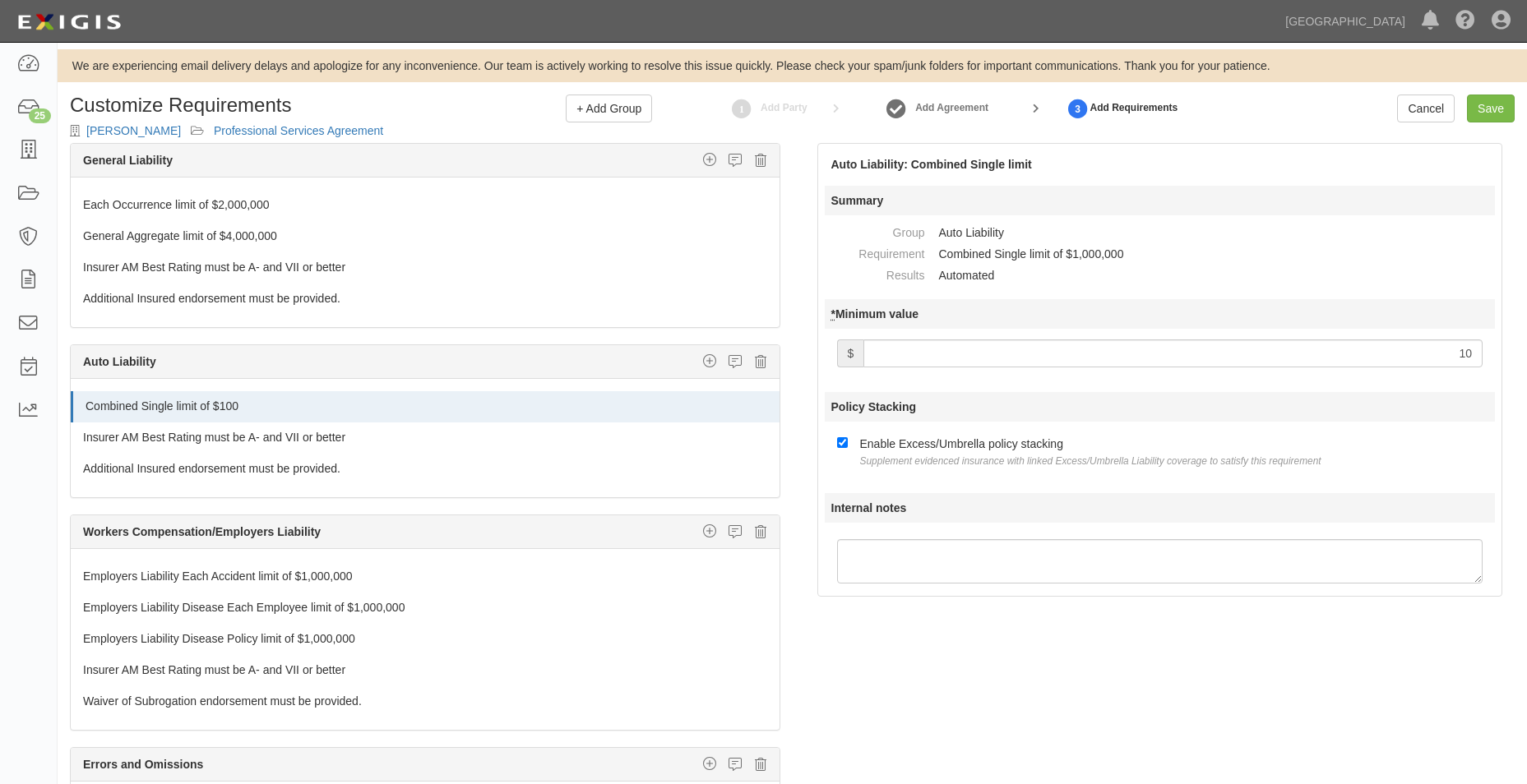
type input "1"
click at [1502, 108] on link "Save" at bounding box center [1491, 108] width 47 height 28
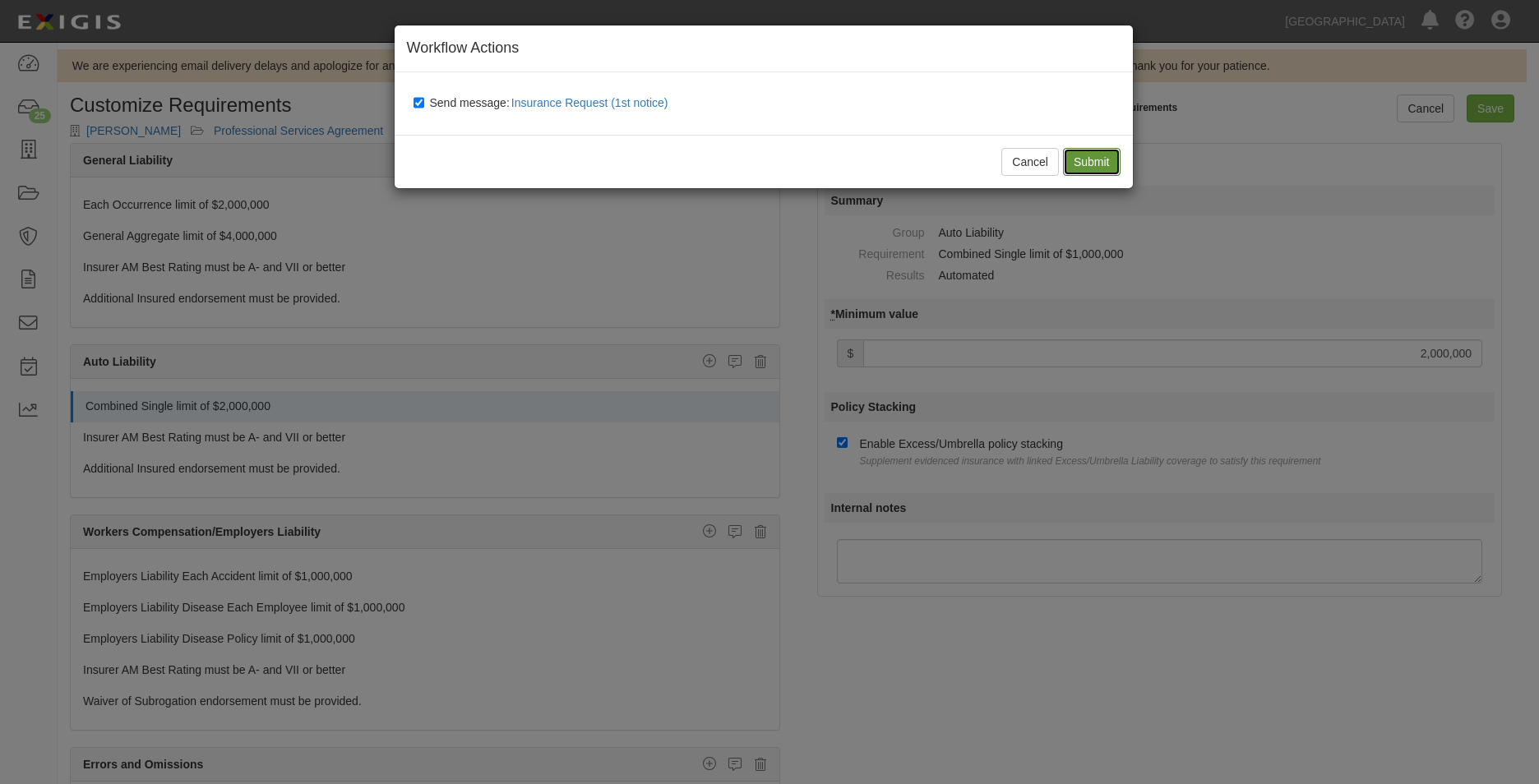
click at [1097, 160] on input "Submit" at bounding box center [1092, 162] width 58 height 28
type input "2000000"
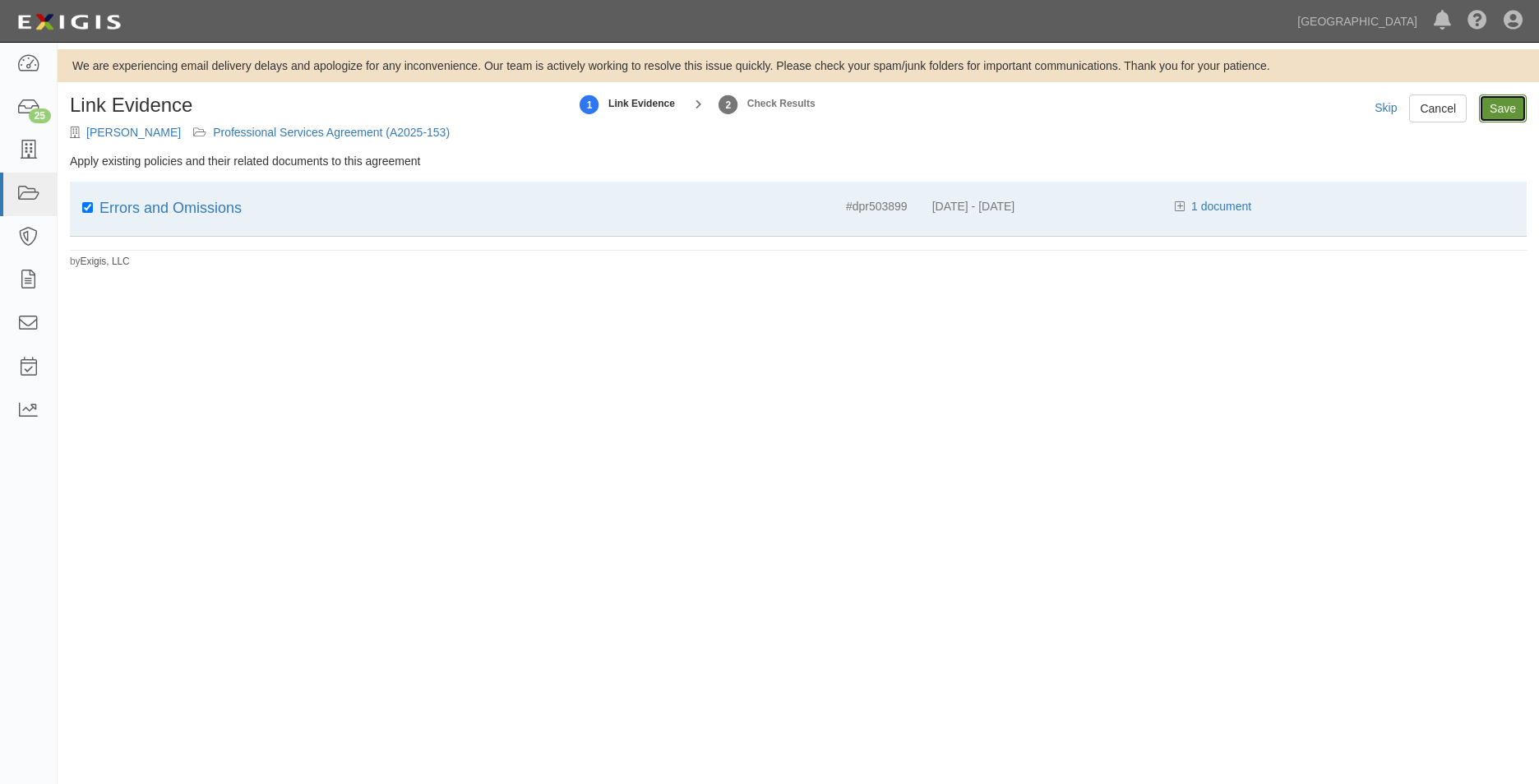
click at [1505, 95] on input "Save" at bounding box center [1503, 108] width 47 height 28
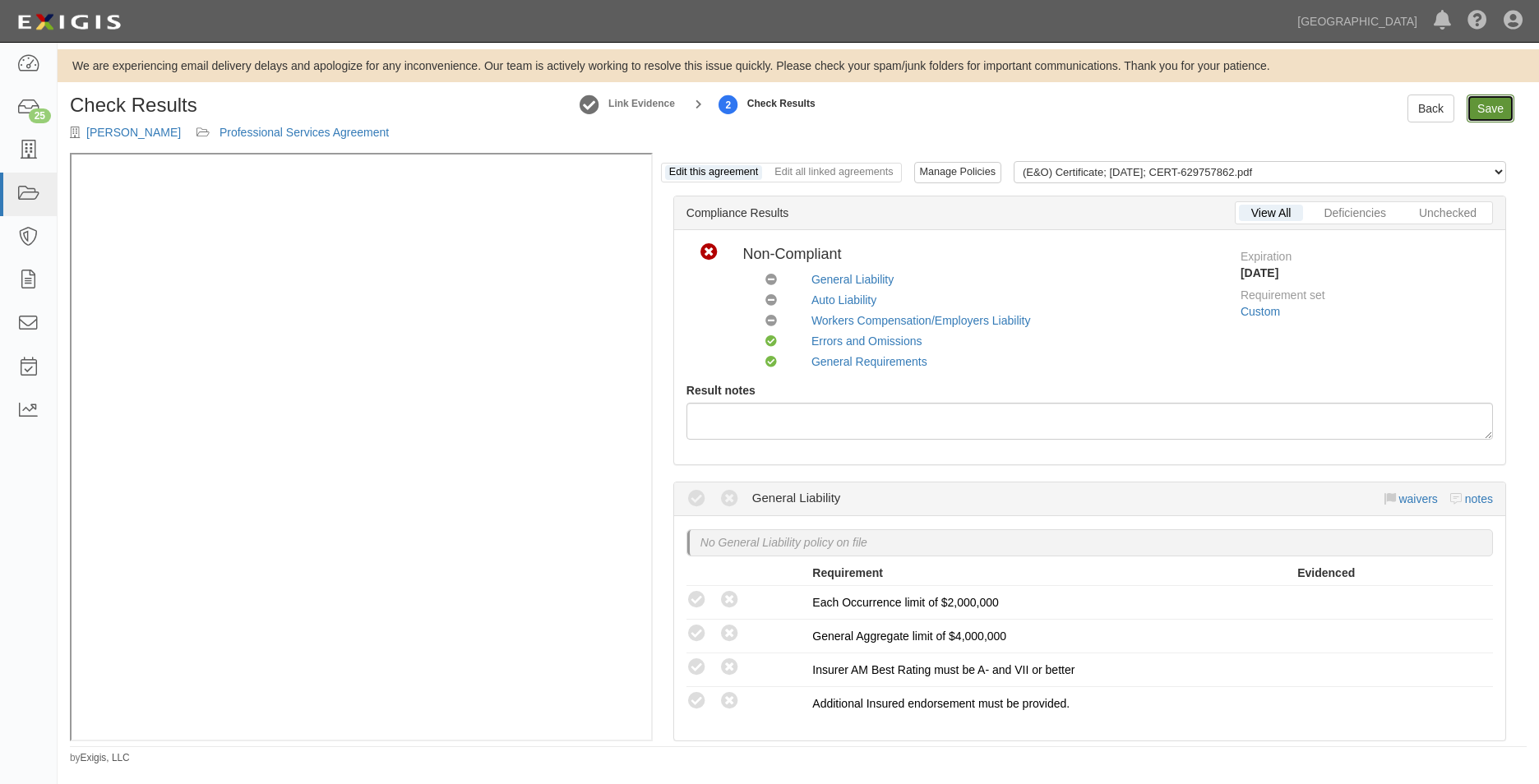
click at [1480, 114] on link "Save" at bounding box center [1491, 108] width 47 height 28
radio input "true"
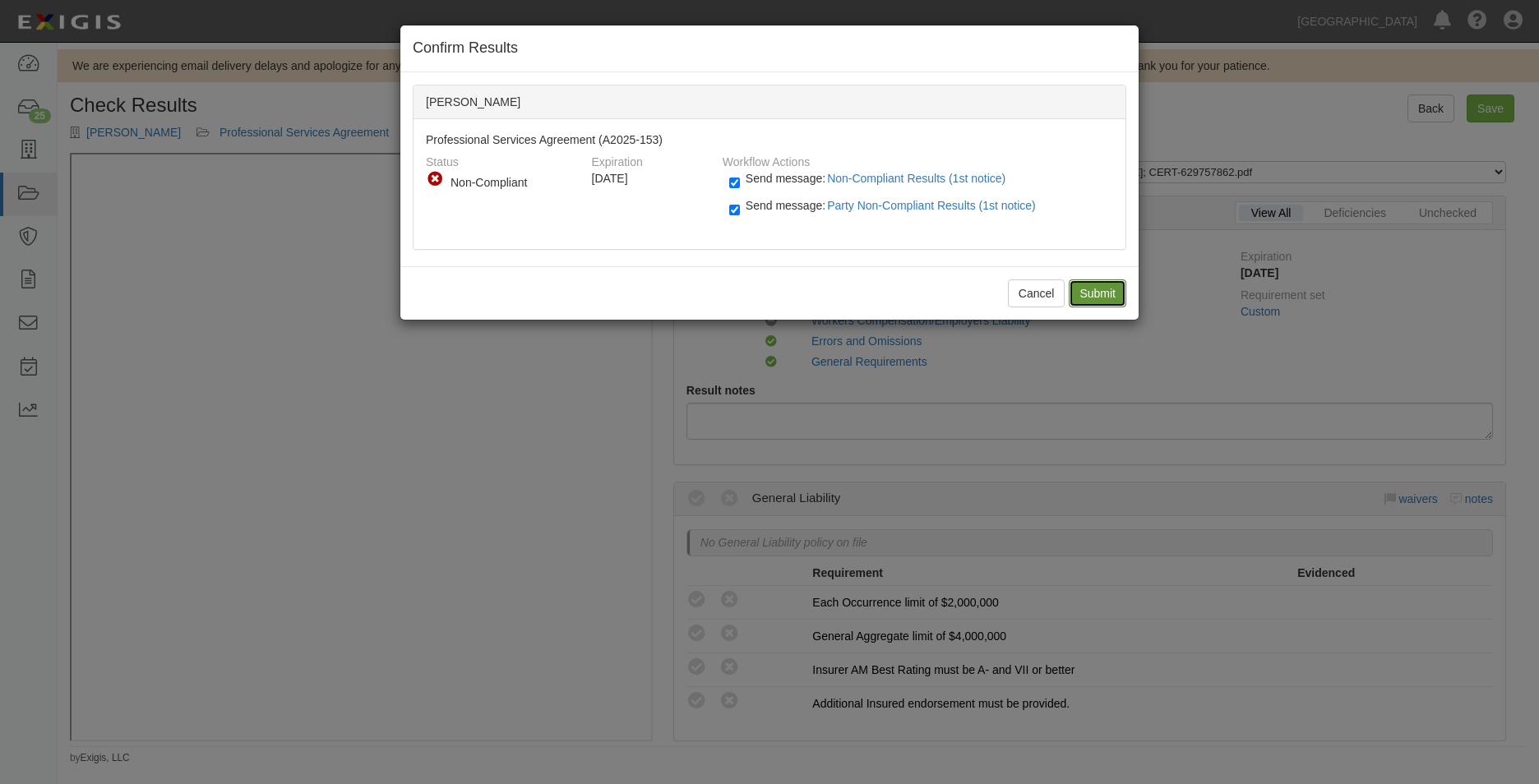
click at [1115, 298] on input "Submit" at bounding box center [1097, 293] width 58 height 28
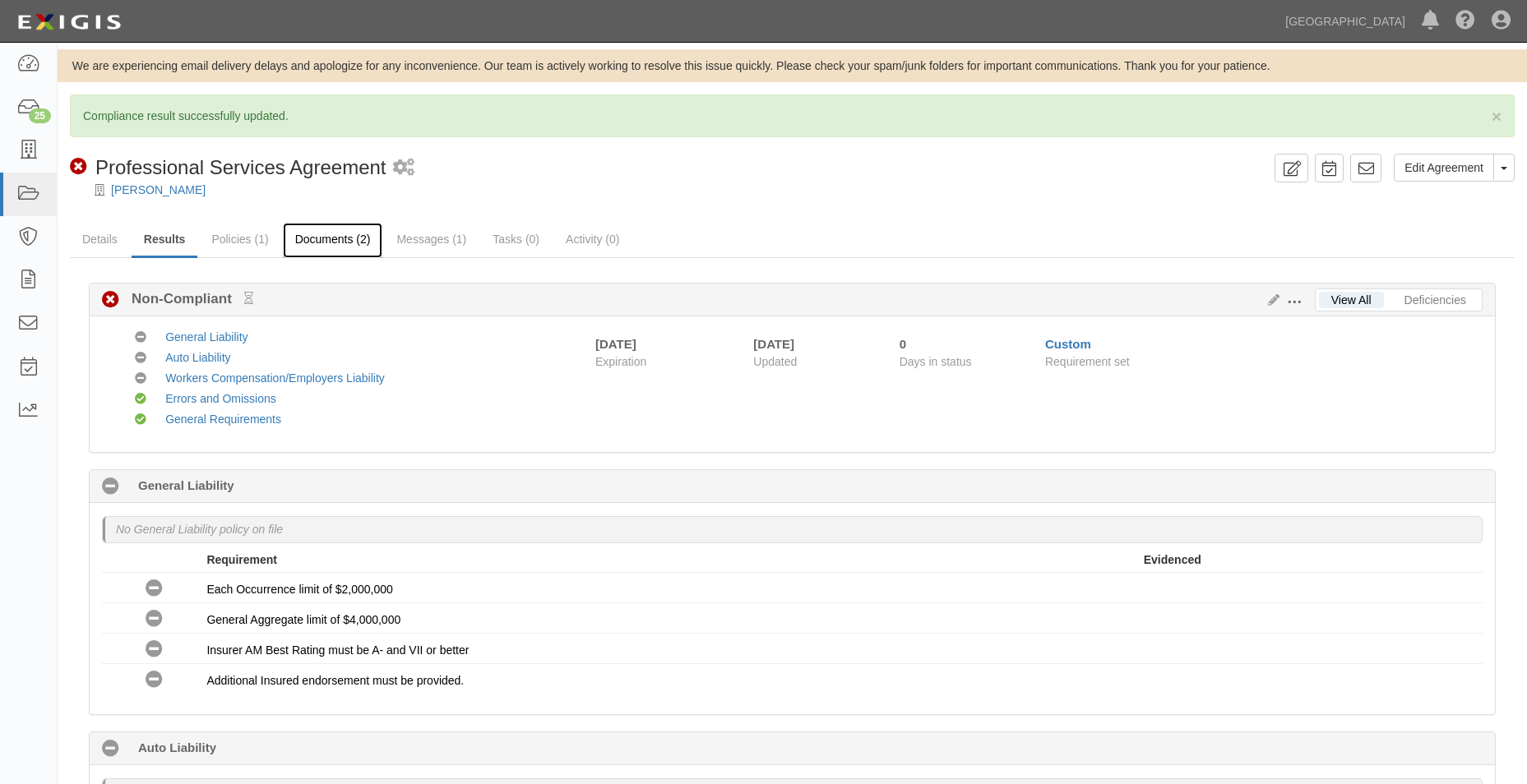
click at [333, 246] on link "Documents (2)" at bounding box center [333, 241] width 100 height 36
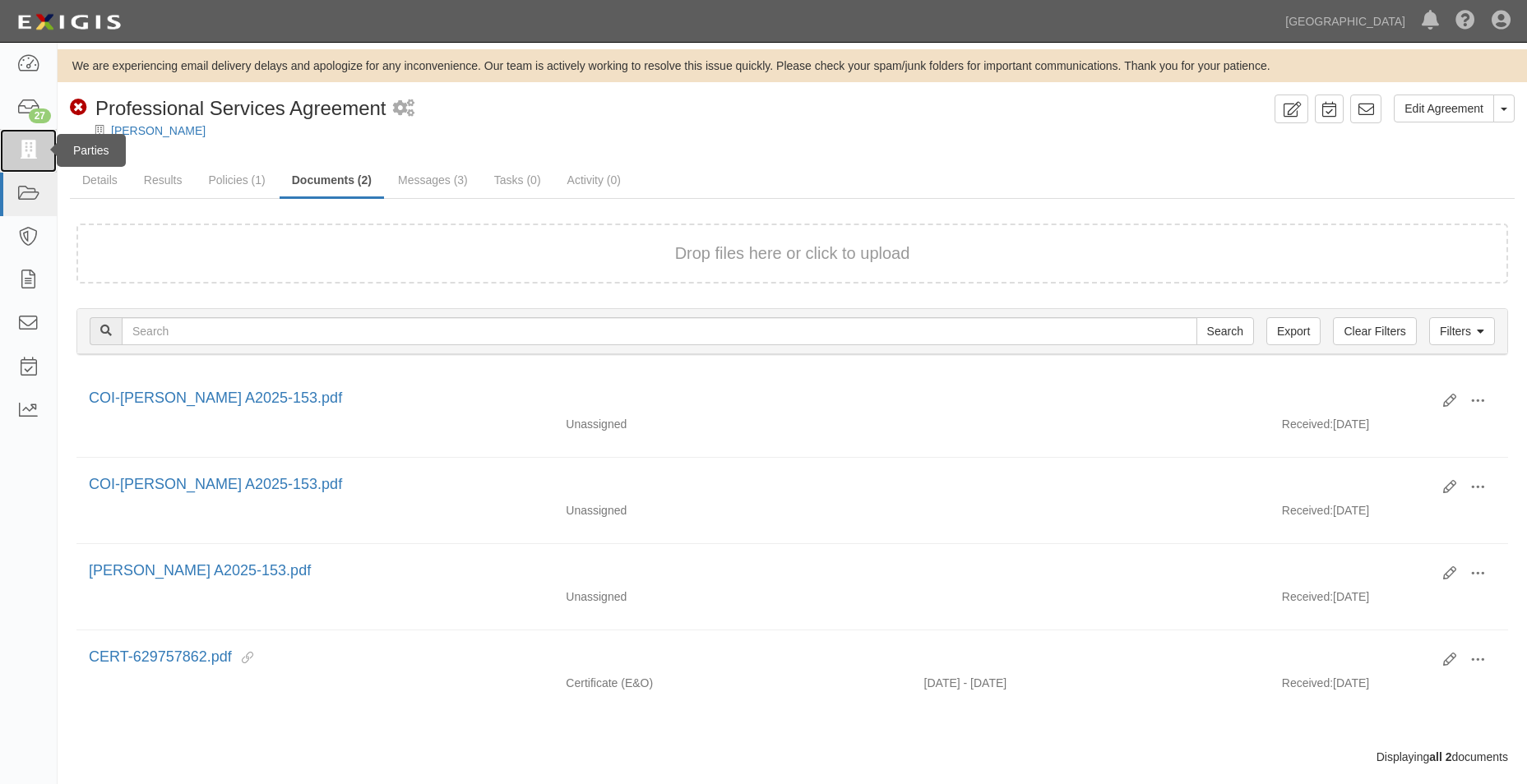
click at [22, 154] on icon at bounding box center [27, 151] width 23 height 19
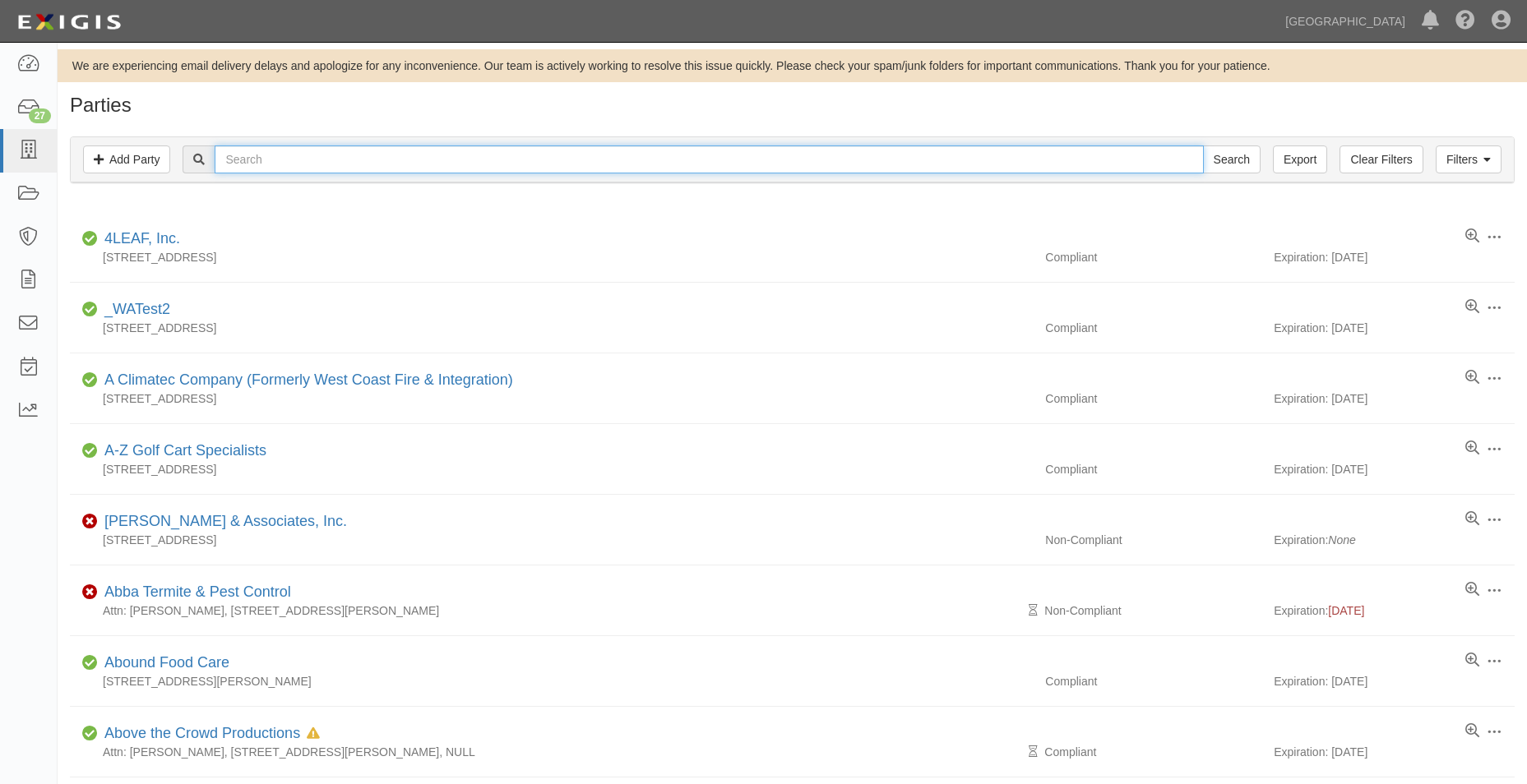
click at [278, 156] on input "text" at bounding box center [708, 159] width 988 height 28
type input "chino valley"
click at [1495, 148] on link "Filters" at bounding box center [1468, 159] width 66 height 28
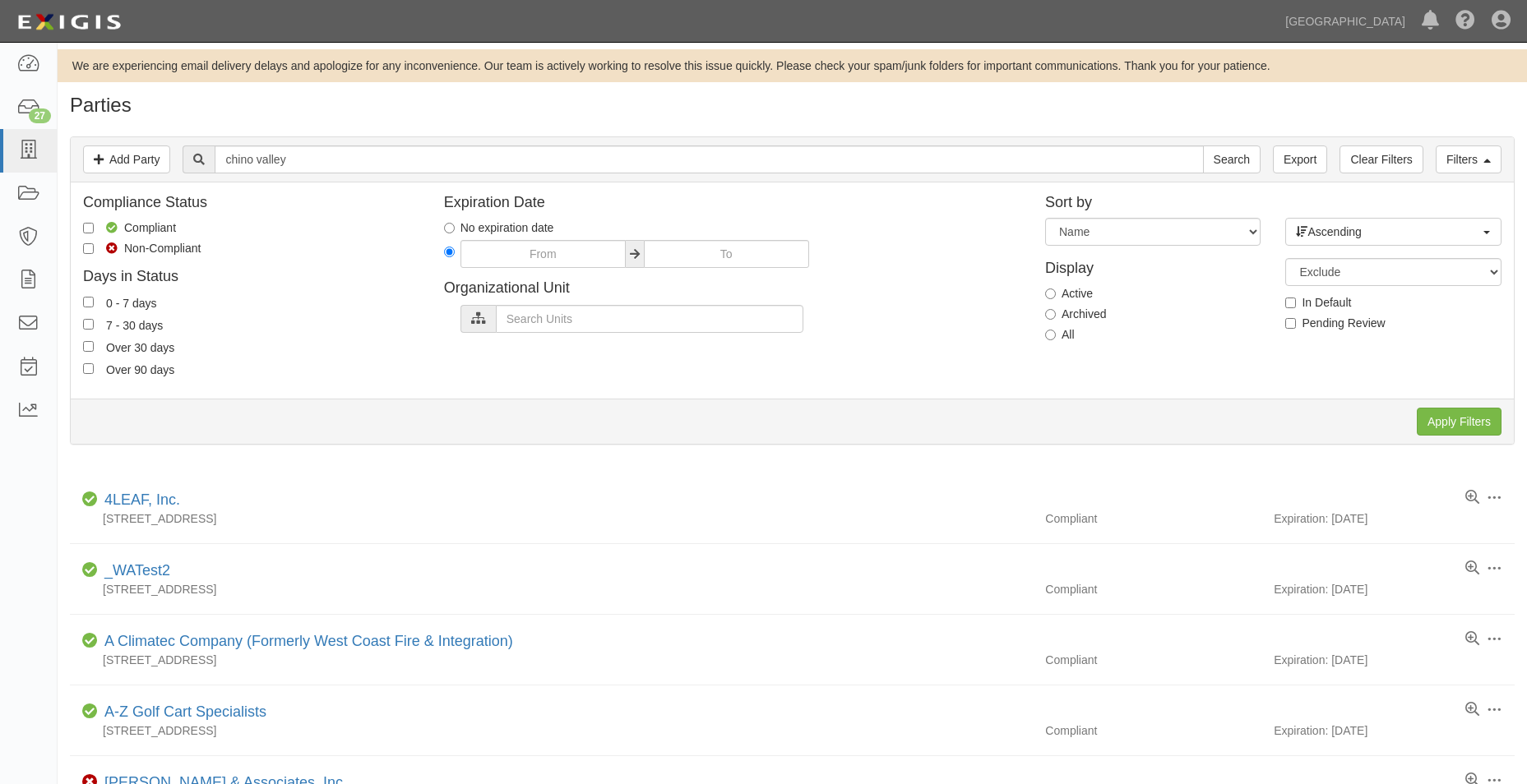
click at [1059, 335] on label "All" at bounding box center [1059, 334] width 30 height 16
click at [1056, 335] on input "All" at bounding box center [1050, 335] width 11 height 11
radio input "true"
click at [1473, 421] on input "Apply Filters" at bounding box center [1459, 421] width 85 height 28
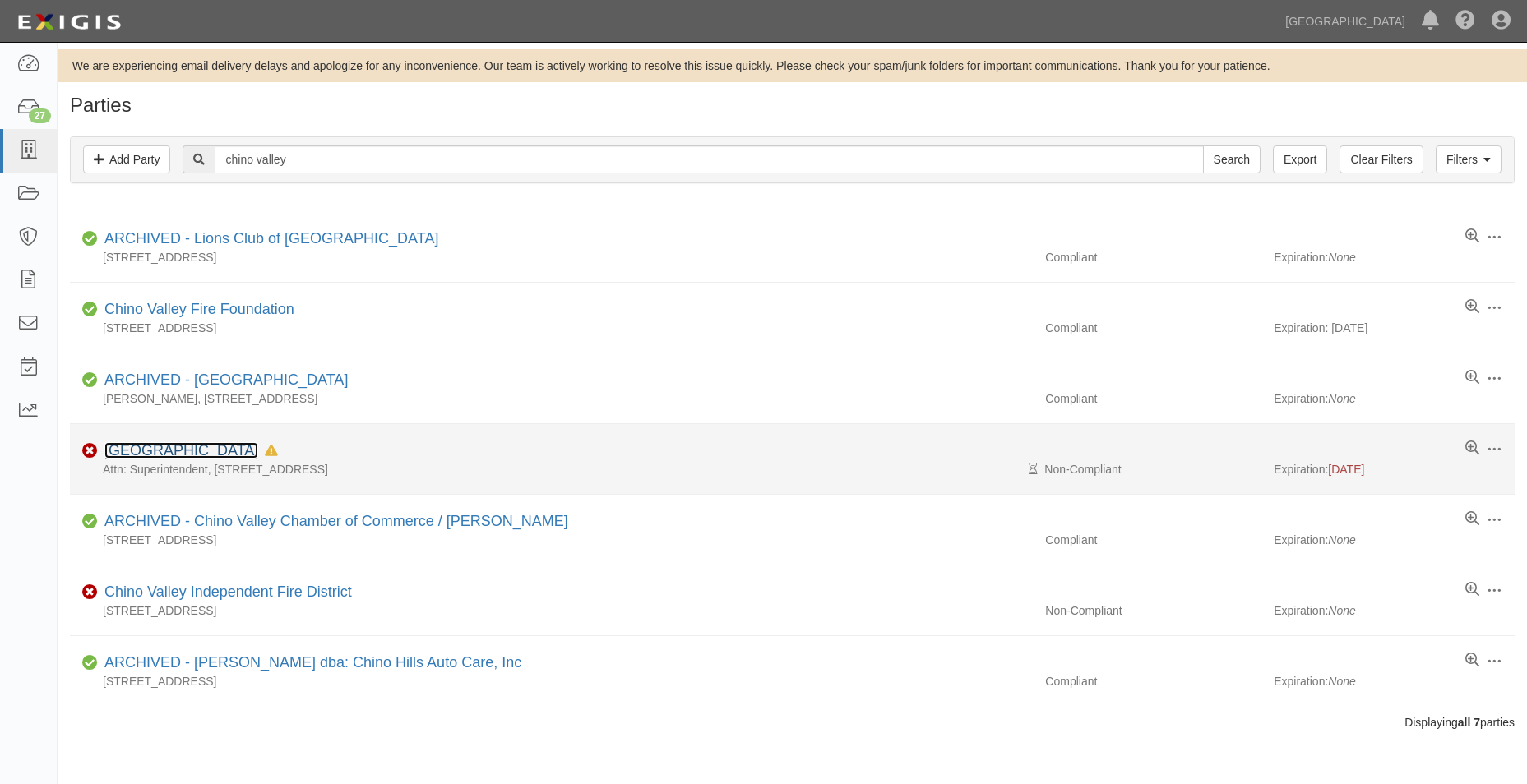
click at [258, 457] on link "[GEOGRAPHIC_DATA]" at bounding box center [181, 450] width 153 height 16
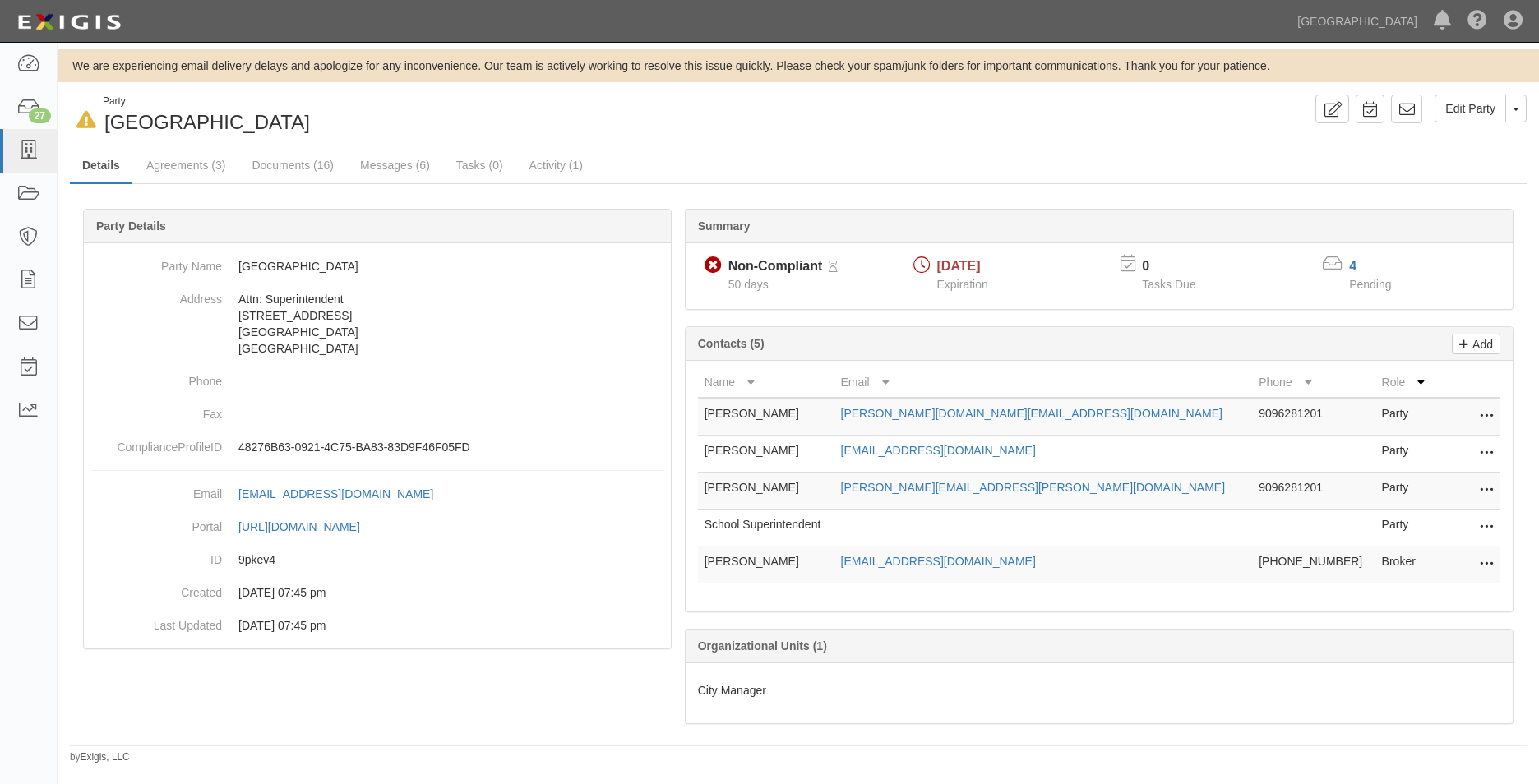
click at [197, 186] on div "Summary Non-Compliant Non-Compliant Pending Review 50 days 07/01/2025 Expiratio…" at bounding box center [798, 209] width 1457 height 49
click at [196, 177] on link "Agreements (3)" at bounding box center [186, 166] width 103 height 36
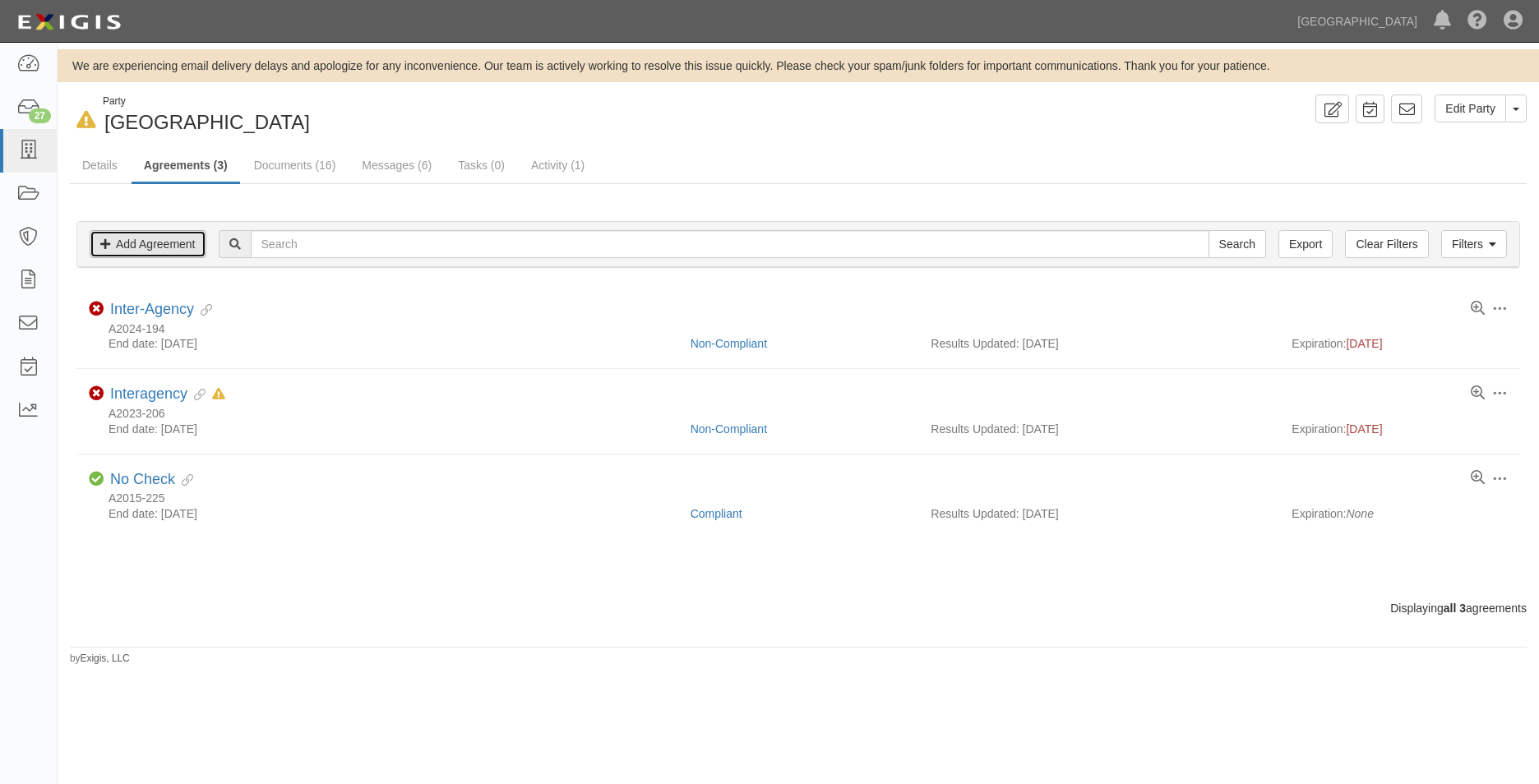
click at [168, 242] on link "Add Agreement" at bounding box center [148, 243] width 117 height 28
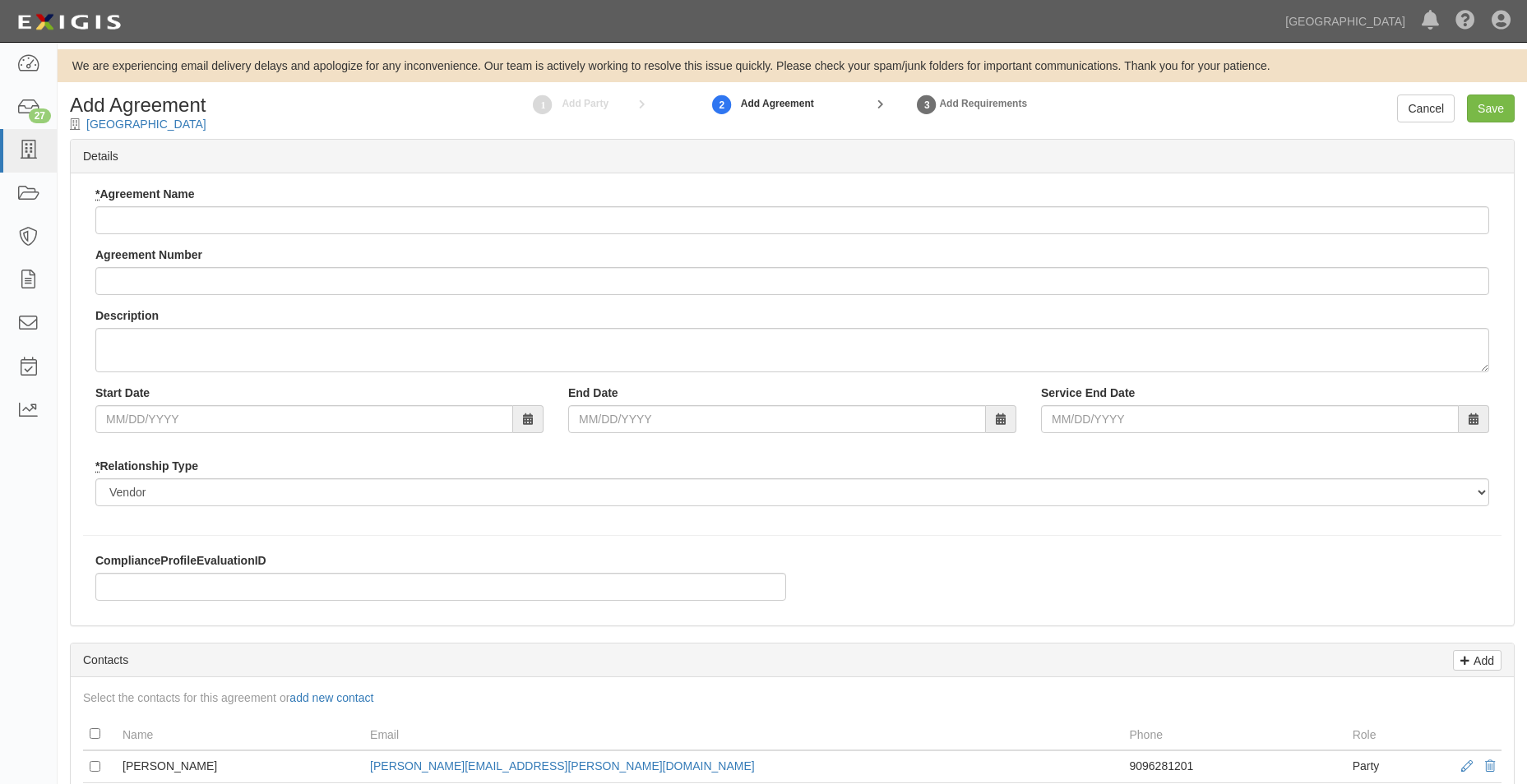
click at [193, 201] on label "* Agreement Name" at bounding box center [144, 193] width 99 height 16
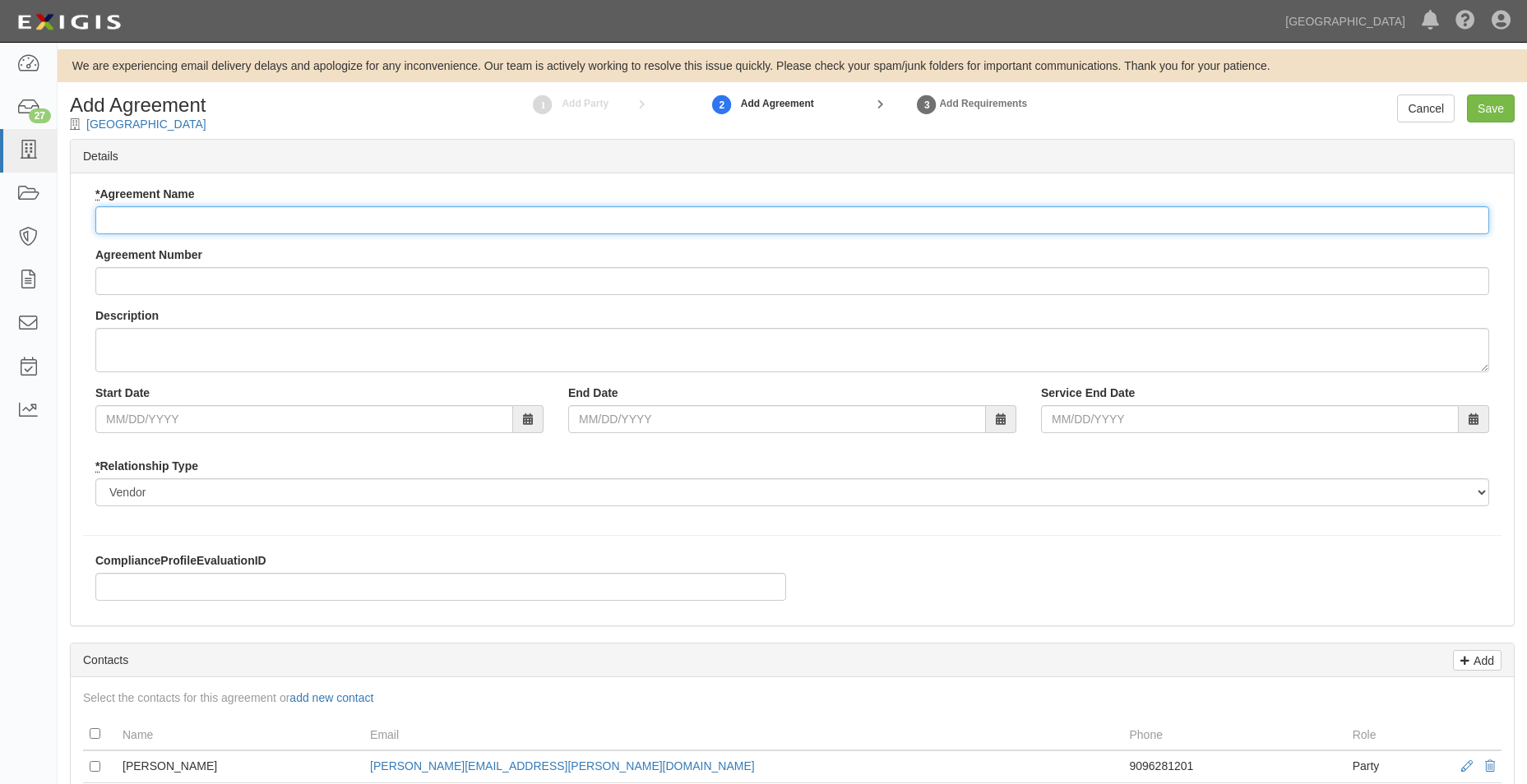
click at [193, 206] on input "* Agreement Name" at bounding box center [791, 220] width 1393 height 28
click at [193, 211] on input "* Agreement Name" at bounding box center [791, 220] width 1393 height 28
type input "Interagency"
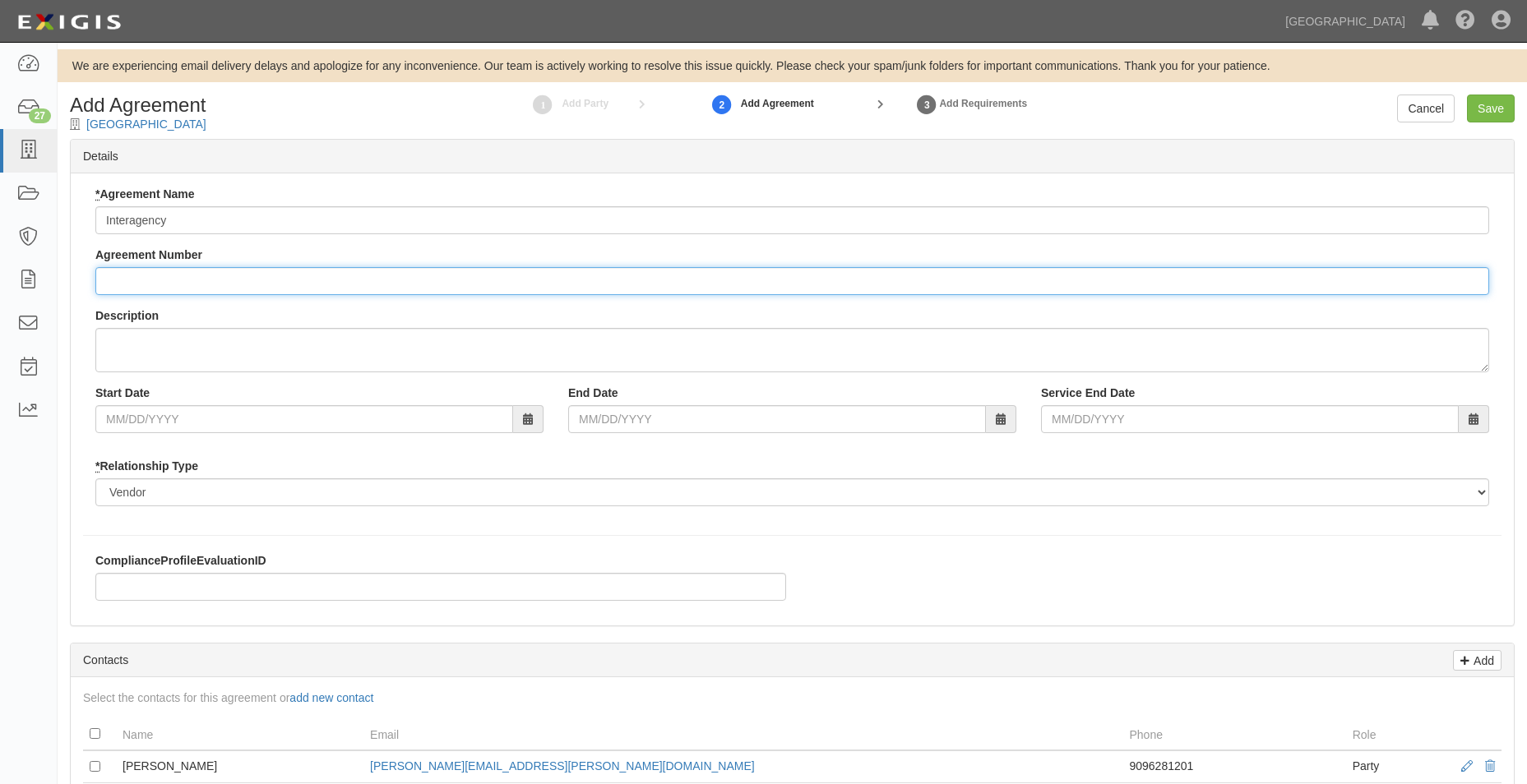
click at [207, 270] on input "Agreement Number" at bounding box center [791, 281] width 1393 height 28
type input "A2025-155"
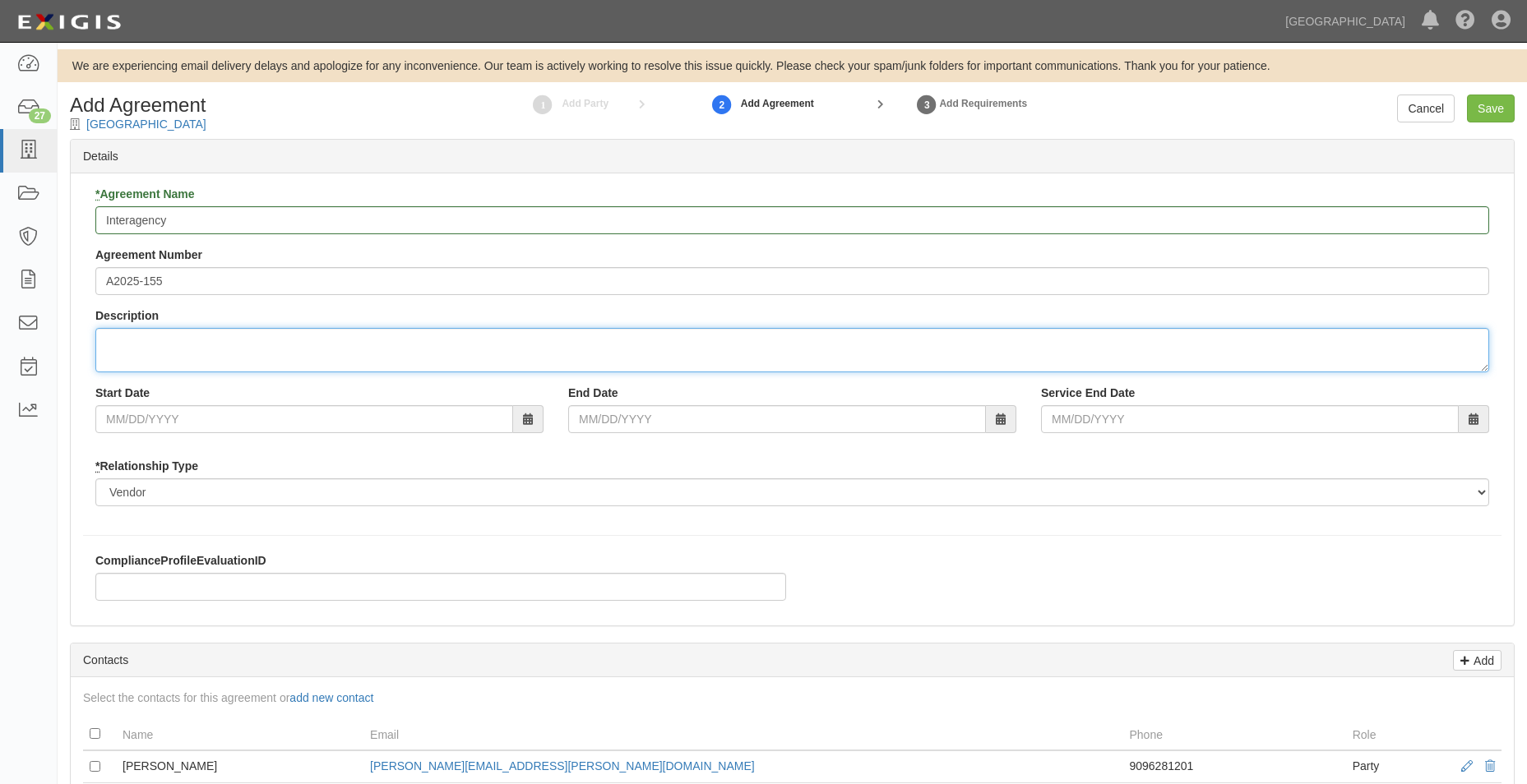
click at [236, 345] on textarea "Description" at bounding box center [791, 350] width 1393 height 44
type textarea "a"
type textarea "Agreement between the City of Chino, Chino Hills, All City Management, and Chin…"
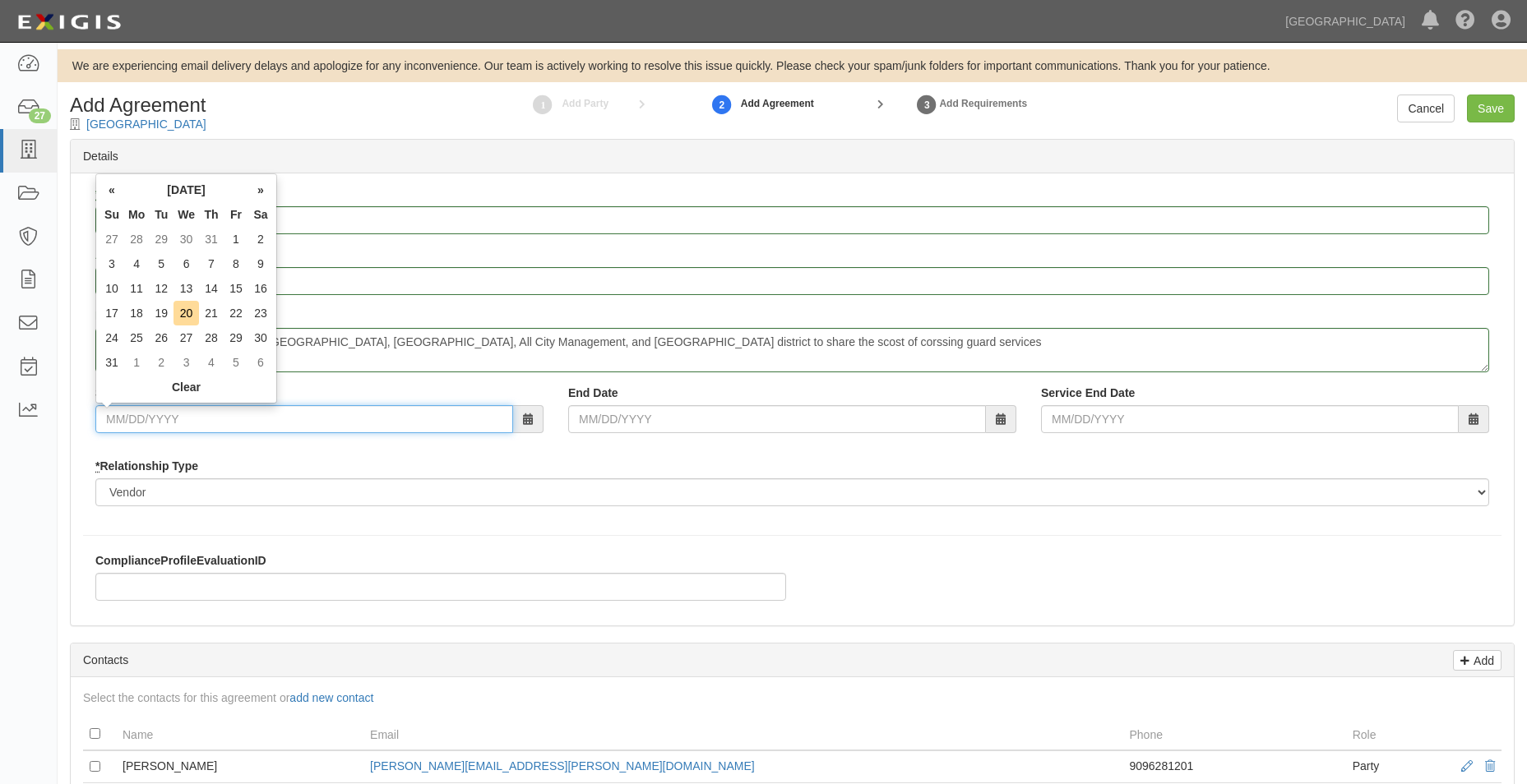
click at [268, 412] on input "Start Date" at bounding box center [304, 419] width 418 height 28
type input "07/01/2025"
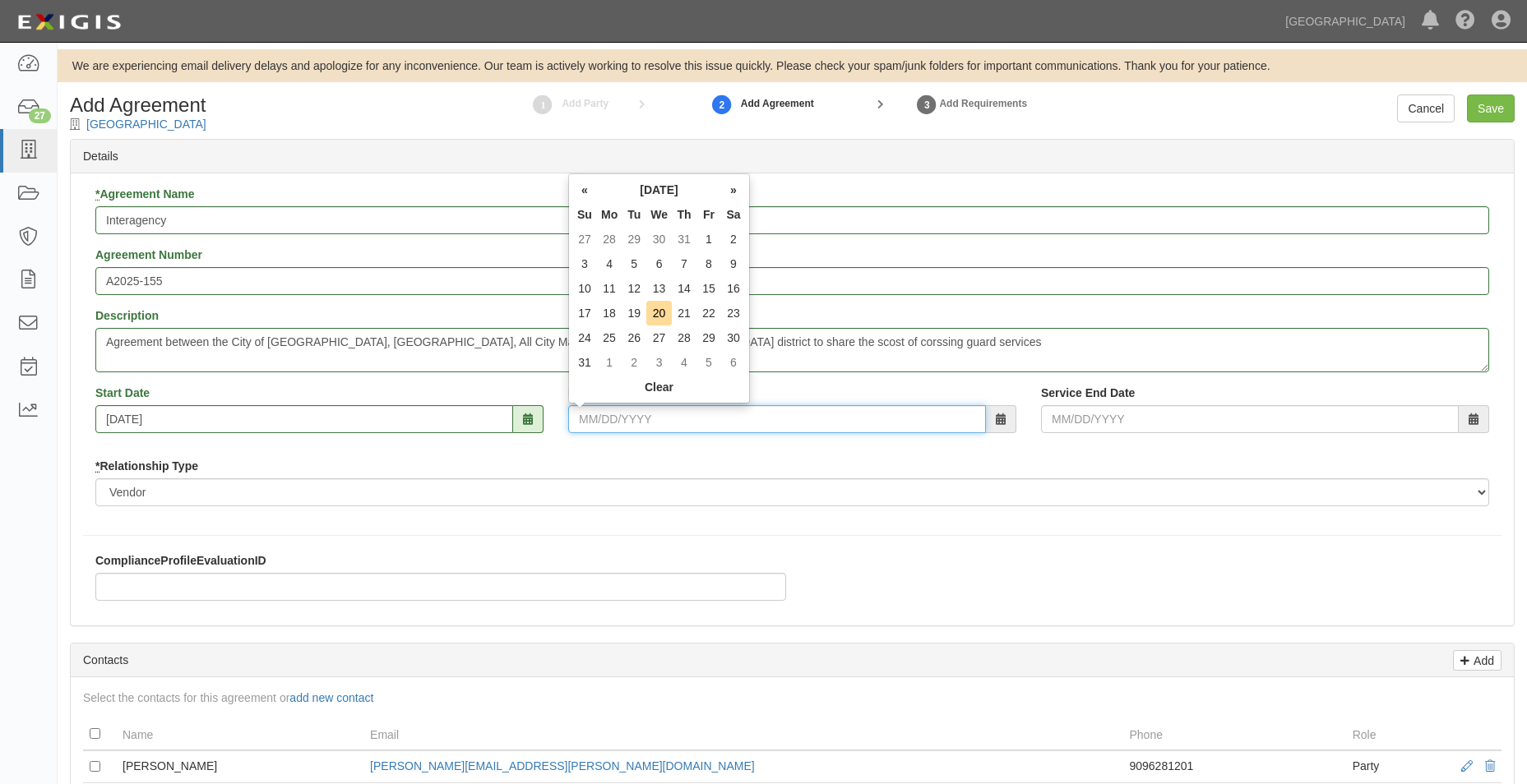
click at [620, 413] on input "End Date" at bounding box center [777, 419] width 418 height 28
type input "06/30/2026"
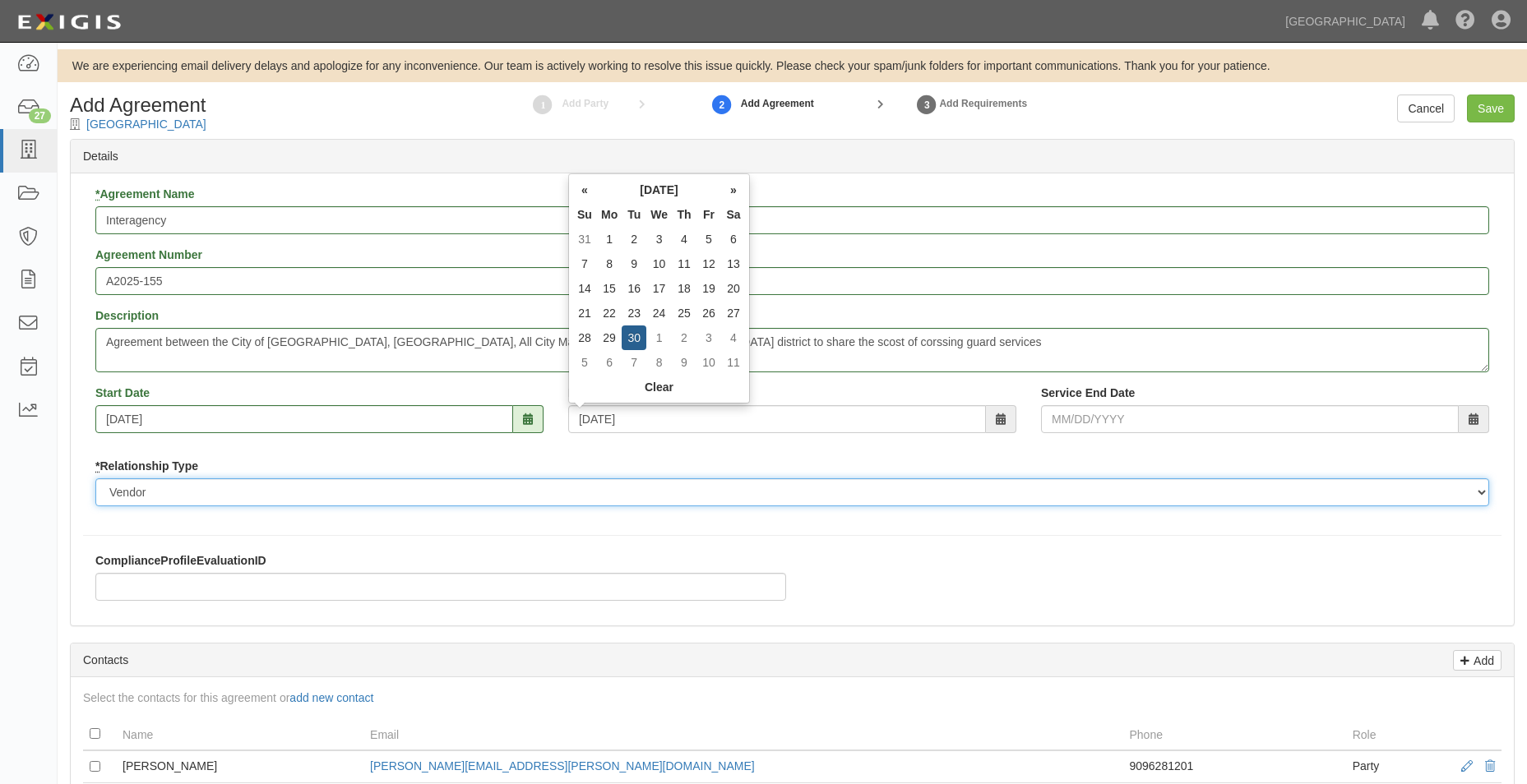
type input "06/30/2026"
click at [742, 497] on select "Borrower Contractor Franchisee Other Subcontractor Supplier Tenant Vendor" at bounding box center [791, 492] width 1393 height 28
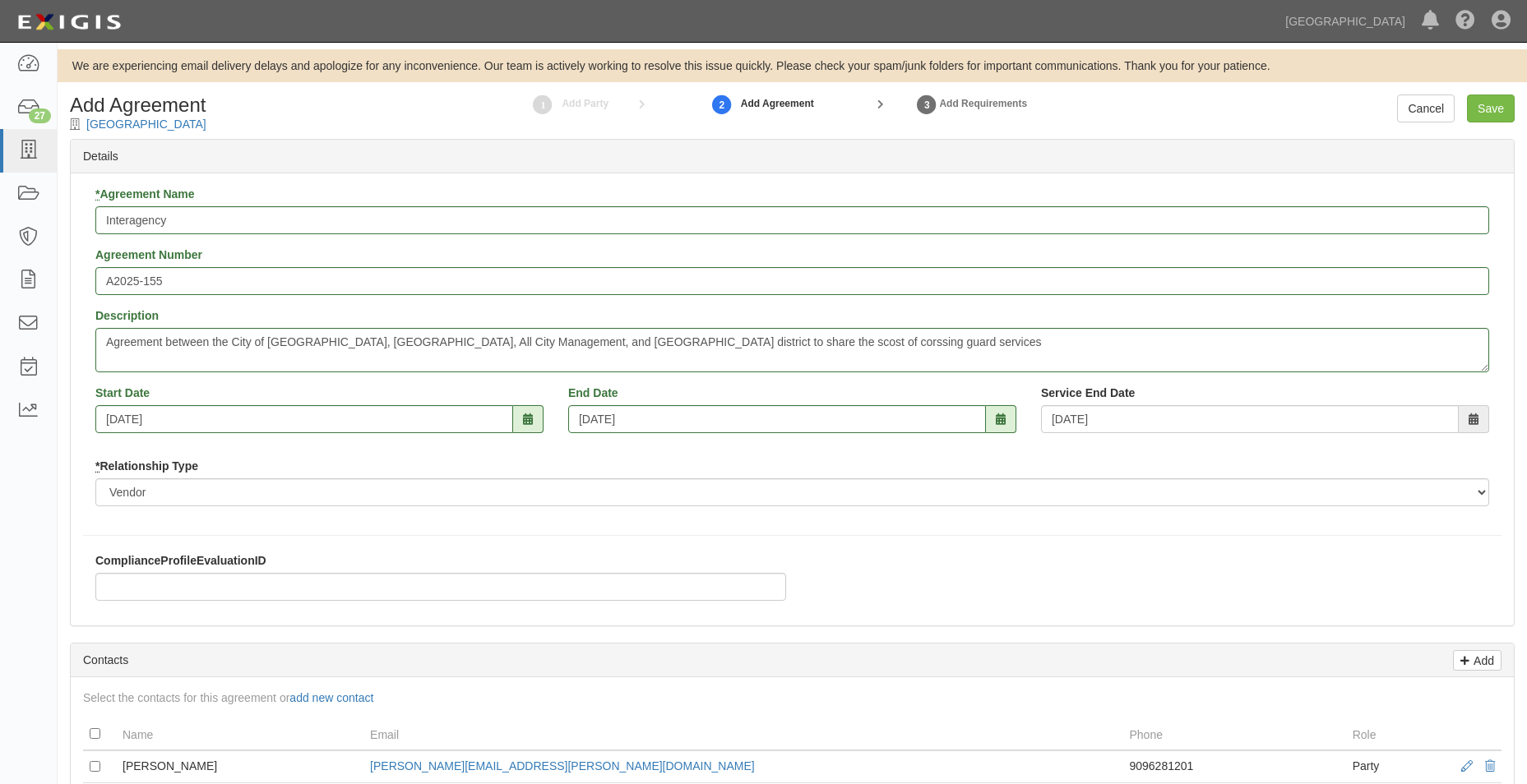
click at [738, 473] on div "* Relationship Type Borrower Contractor Franchisee Other Subcontractor Supplier…" at bounding box center [791, 481] width 1393 height 48
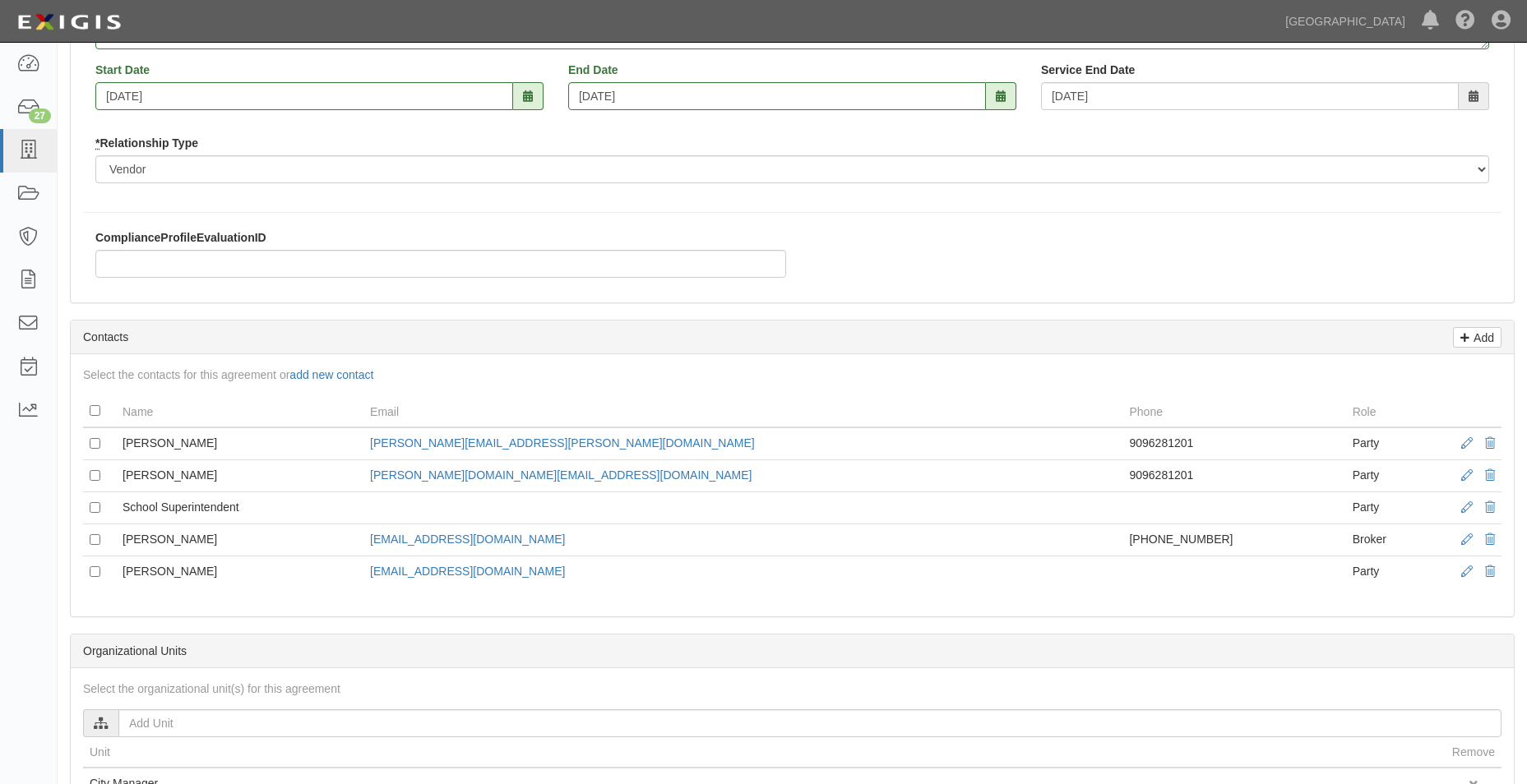
scroll to position [329, 0]
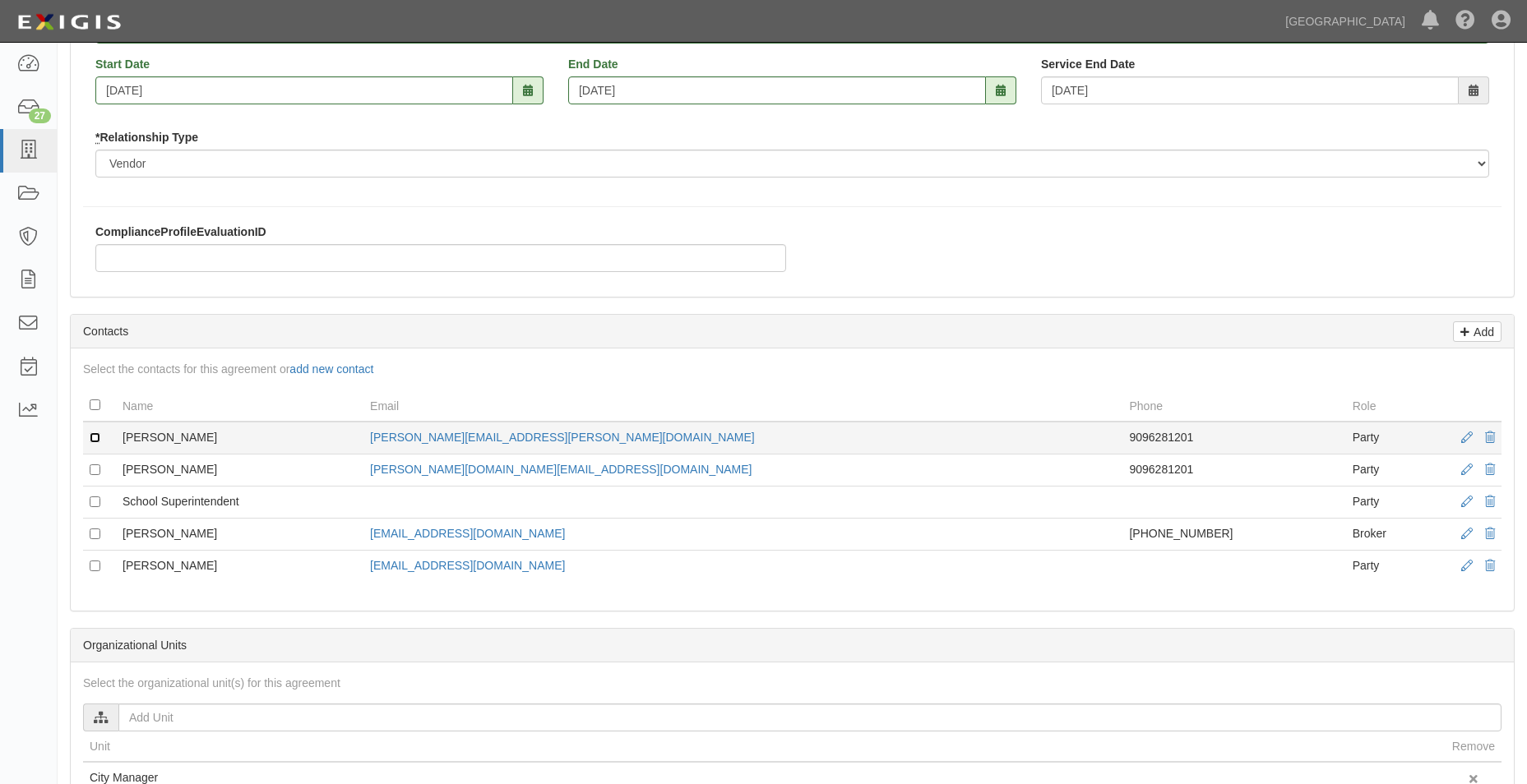
click at [96, 439] on input "checkbox" at bounding box center [95, 437] width 11 height 11
checkbox input "true"
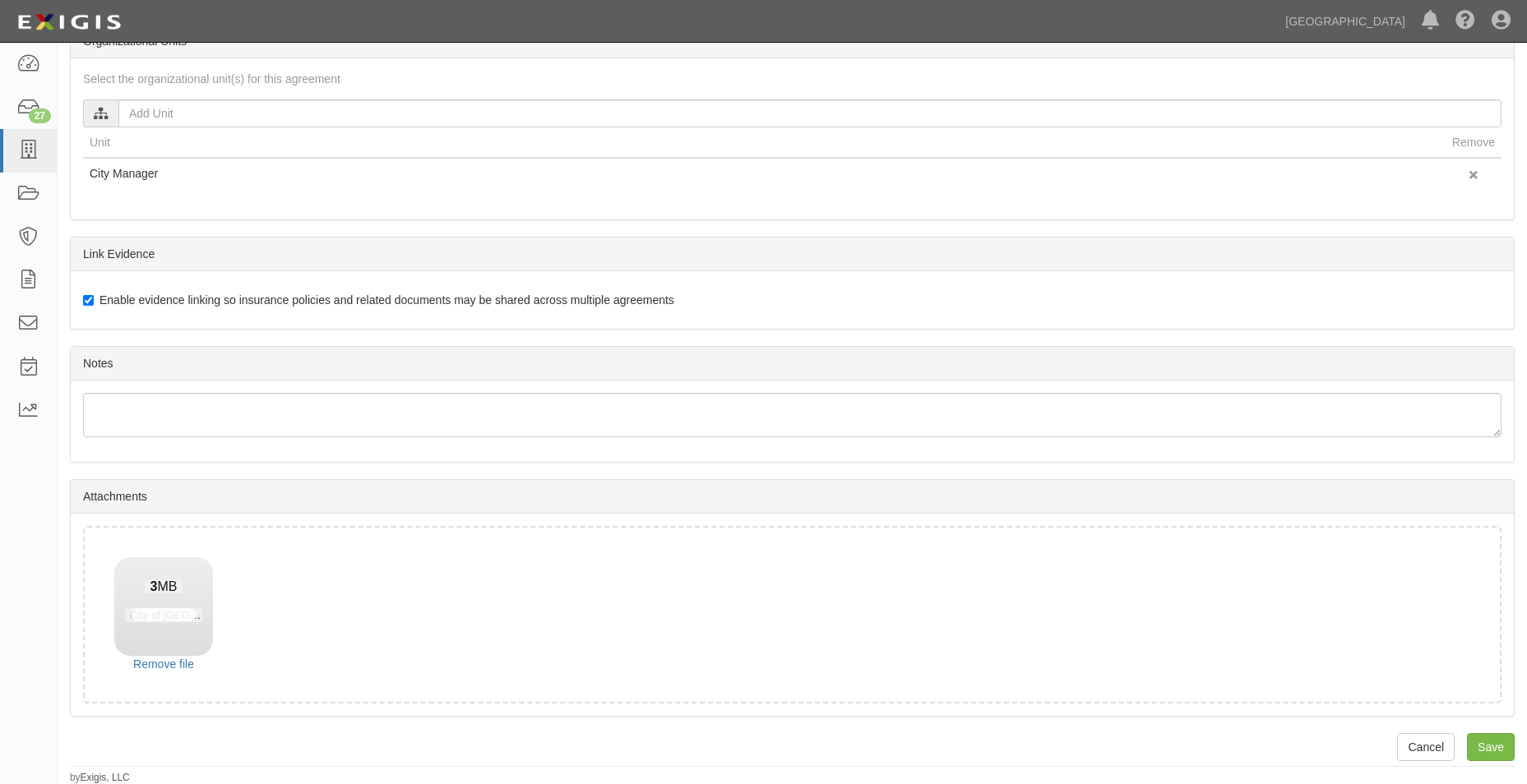
scroll to position [933, 0]
click at [1485, 734] on input "Save" at bounding box center [1491, 746] width 47 height 28
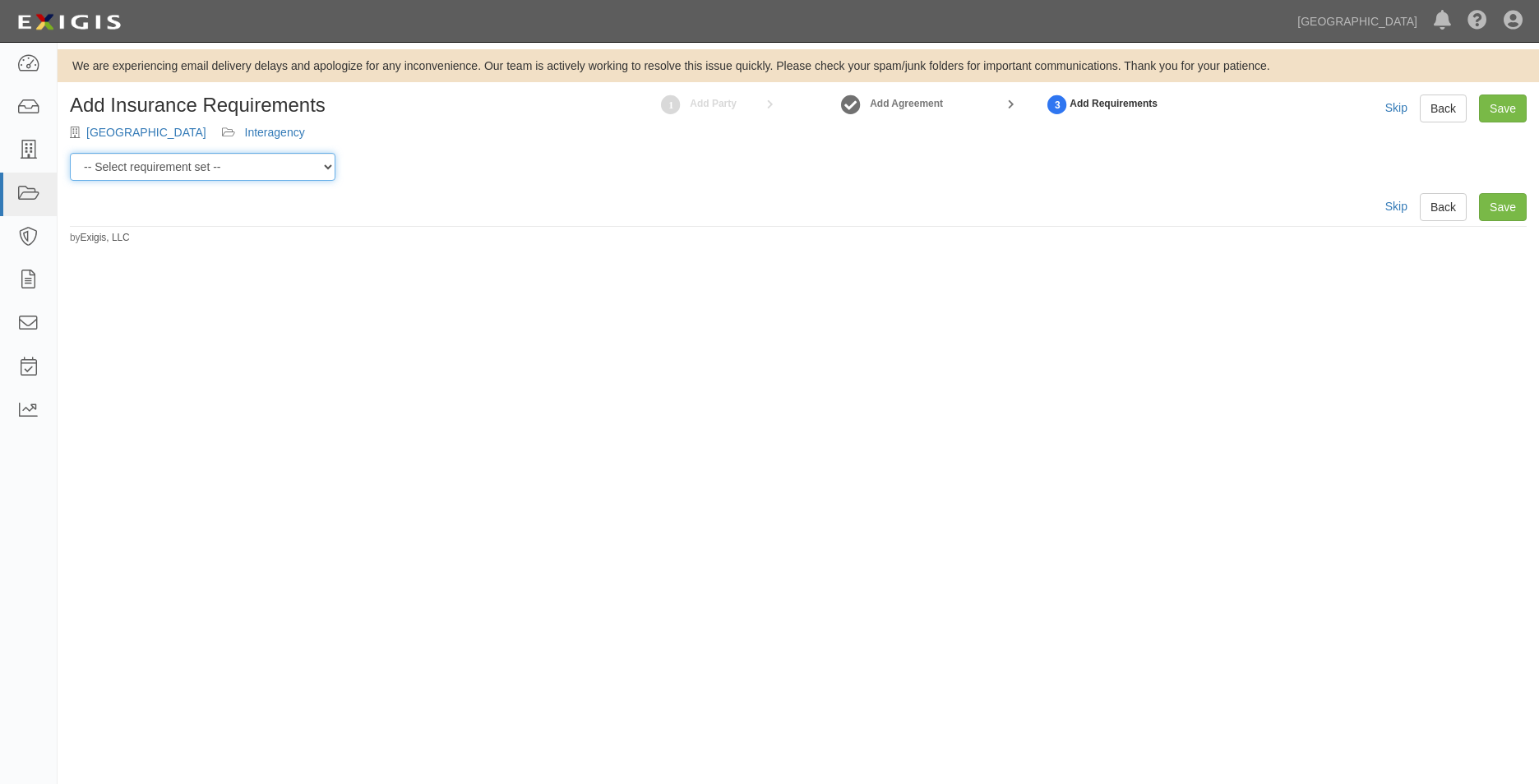
click at [320, 177] on select "-- Select requirement set -- 0-0-0-.03 Prof. Liability 0-0-0-1 CYB 0-1-0-0-1 E&…" at bounding box center [202, 166] width 265 height 28
select select "54324"
click at [70, 153] on select "-- Select requirement set -- 0-0-0-.03 Prof. Liability 0-0-0-1 CYB 0-1-0-0-1 E&…" at bounding box center [202, 166] width 265 height 28
drag, startPoint x: 1475, startPoint y: 198, endPoint x: 1484, endPoint y: 201, distance: 9.5
click at [1475, 198] on div "Skip Back Save" at bounding box center [1456, 207] width 142 height 28
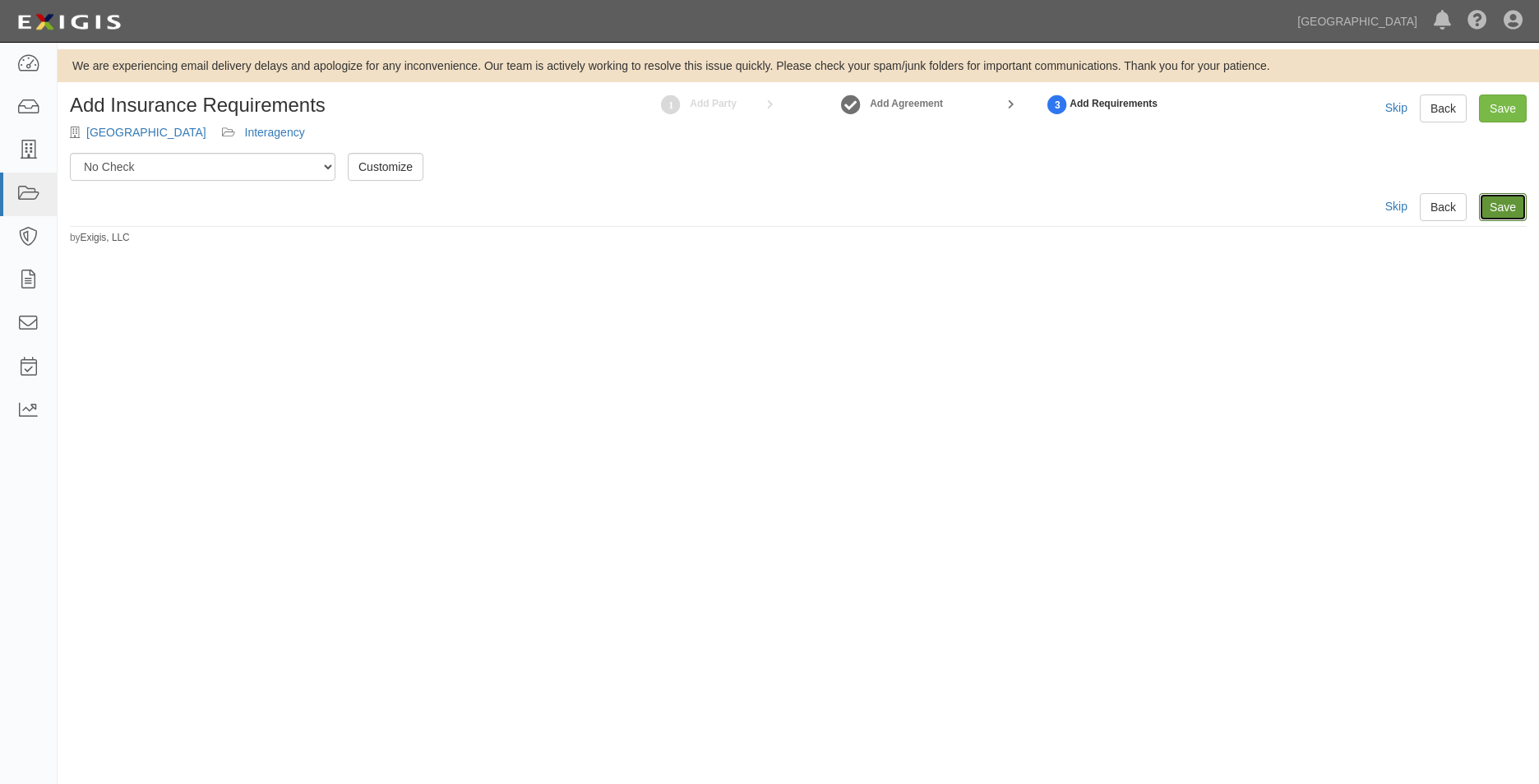
click at [1492, 203] on link "Save" at bounding box center [1503, 207] width 47 height 28
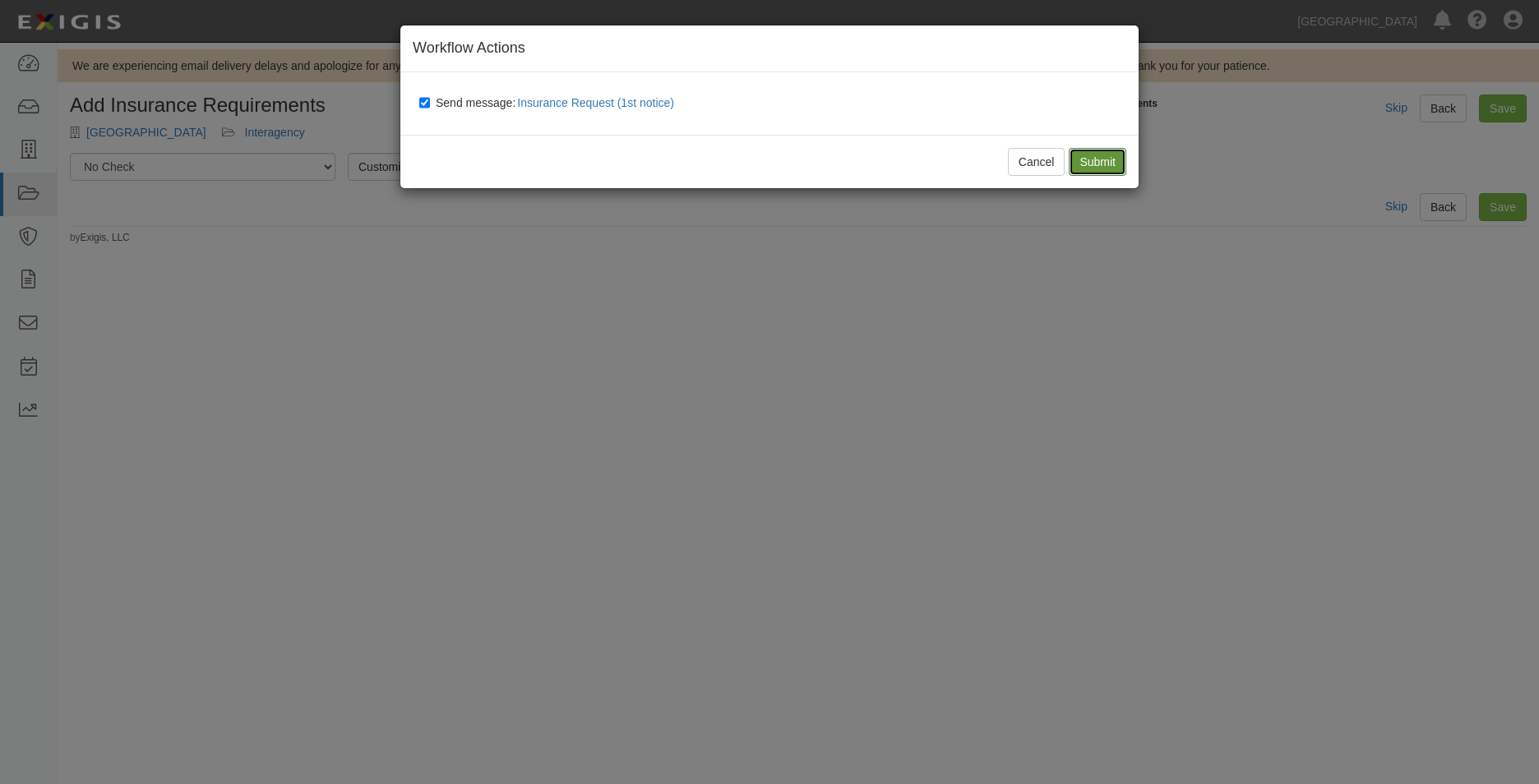
click at [1094, 159] on input "Submit" at bounding box center [1097, 162] width 58 height 28
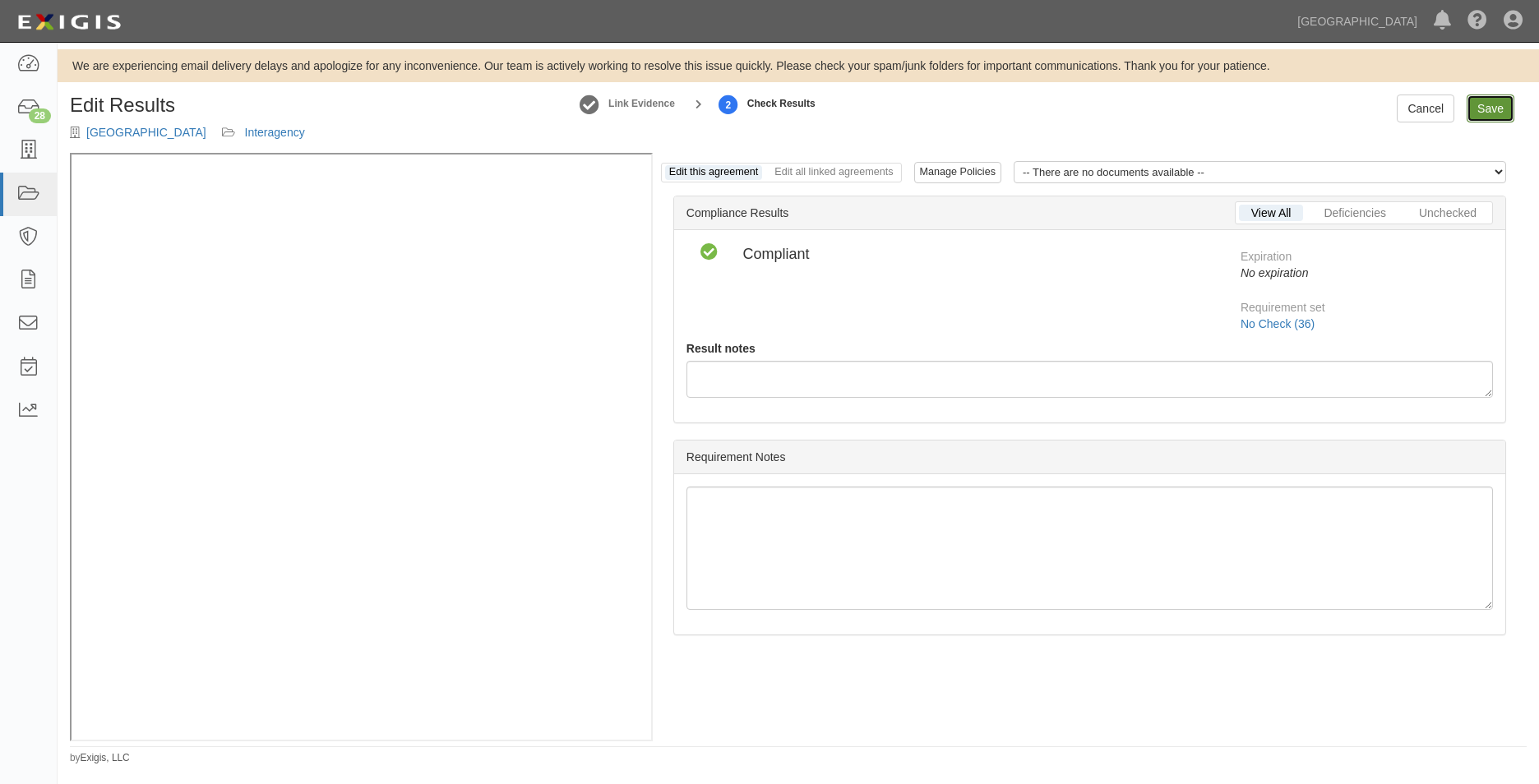
click at [1481, 112] on link "Save" at bounding box center [1491, 108] width 47 height 28
radio input "true"
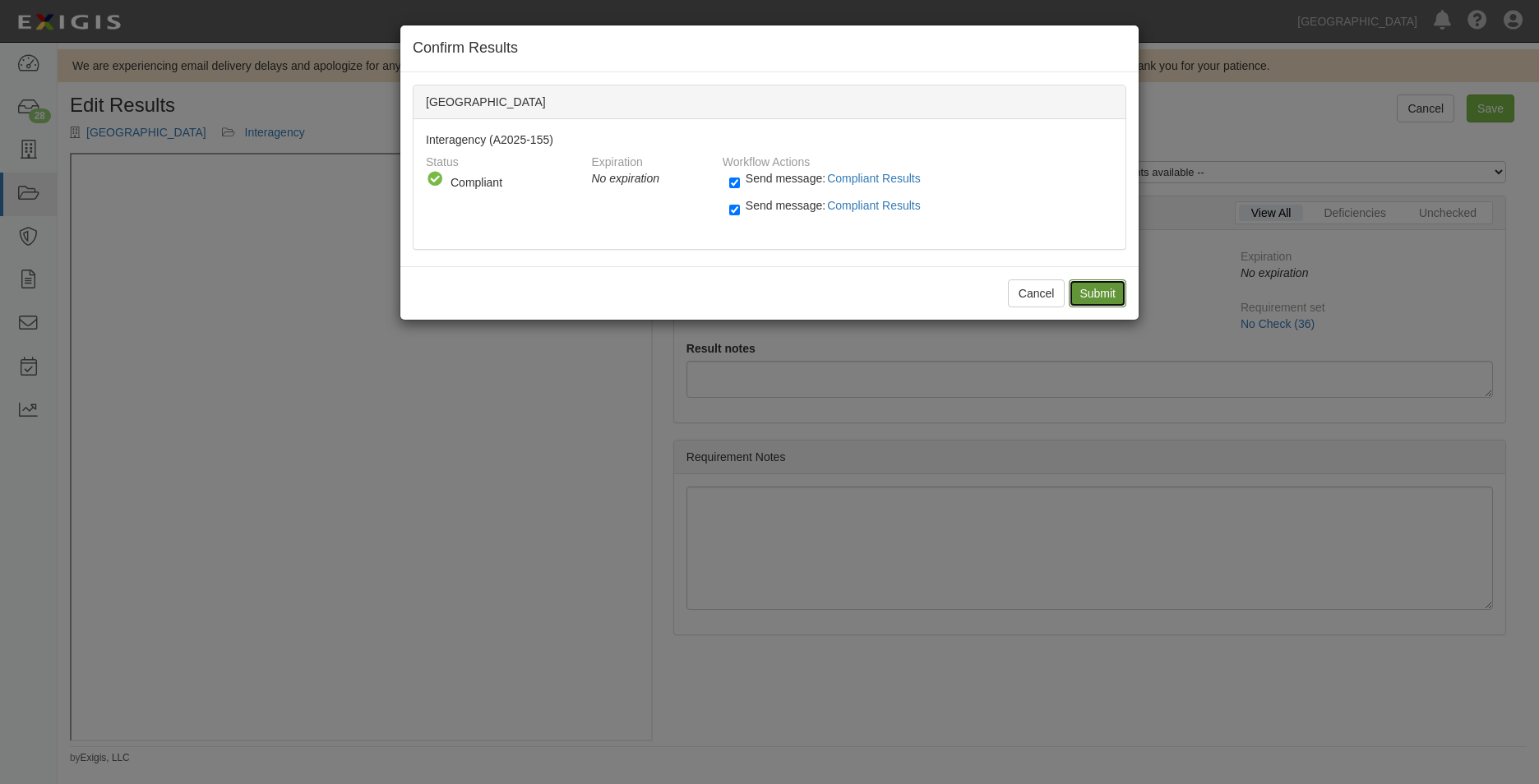
click at [1077, 281] on input "Submit" at bounding box center [1097, 293] width 58 height 28
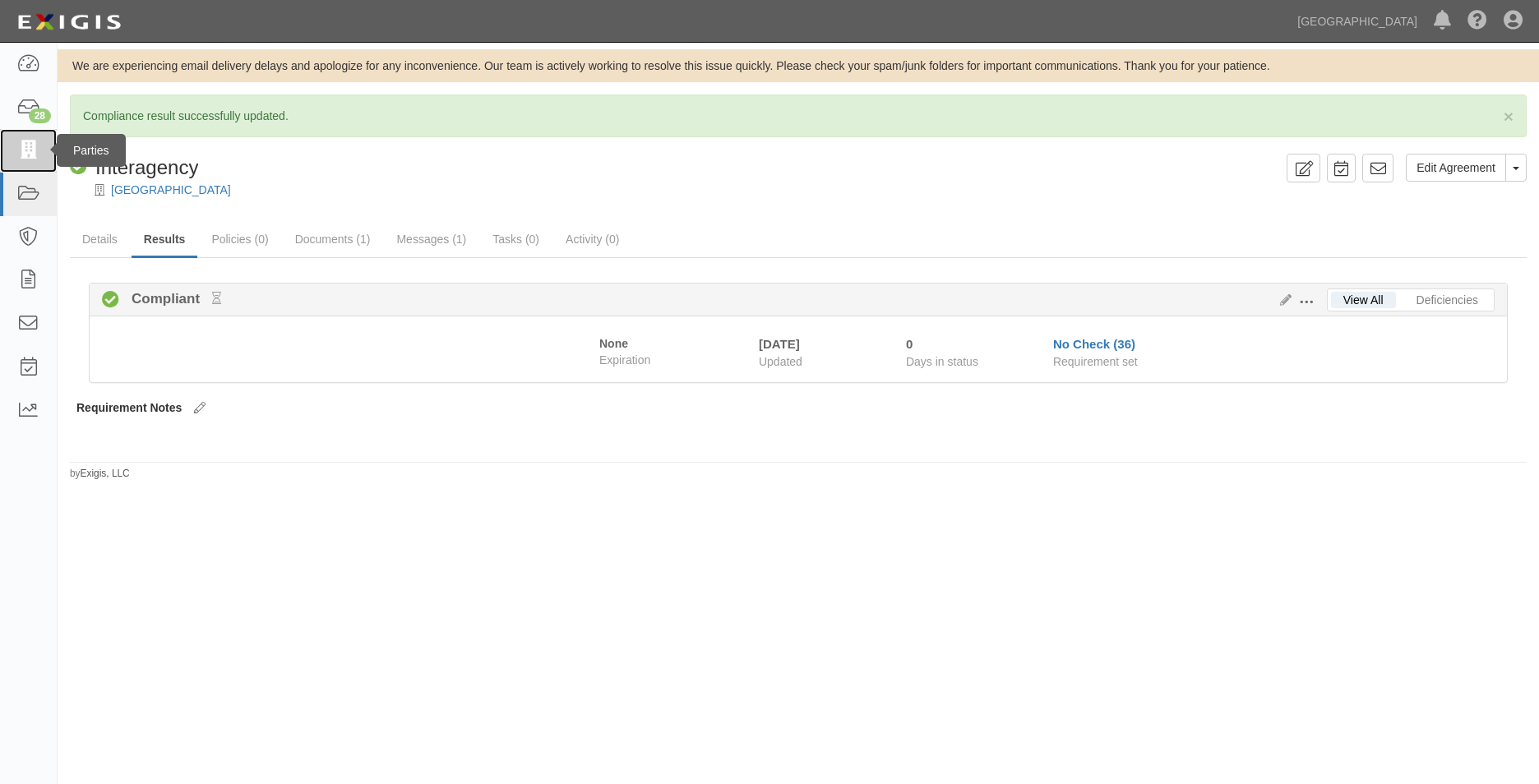
click at [40, 147] on icon at bounding box center [27, 151] width 23 height 19
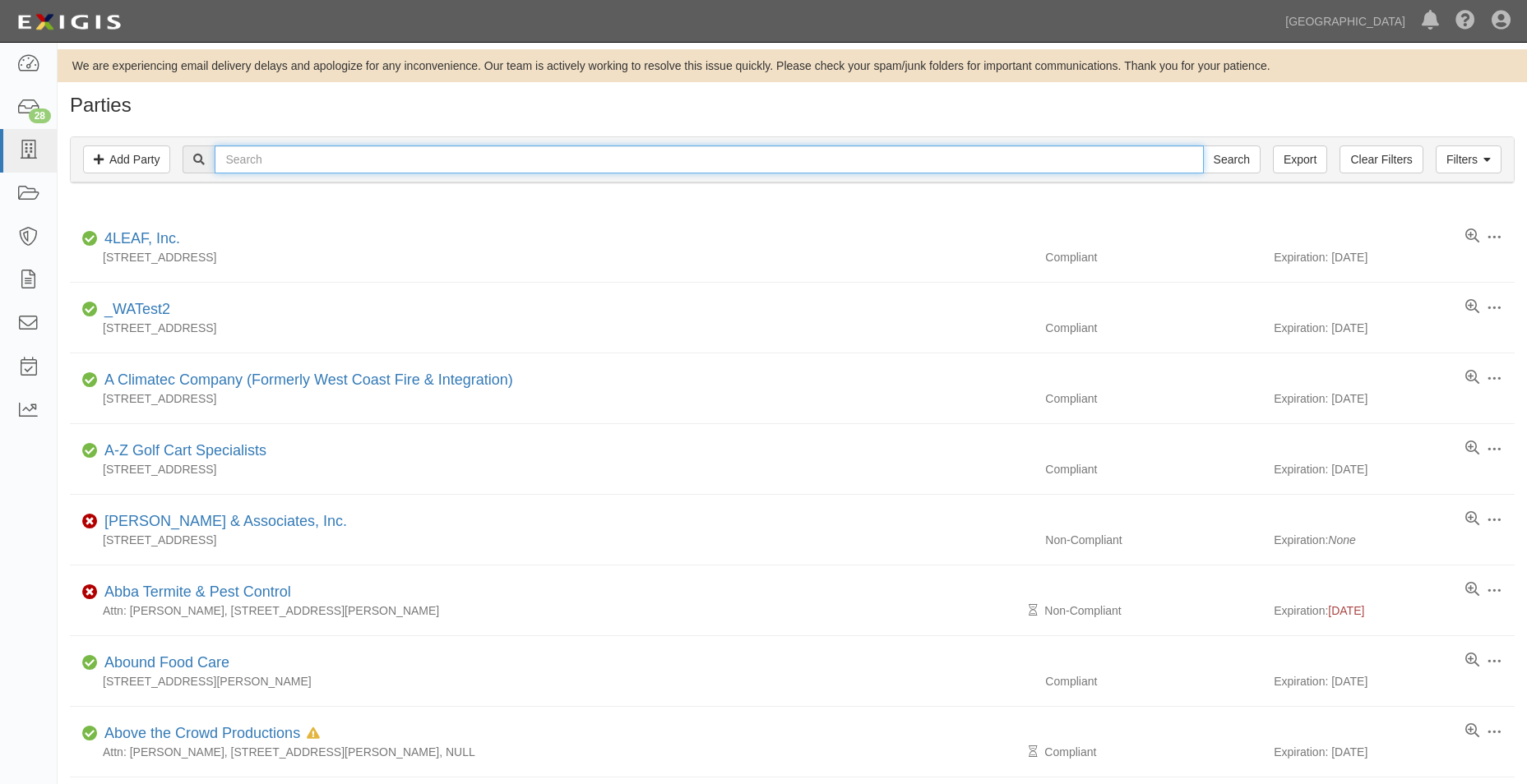
click at [326, 157] on input "text" at bounding box center [708, 159] width 988 height 28
type input "Registrar"
click at [1203, 146] on input "Search" at bounding box center [1232, 159] width 58 height 28
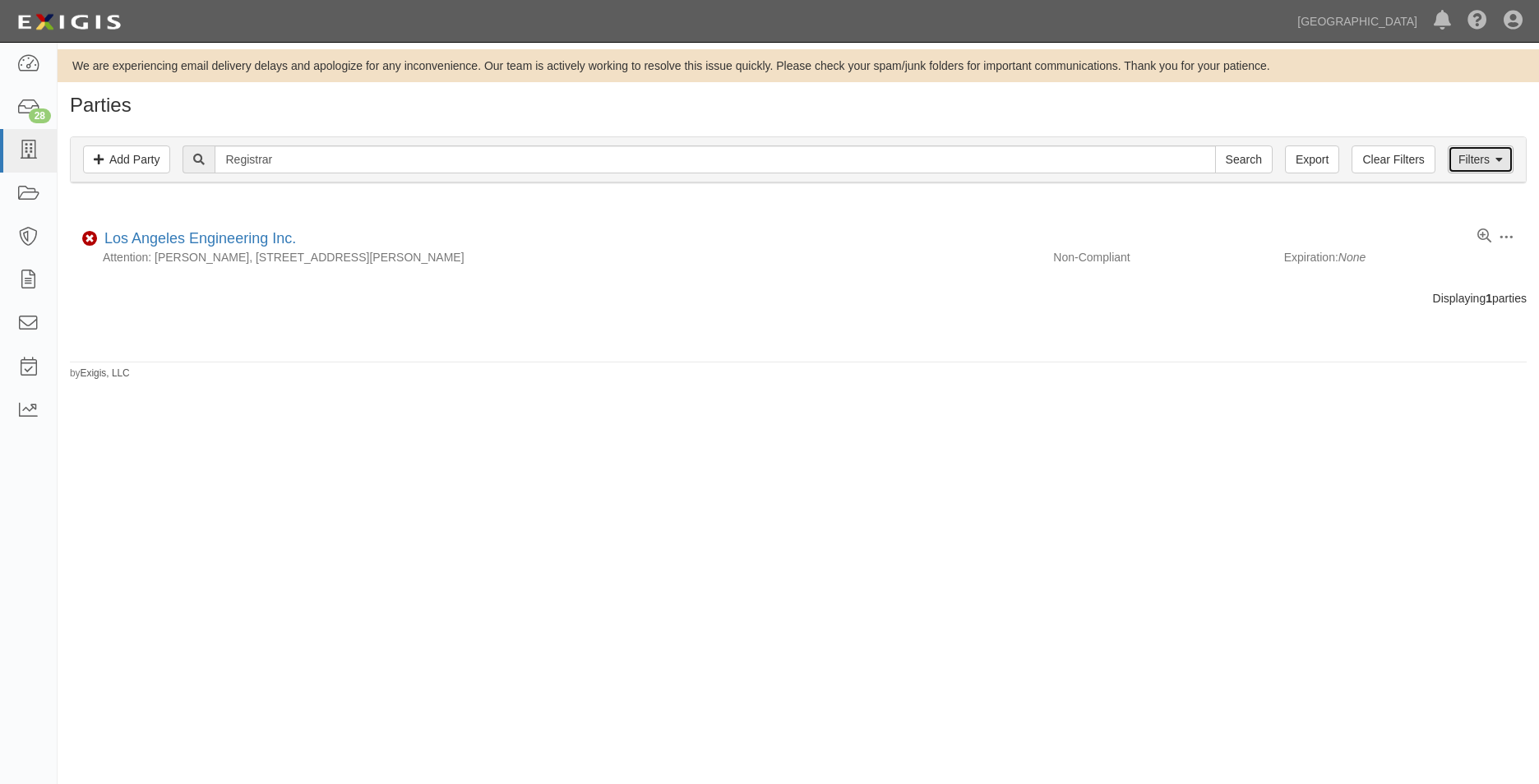
click at [1463, 153] on link "Filters" at bounding box center [1480, 159] width 66 height 28
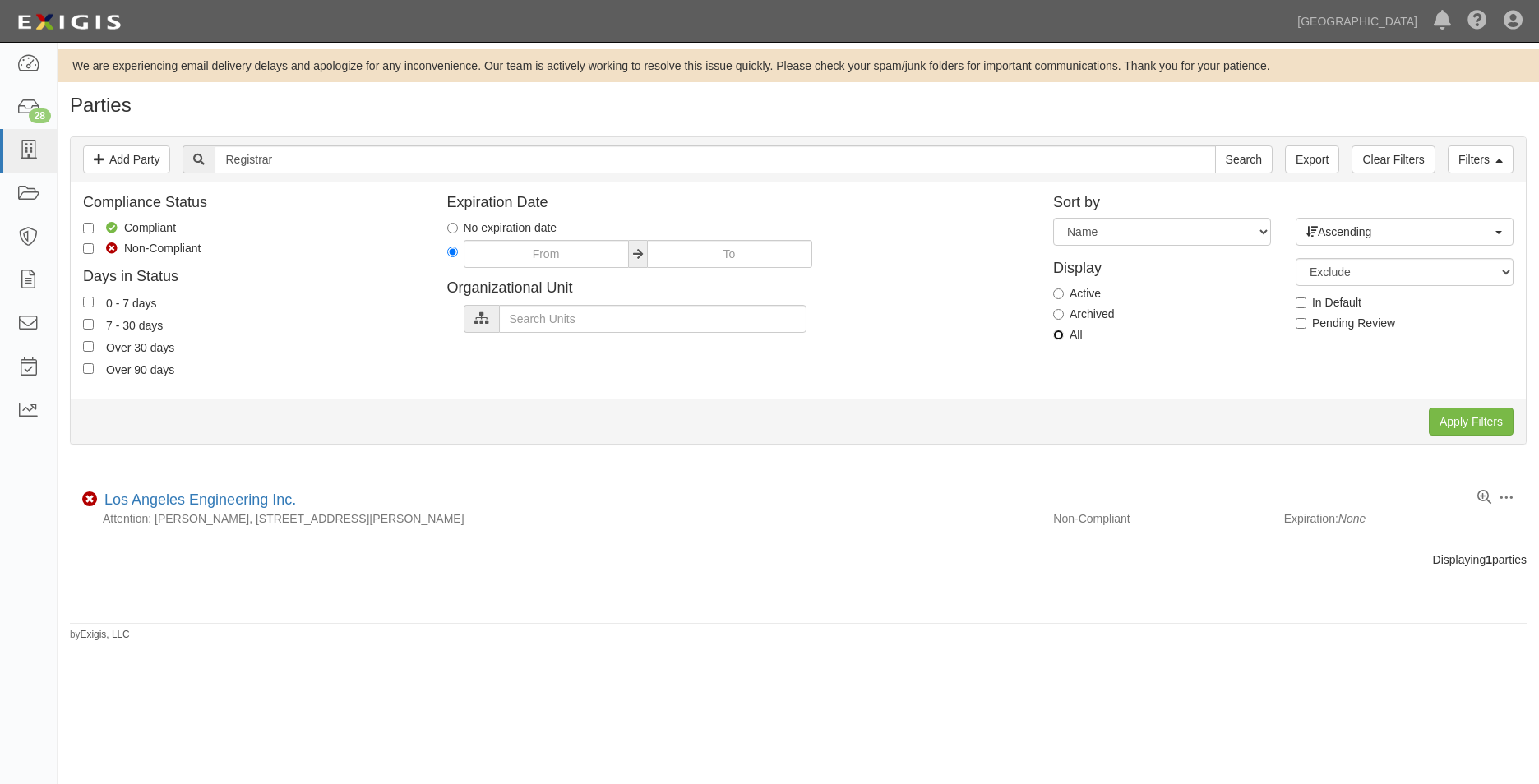
click at [1055, 335] on input "All" at bounding box center [1058, 335] width 11 height 11
radio input "true"
click at [1442, 420] on input "Apply Filters" at bounding box center [1471, 421] width 85 height 28
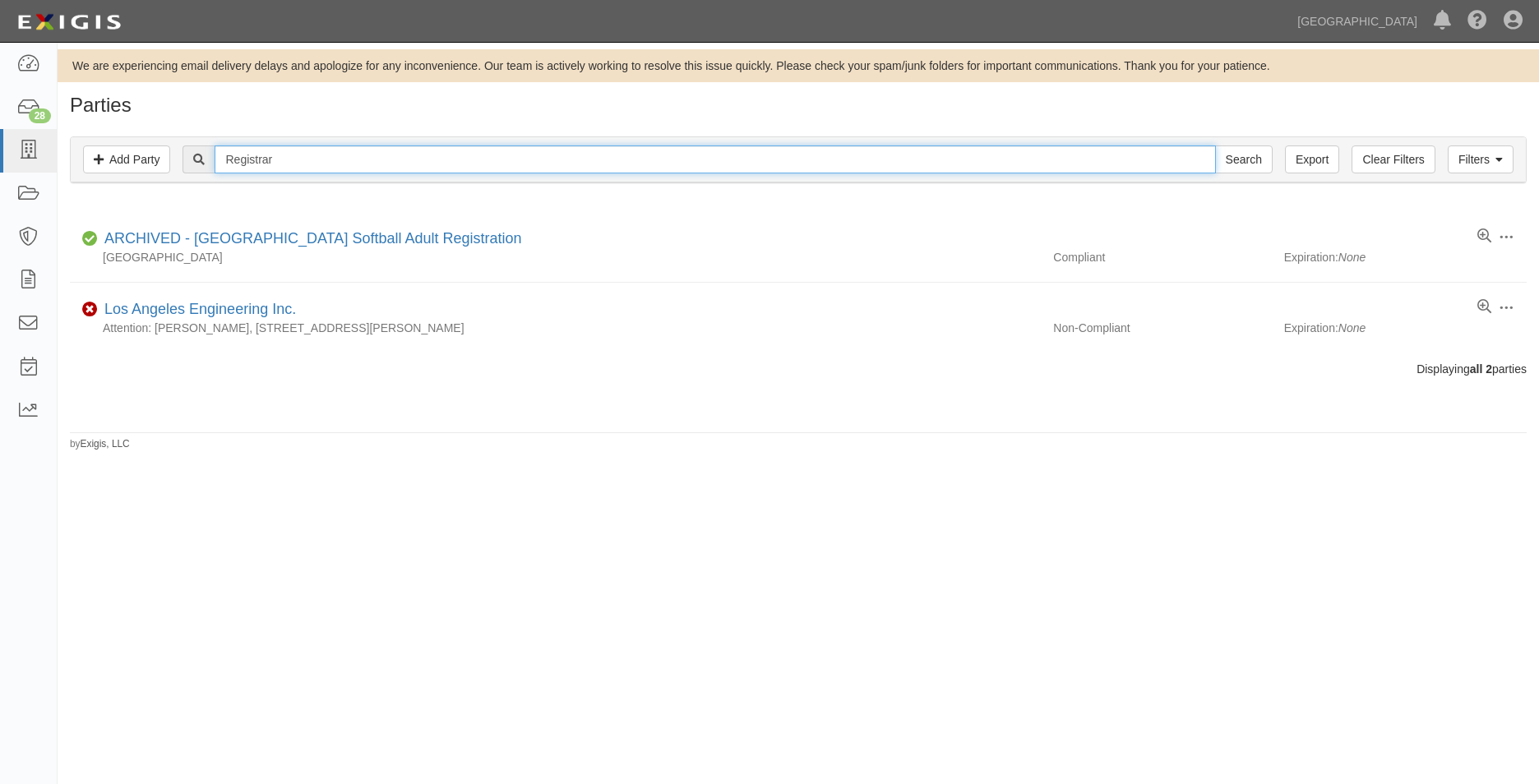
click at [328, 160] on input "Registrar" at bounding box center [715, 159] width 1001 height 28
type input "R"
type input "county of"
click at [1215, 146] on input "Search" at bounding box center [1244, 159] width 58 height 28
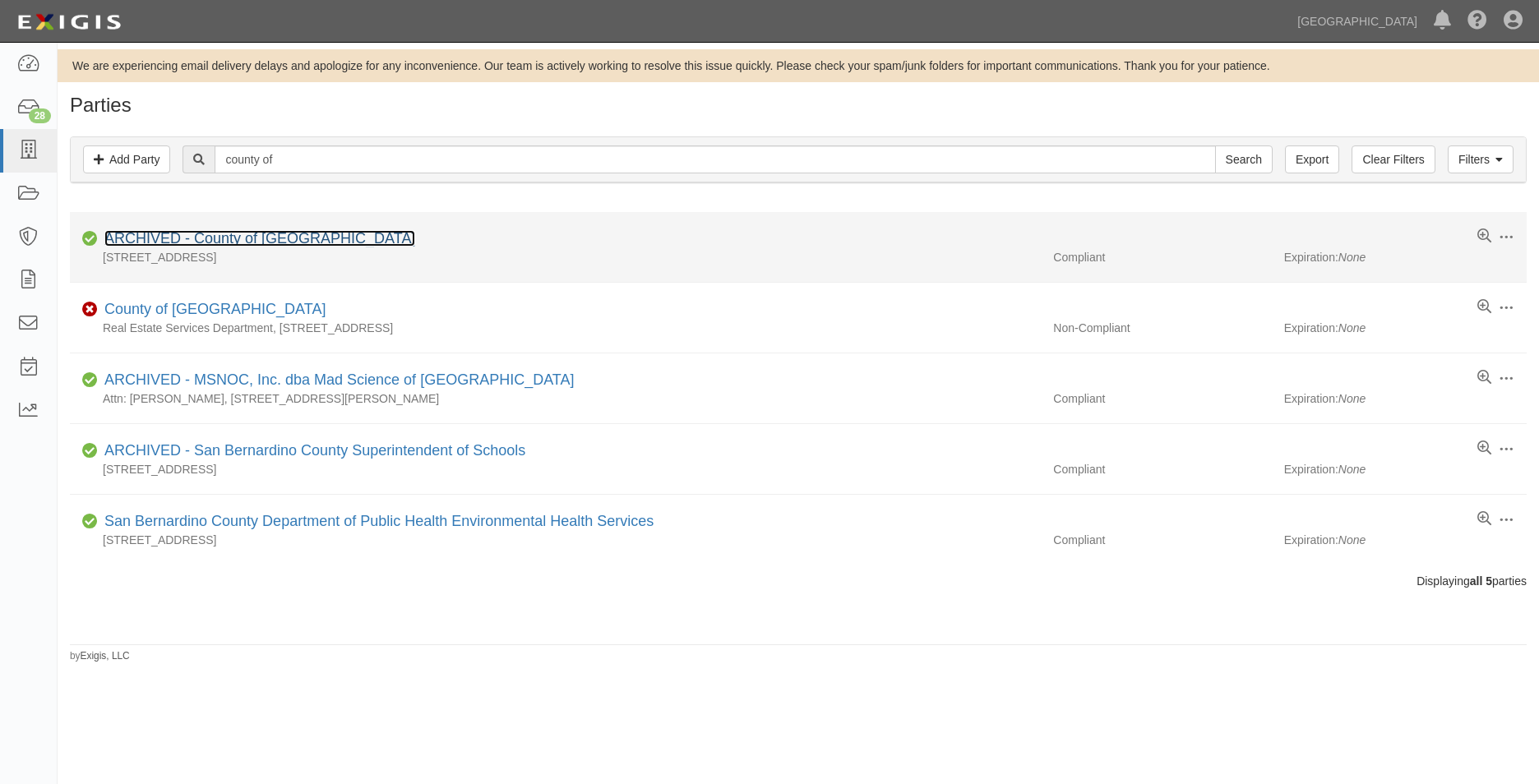
click at [339, 231] on link "ARCHIVED - County of [GEOGRAPHIC_DATA]" at bounding box center [259, 237] width 311 height 16
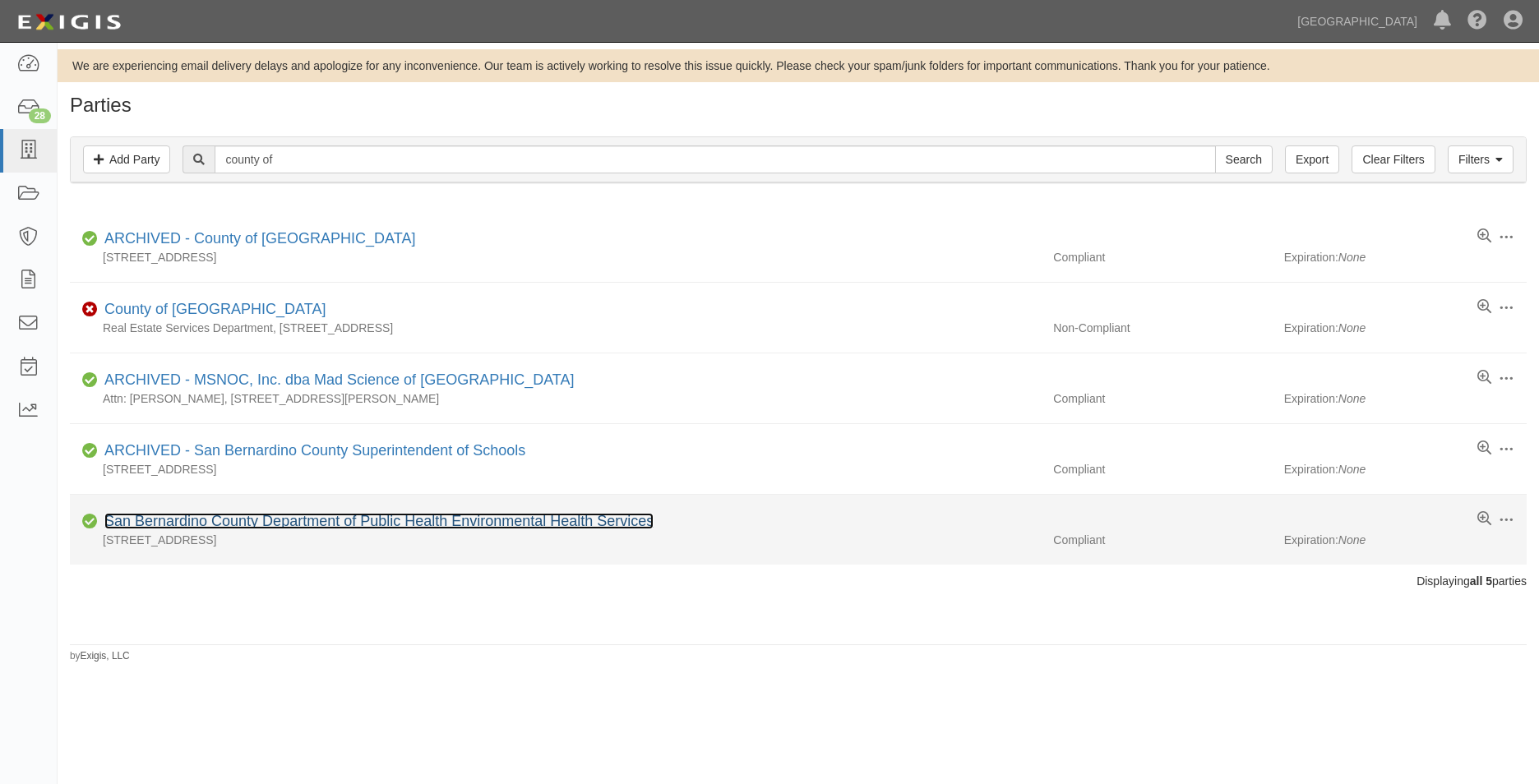
click at [298, 520] on link "San Bernardino County Department of Public Health Environmental Health Services" at bounding box center [379, 520] width 549 height 16
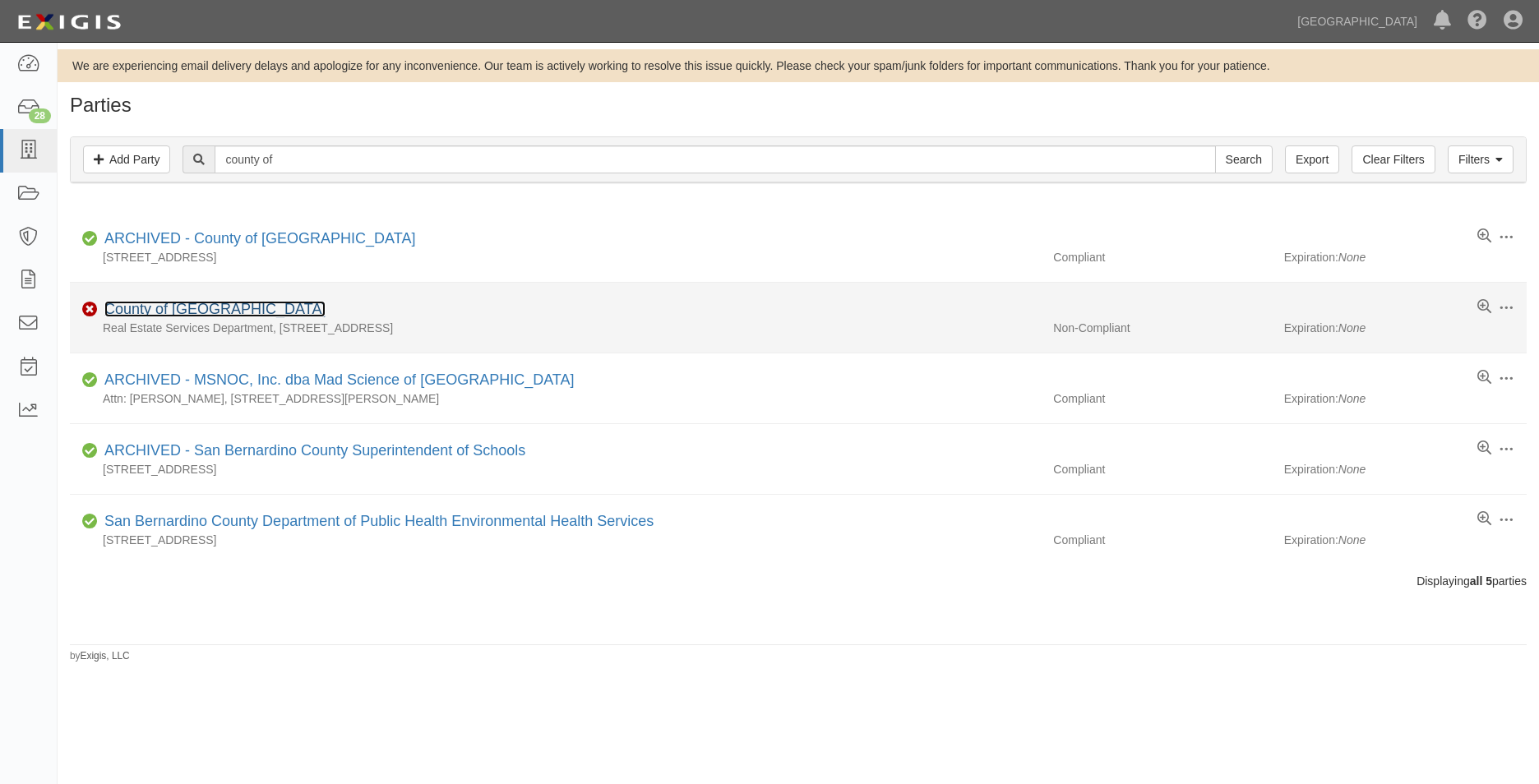
click at [170, 315] on link "County of [GEOGRAPHIC_DATA]" at bounding box center [215, 309] width 221 height 16
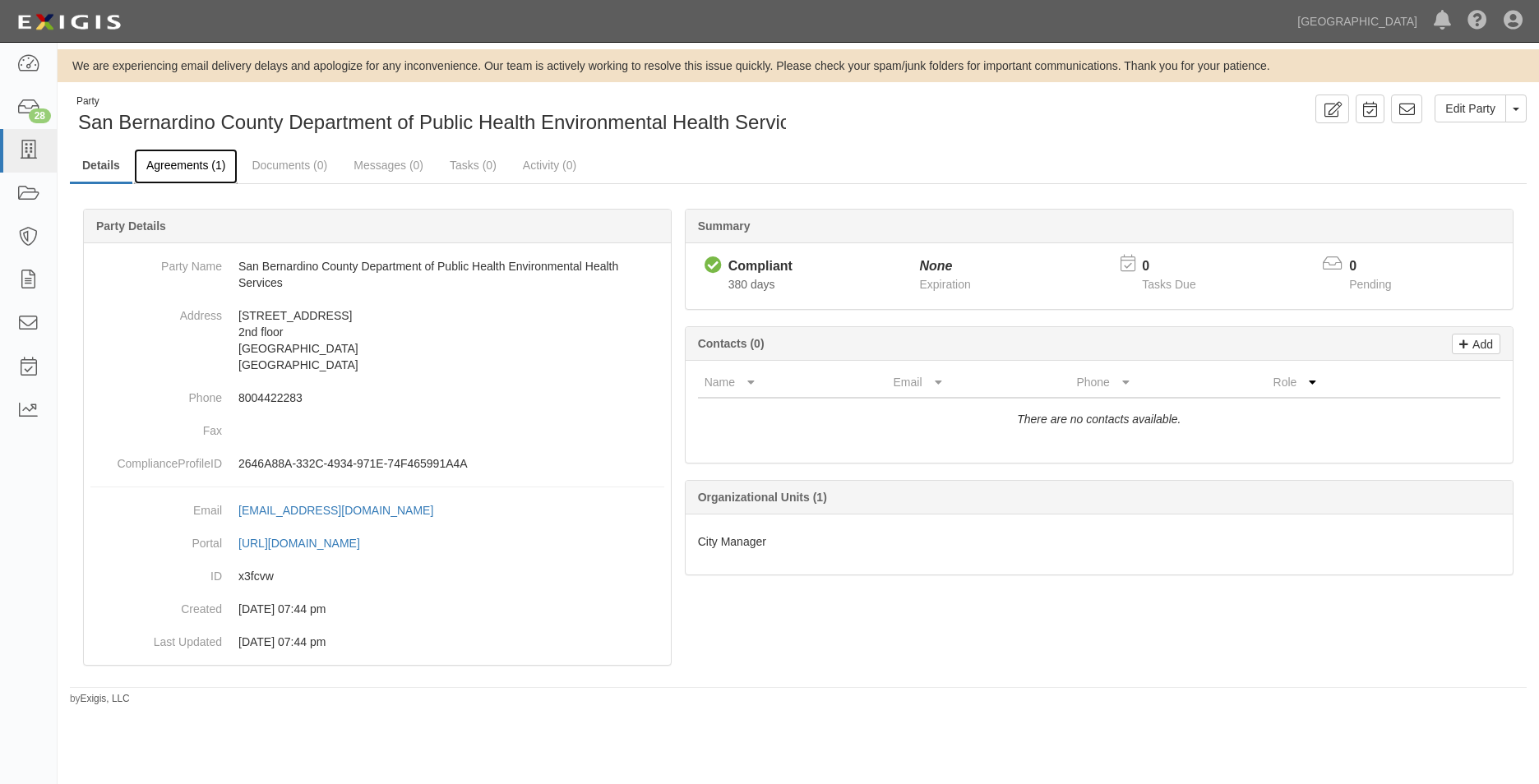
click at [167, 160] on link "Agreements (1)" at bounding box center [186, 166] width 103 height 36
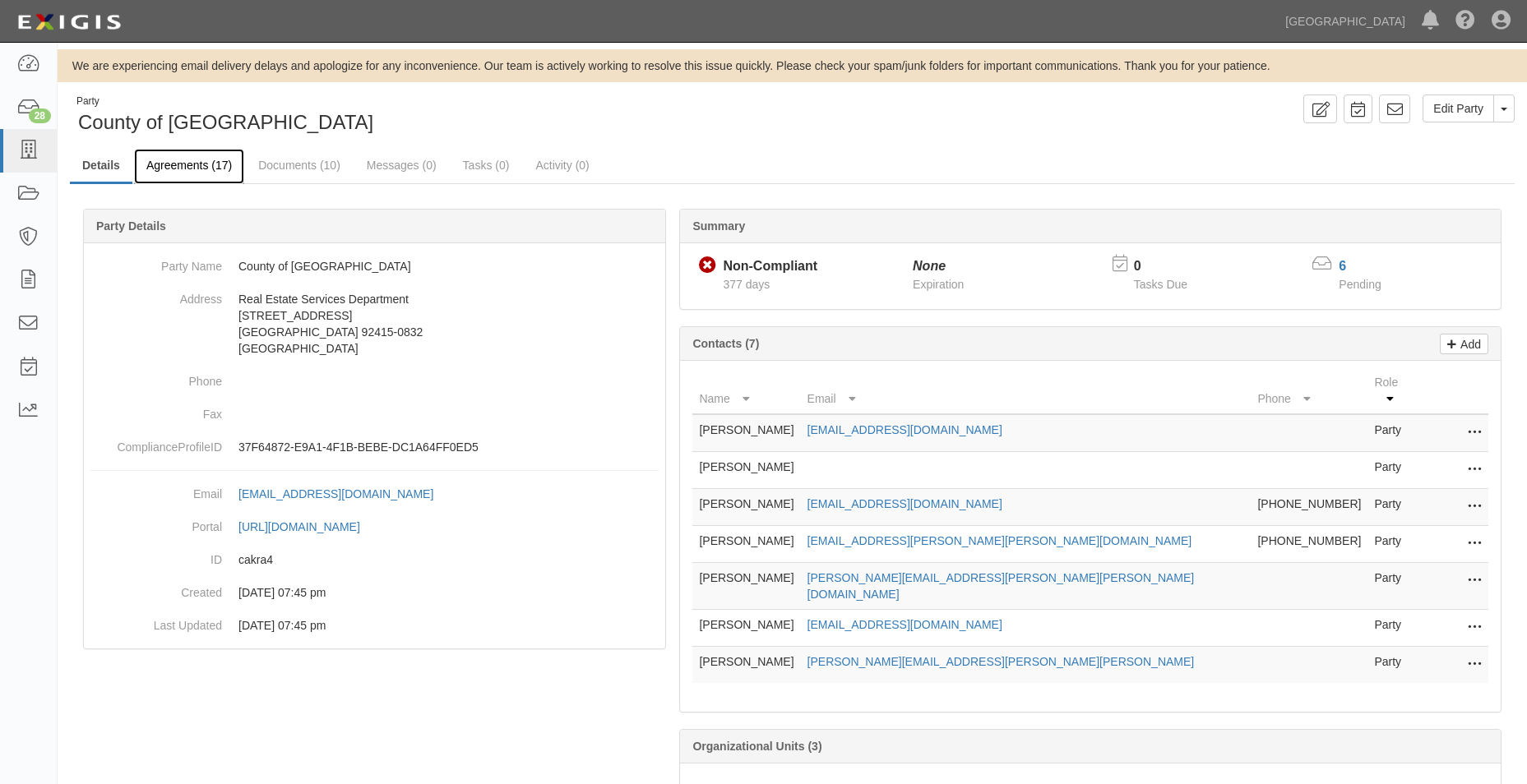
click at [228, 165] on link "Agreements (17)" at bounding box center [189, 166] width 110 height 36
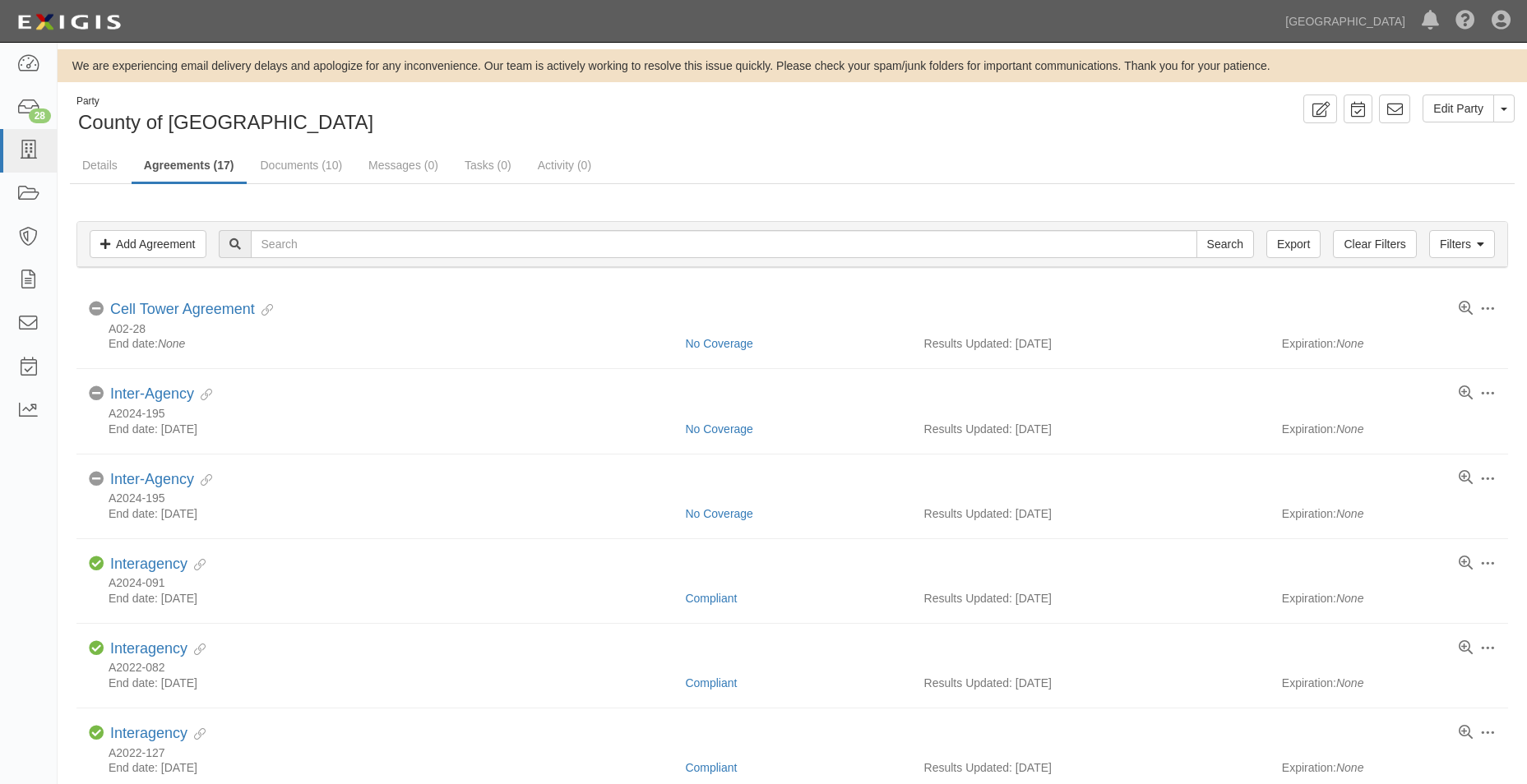
click at [1526, 101] on div "Edit Party Toggle Party Dropdown View Audit Trail Archive Party Send Message Ad…" at bounding box center [1160, 109] width 735 height 29
click at [1514, 108] on div "Edit Party Toggle Party Dropdown View Audit Trail Archive Party Send Message Ad…" at bounding box center [1160, 109] width 735 height 29
click at [1512, 108] on button "Toggle Party Dropdown" at bounding box center [1503, 108] width 21 height 28
click at [1093, 163] on ul "Details Agreements (17) Documents (10) Messages (0) Tasks (0) Activity (0)" at bounding box center [792, 166] width 1445 height 36
click at [295, 173] on link "Documents (10)" at bounding box center [302, 166] width 107 height 36
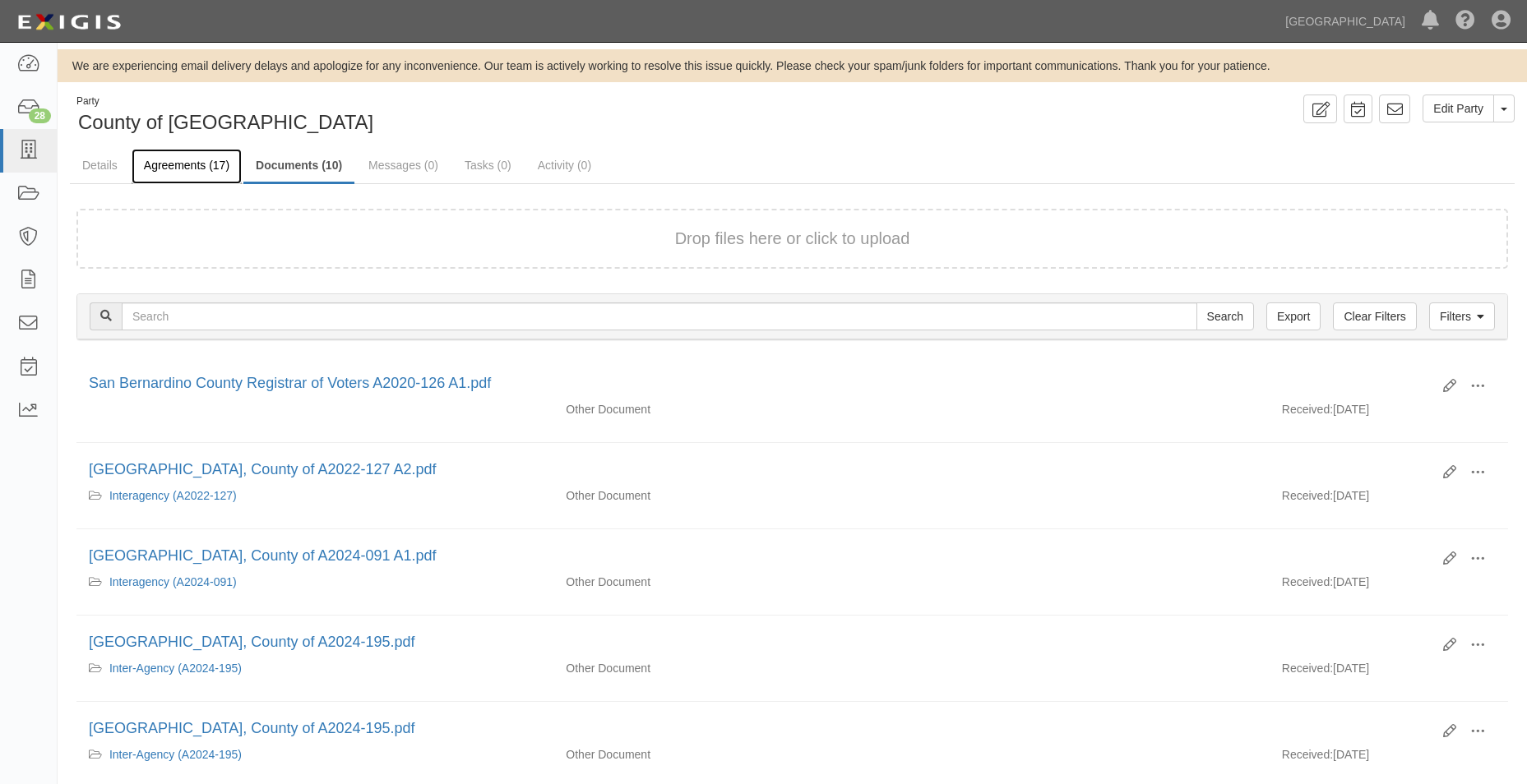
click at [220, 170] on link "Agreements (17)" at bounding box center [187, 166] width 110 height 36
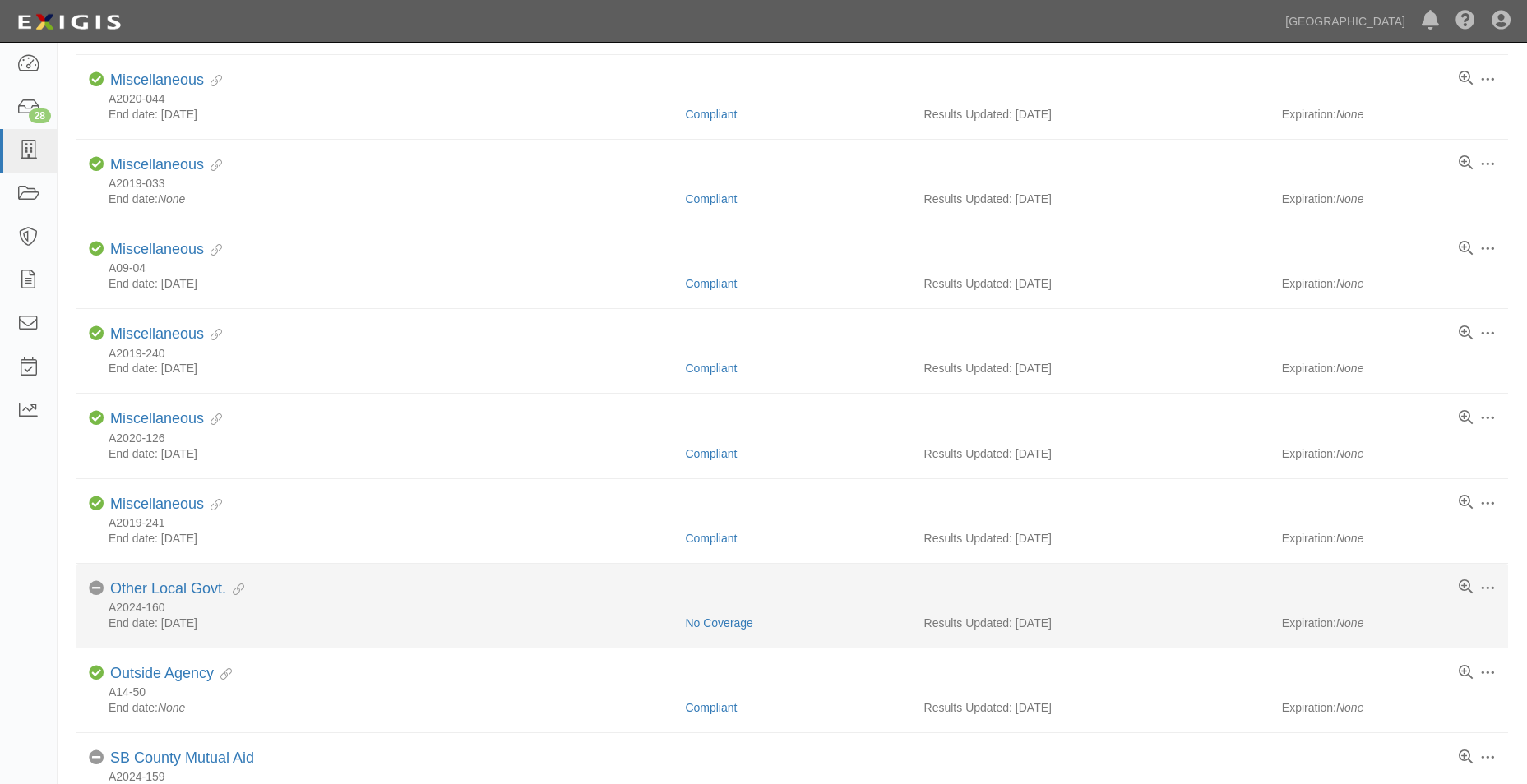
scroll to position [822, 0]
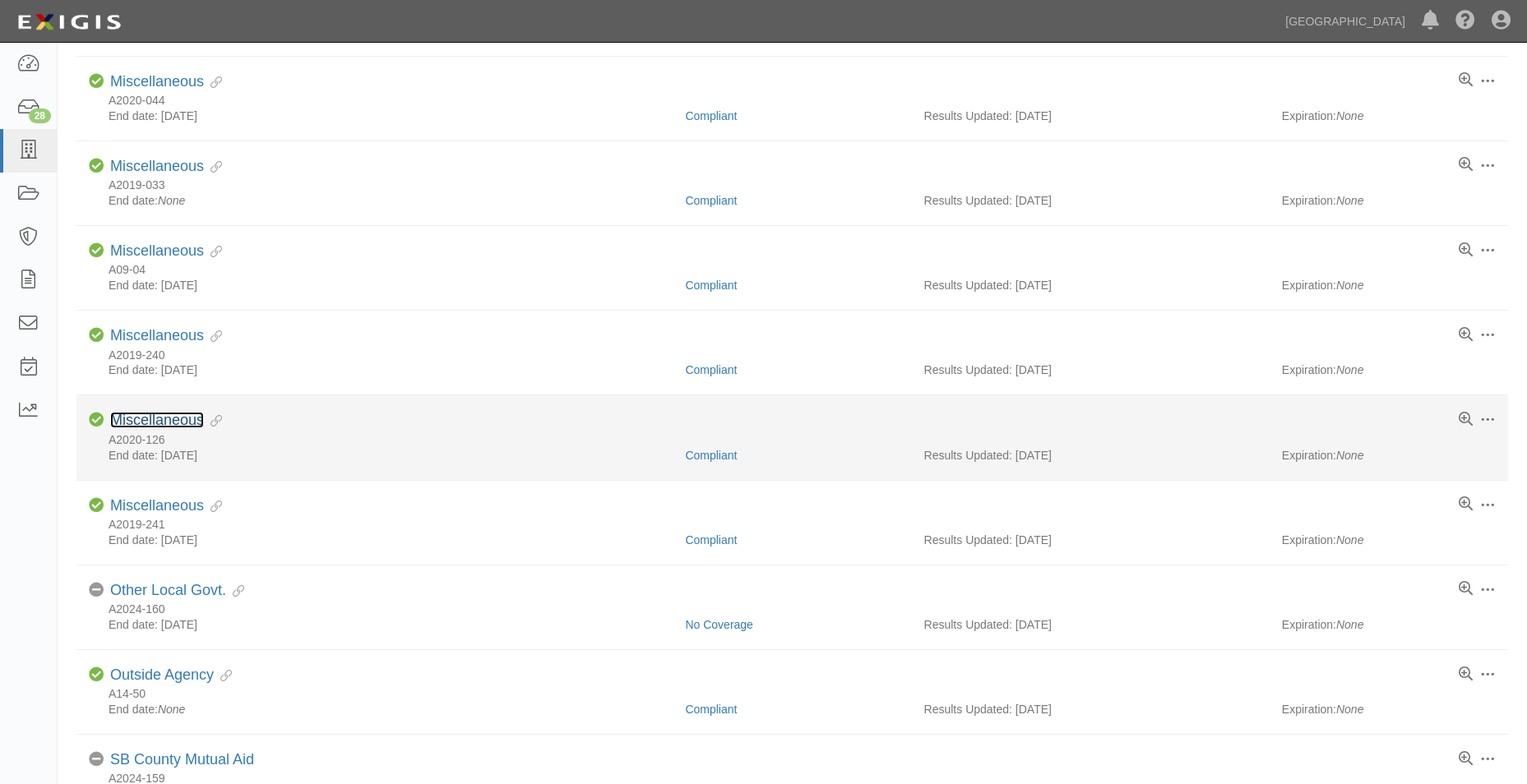
click at [166, 422] on link "Miscellaneous" at bounding box center [157, 420] width 94 height 16
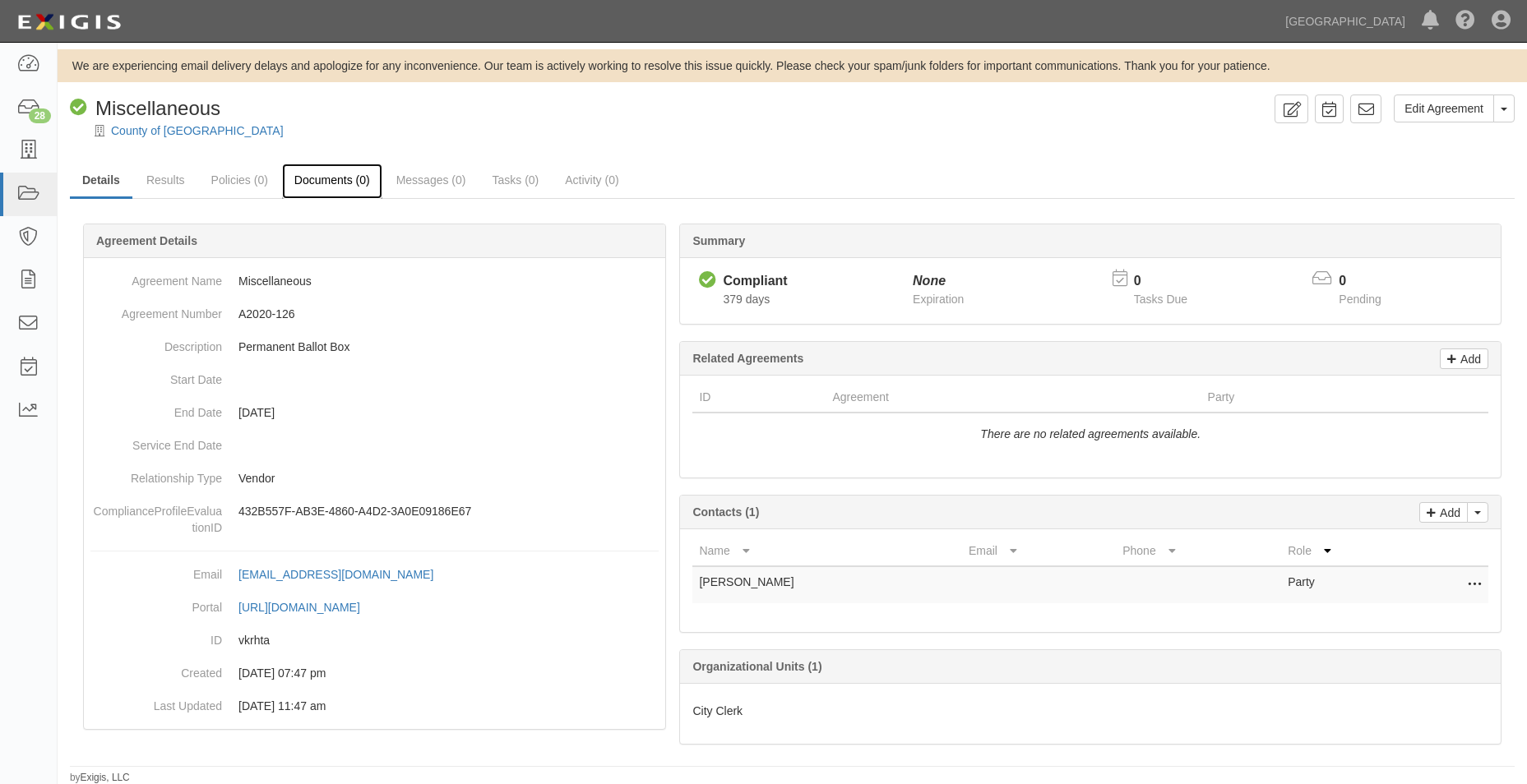
click at [343, 181] on link "Documents (0)" at bounding box center [332, 181] width 100 height 36
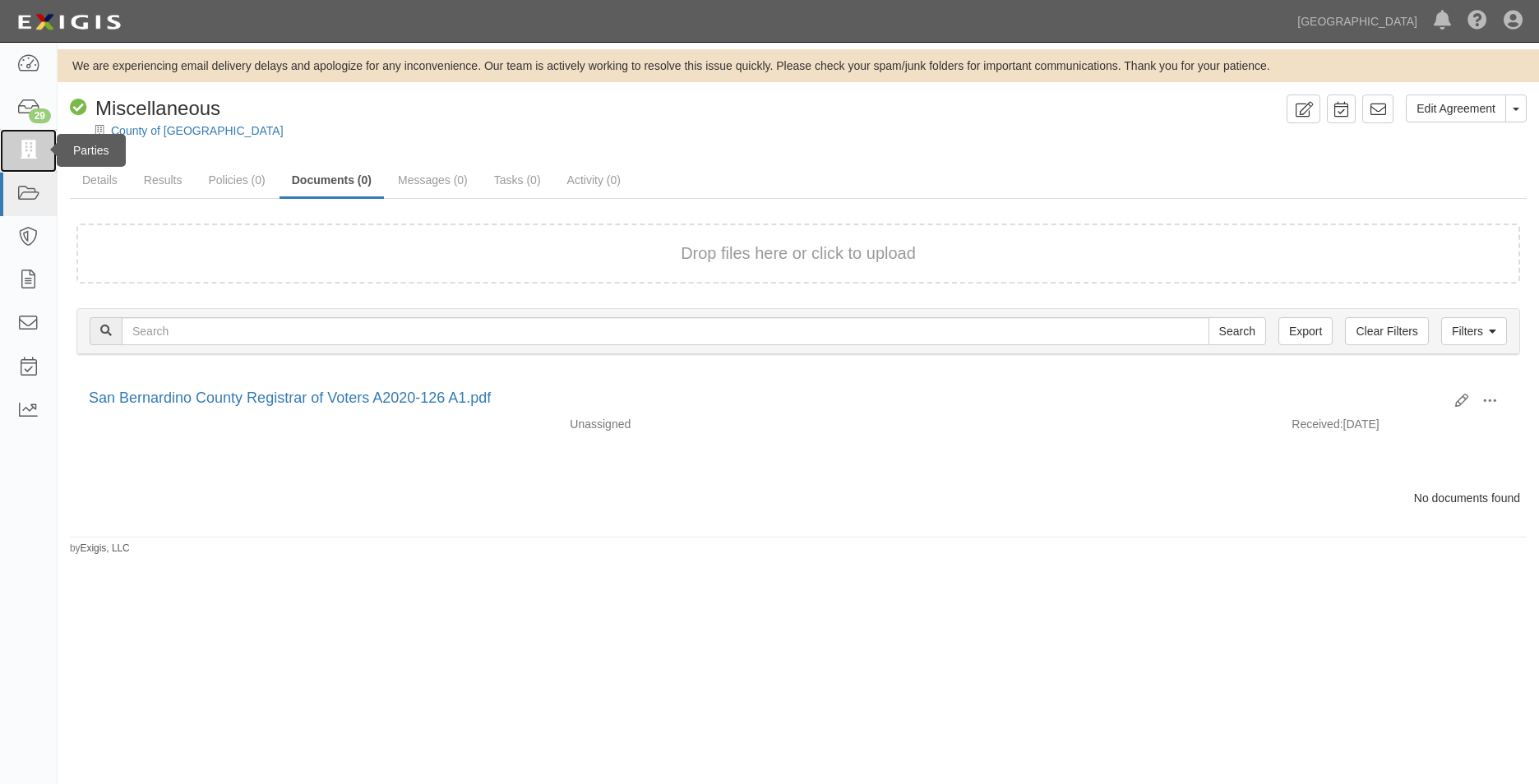
click at [44, 147] on link at bounding box center [28, 150] width 57 height 43
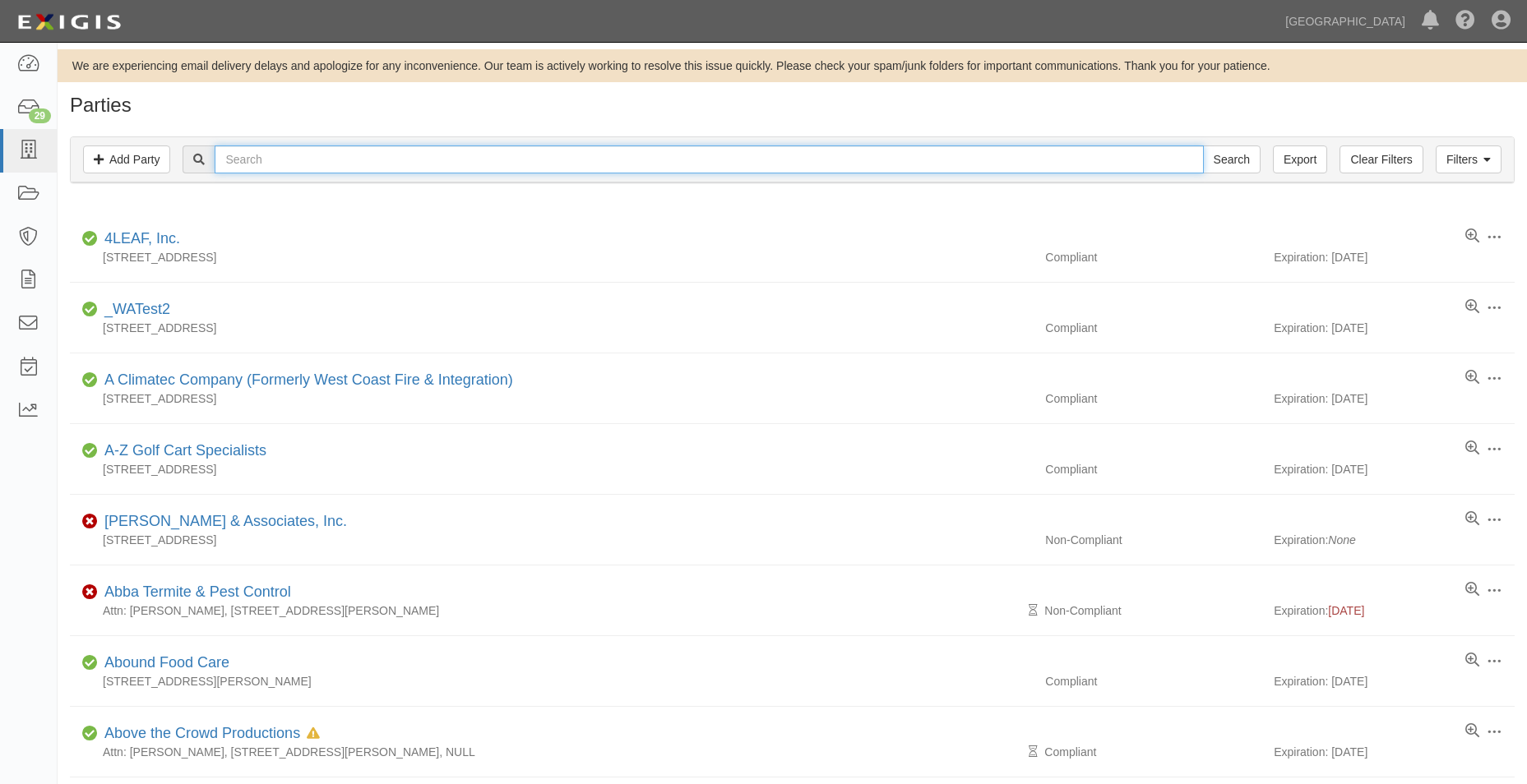
click at [226, 157] on input "text" at bounding box center [708, 159] width 988 height 28
type input "desalter"
click at [1203, 146] on input "Search" at bounding box center [1232, 159] width 58 height 28
